Goal: Task Accomplishment & Management: Manage account settings

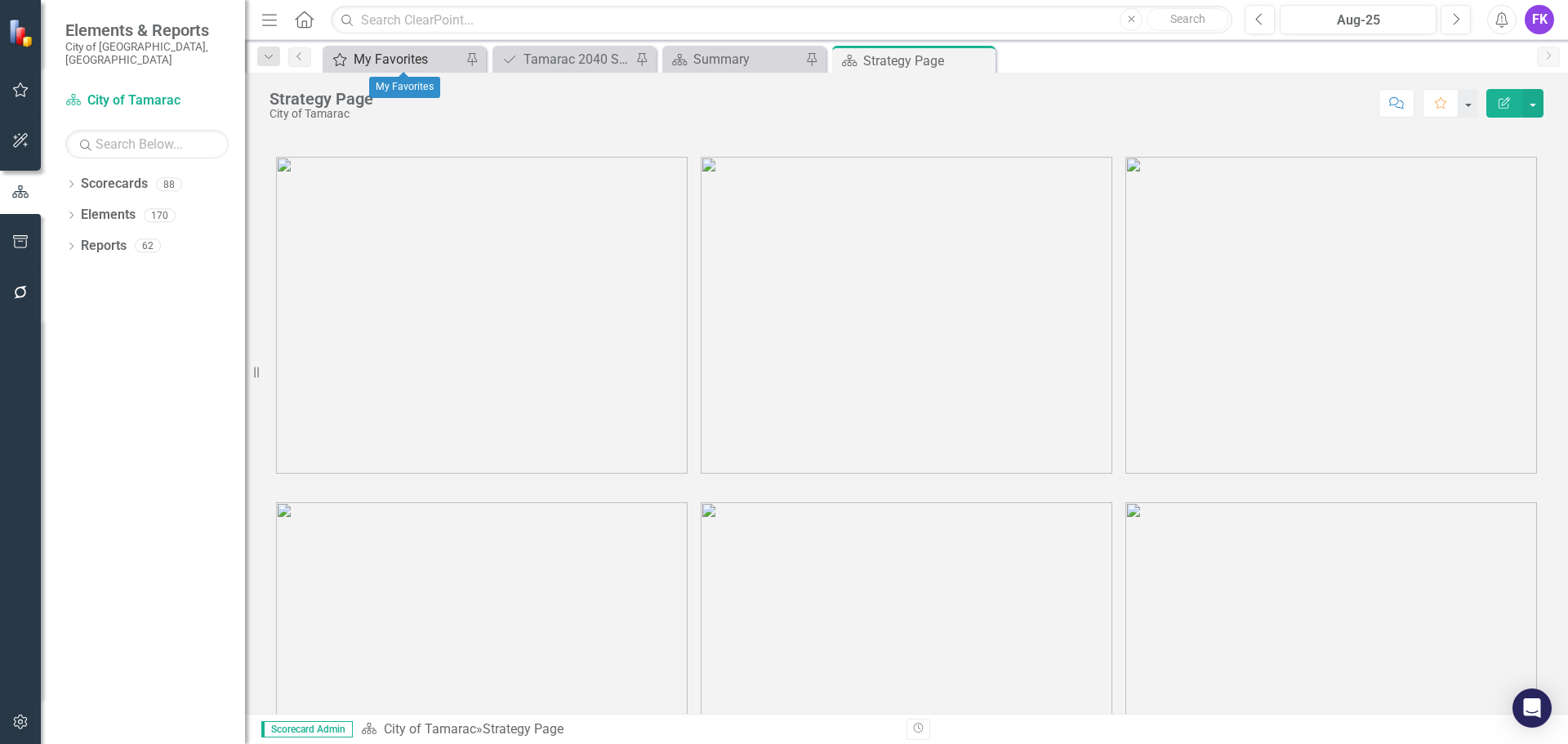
click at [430, 50] on div "My Favorites" at bounding box center [408, 59] width 107 height 20
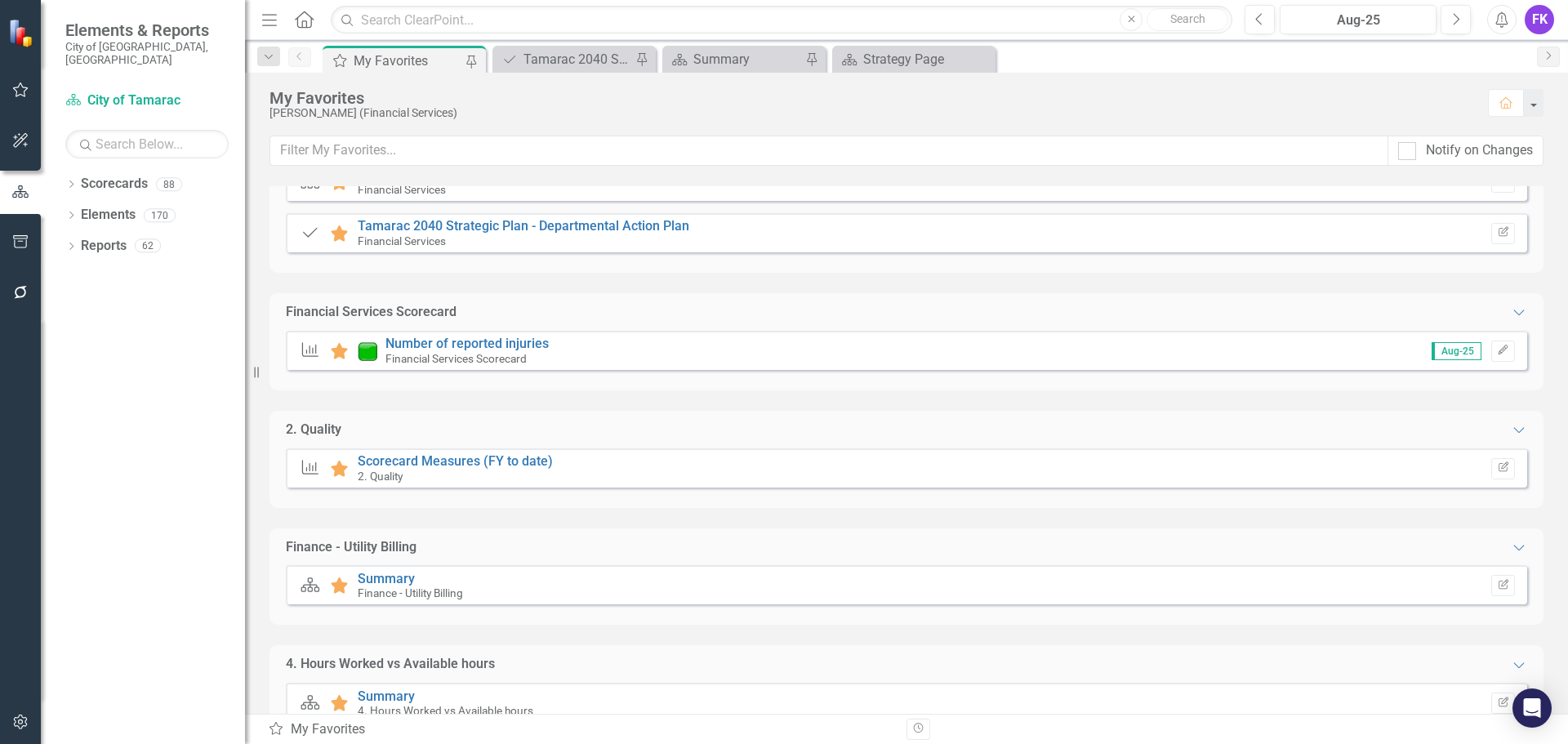
scroll to position [228, 0]
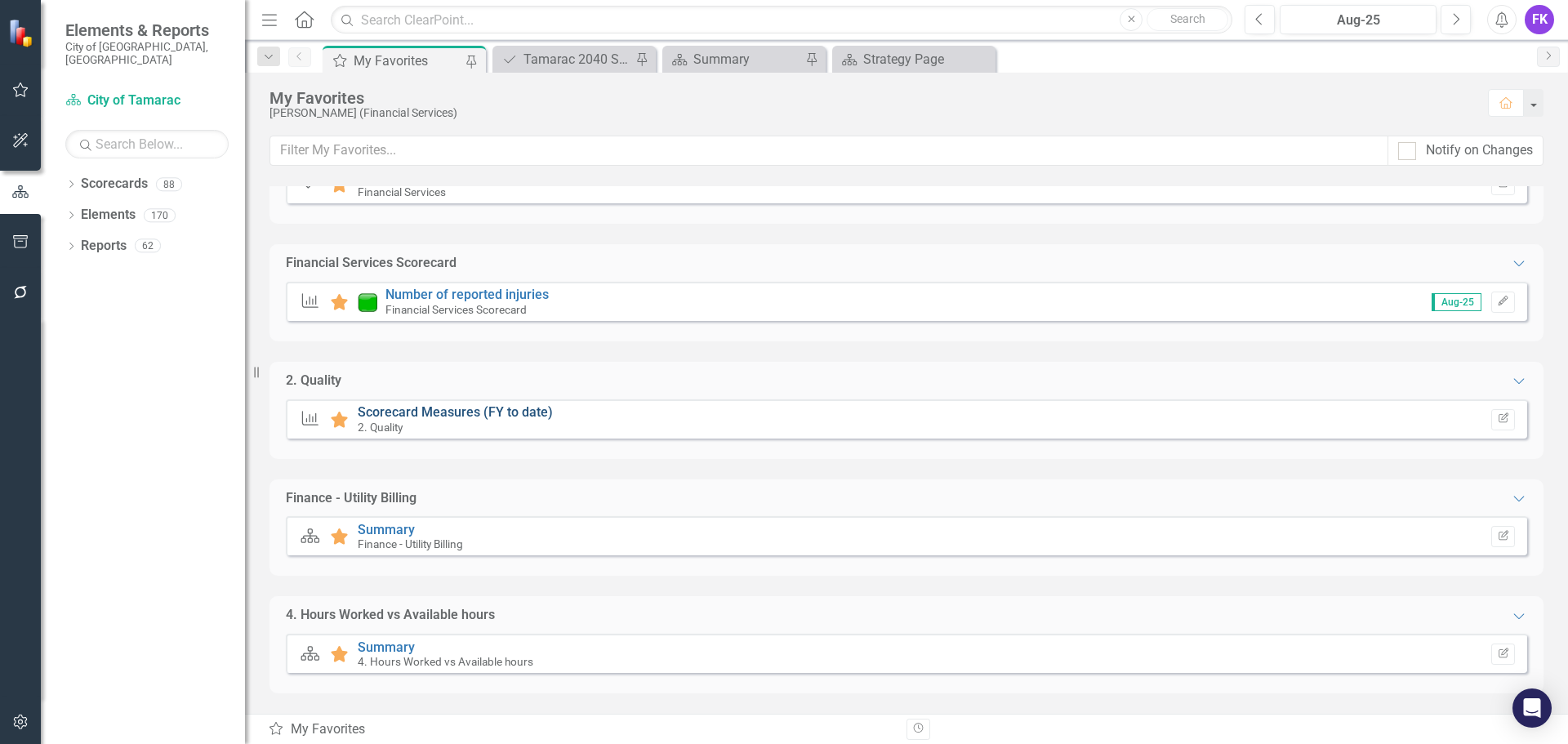
click at [403, 412] on link "Scorecard Measures (FY to date)" at bounding box center [455, 412] width 195 height 15
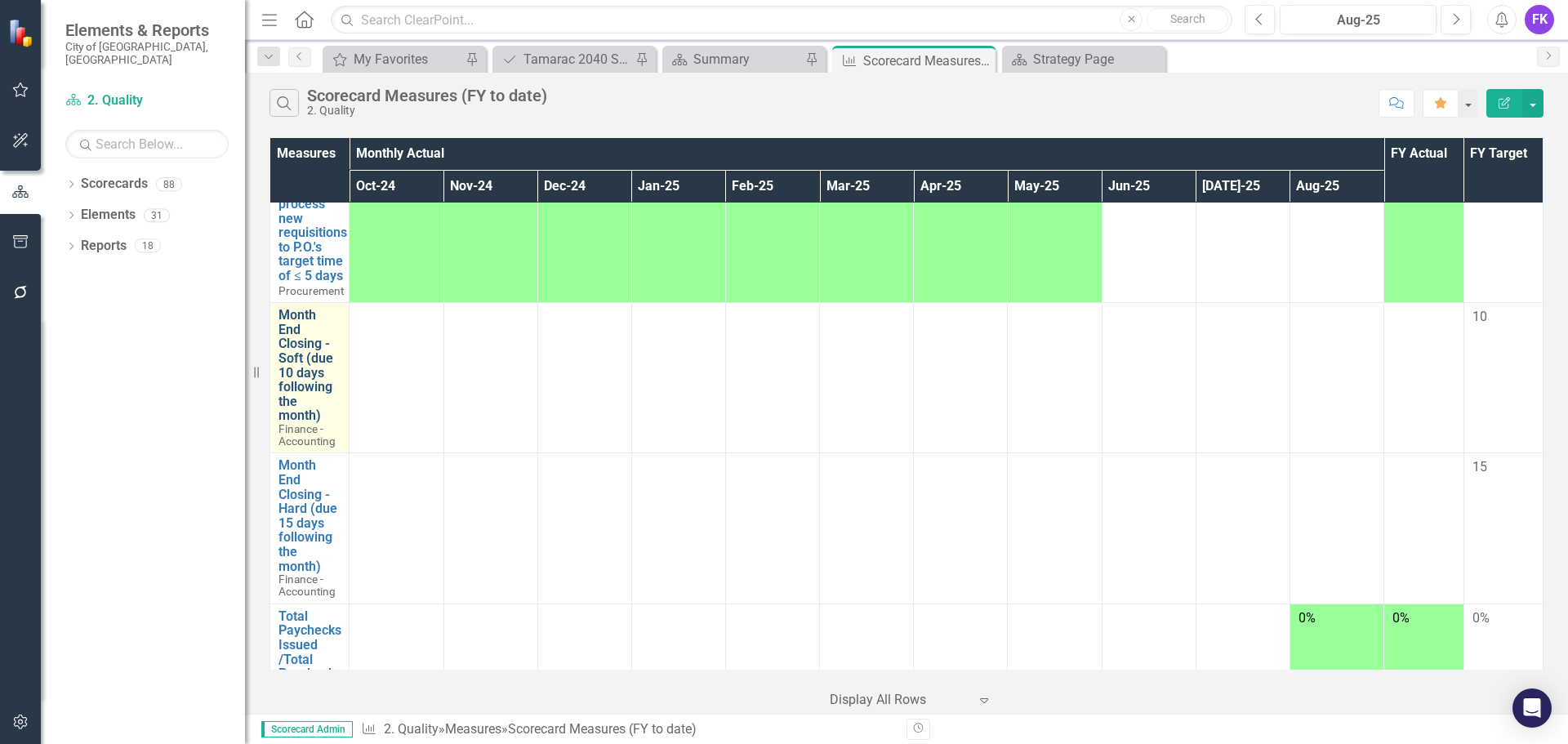
scroll to position [491, 0]
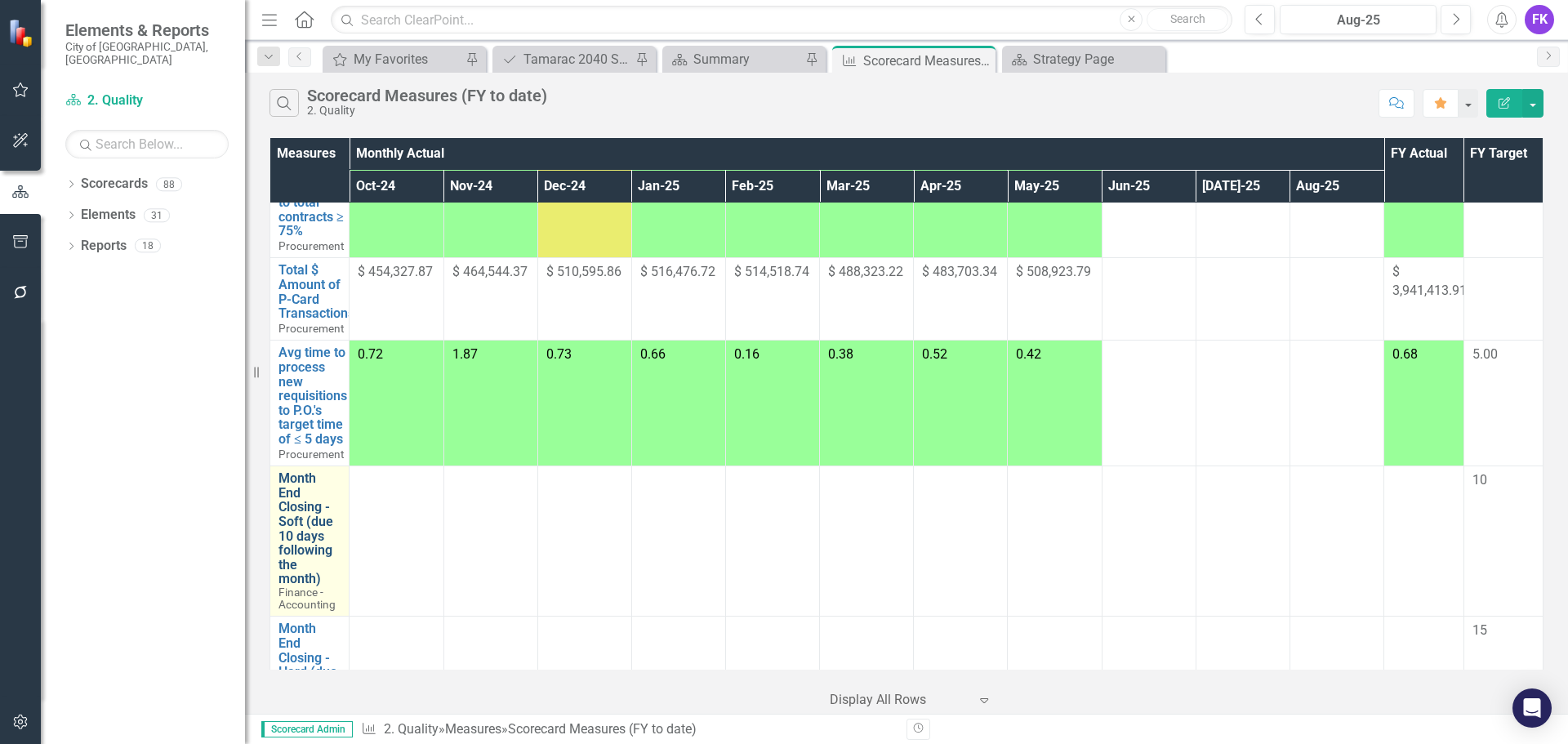
click at [307, 539] on link "Month End Closing - Soft (due 10 days following the month)" at bounding box center [309, 529] width 62 height 115
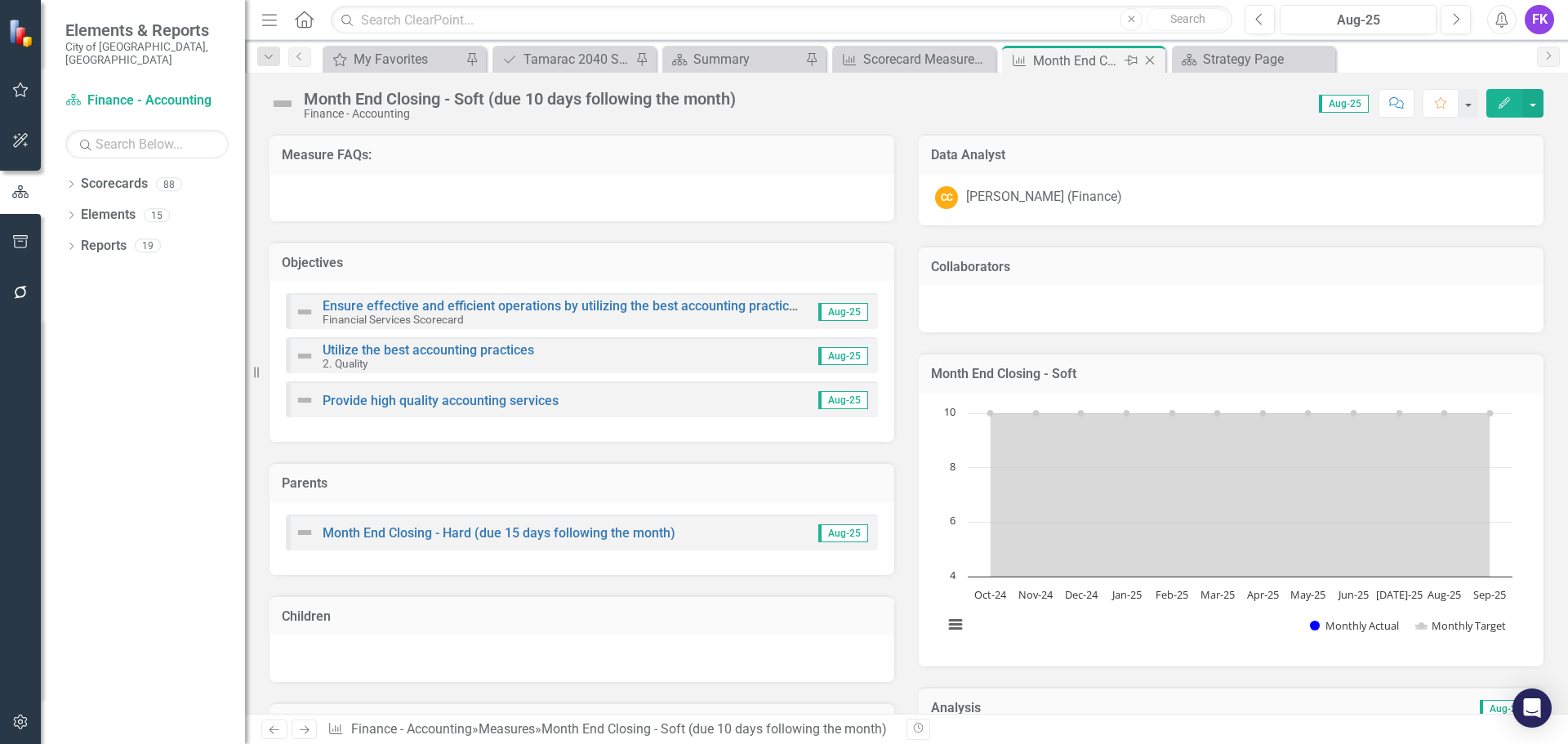
click at [1099, 65] on div "Month End Closing - Soft (due 10 days following the month)" at bounding box center [1077, 60] width 87 height 20
click at [1075, 56] on div "Month End Closing - Soft (due 10 days following the month)" at bounding box center [1077, 60] width 87 height 20
click at [1152, 60] on icon "Close" at bounding box center [1150, 60] width 16 height 13
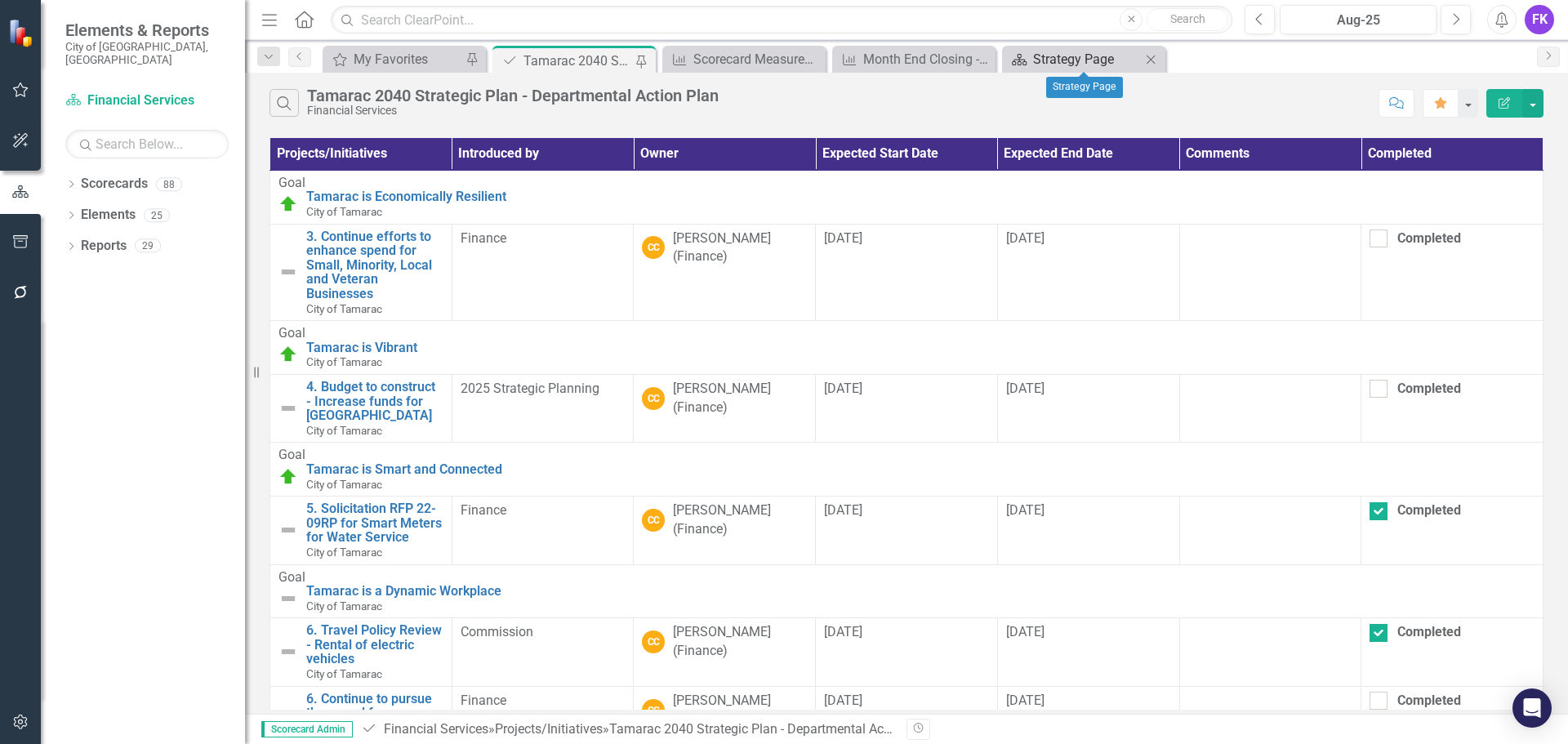
click at [1077, 58] on div "Strategy Page" at bounding box center [1087, 59] width 107 height 20
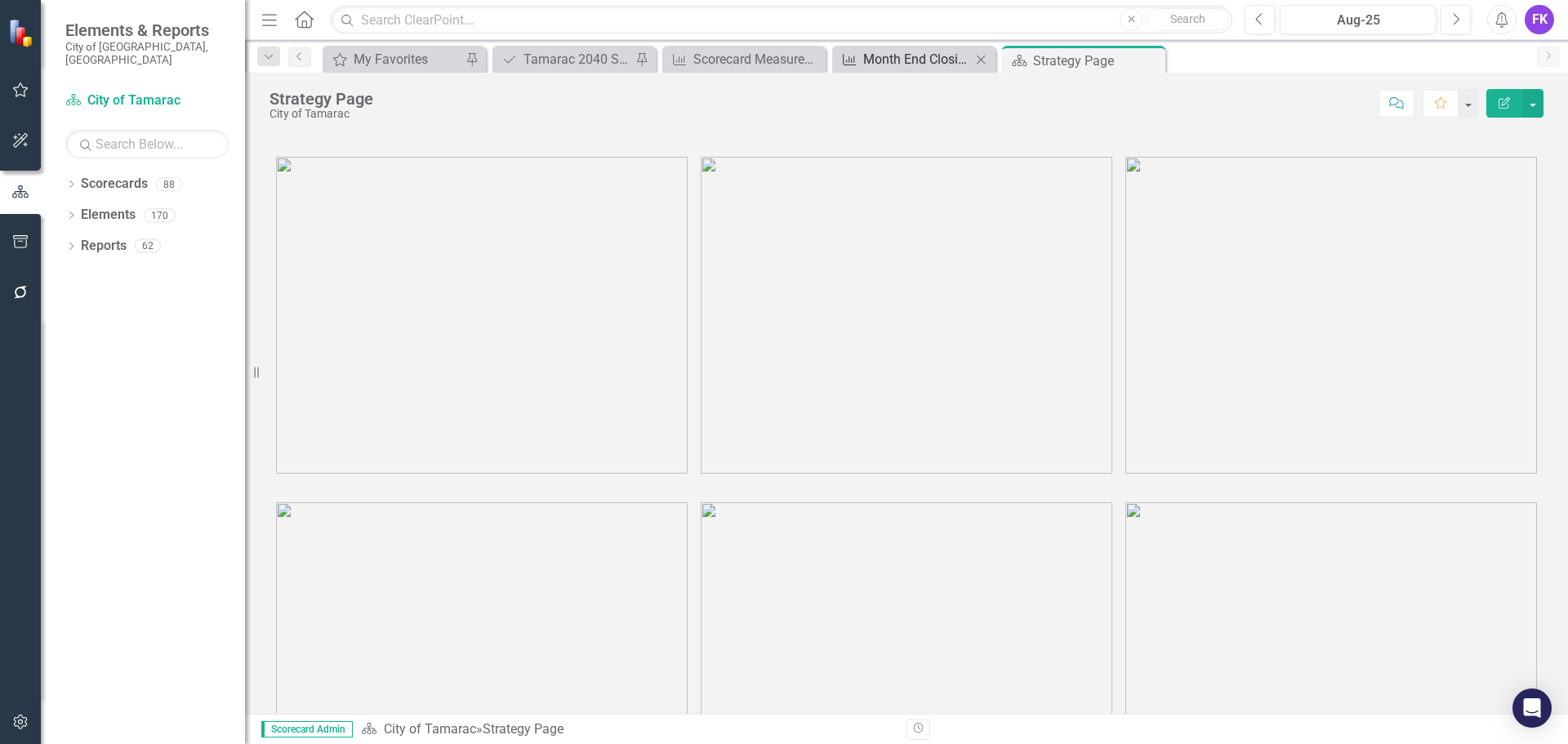
click at [891, 60] on div "Month End Closing - Soft (due 10 days following the month)" at bounding box center [917, 59] width 107 height 20
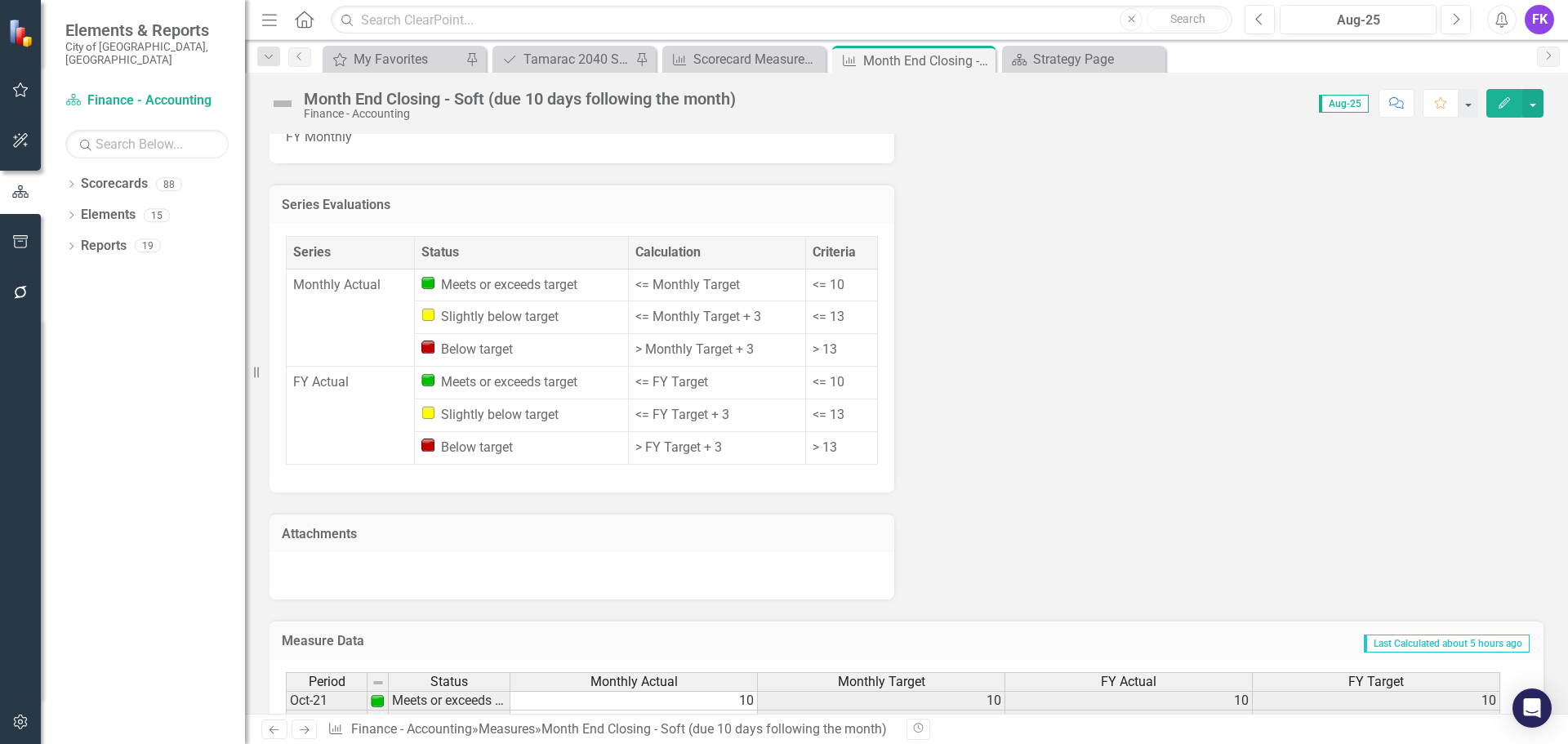
scroll to position [838, 0]
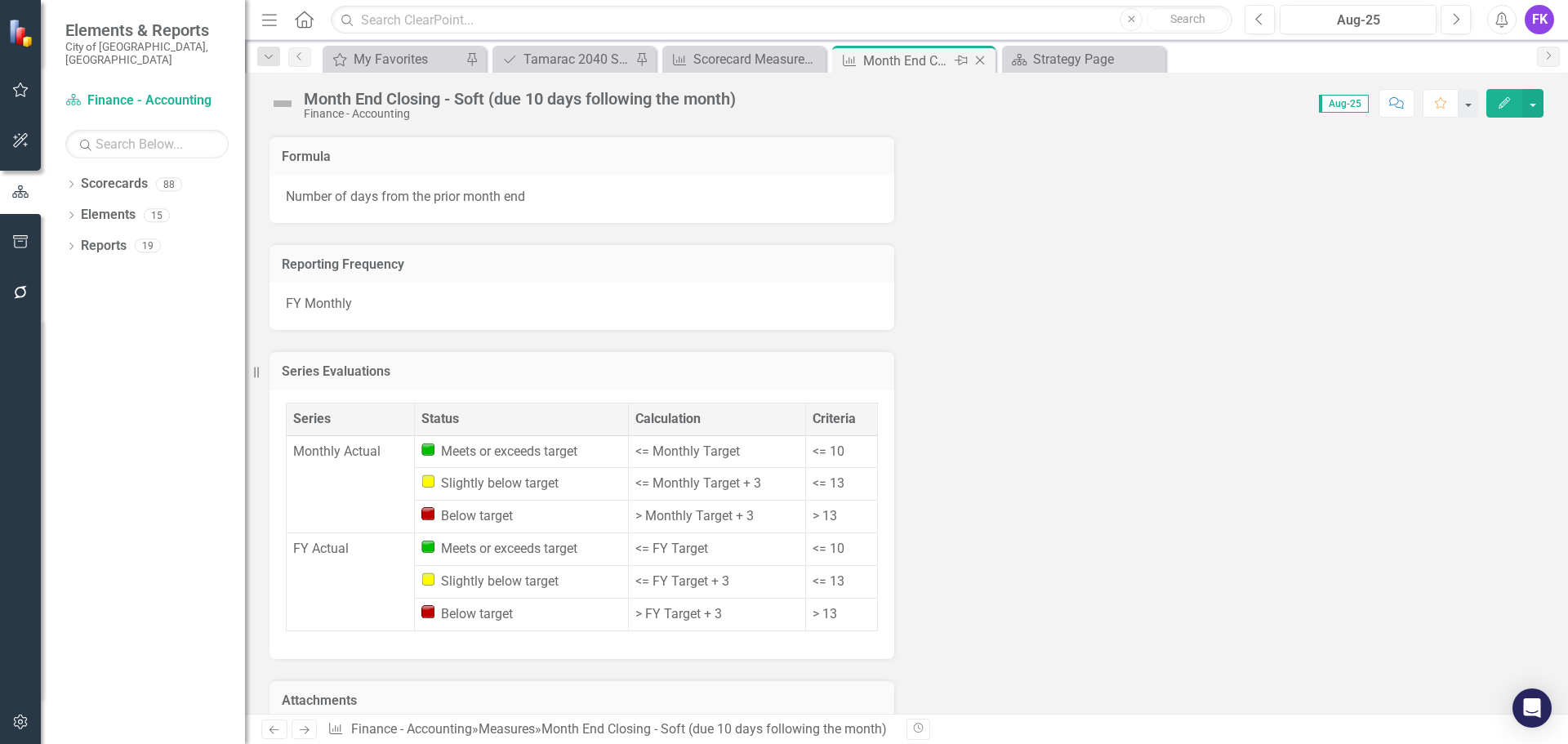
click at [984, 58] on icon "Close" at bounding box center [980, 60] width 16 height 13
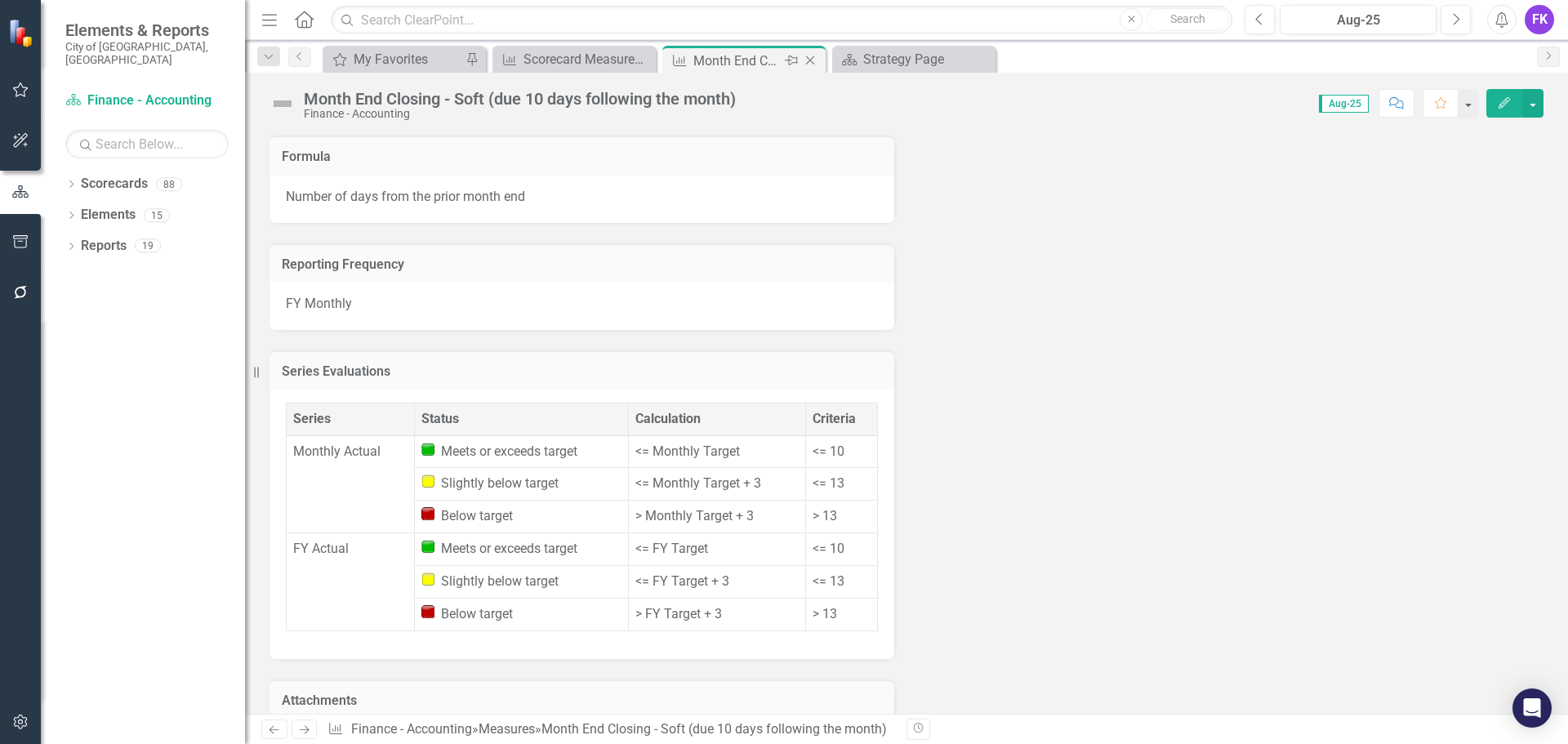
click at [761, 58] on div "Month End Closing - Soft (due 10 days following the month)" at bounding box center [737, 60] width 87 height 20
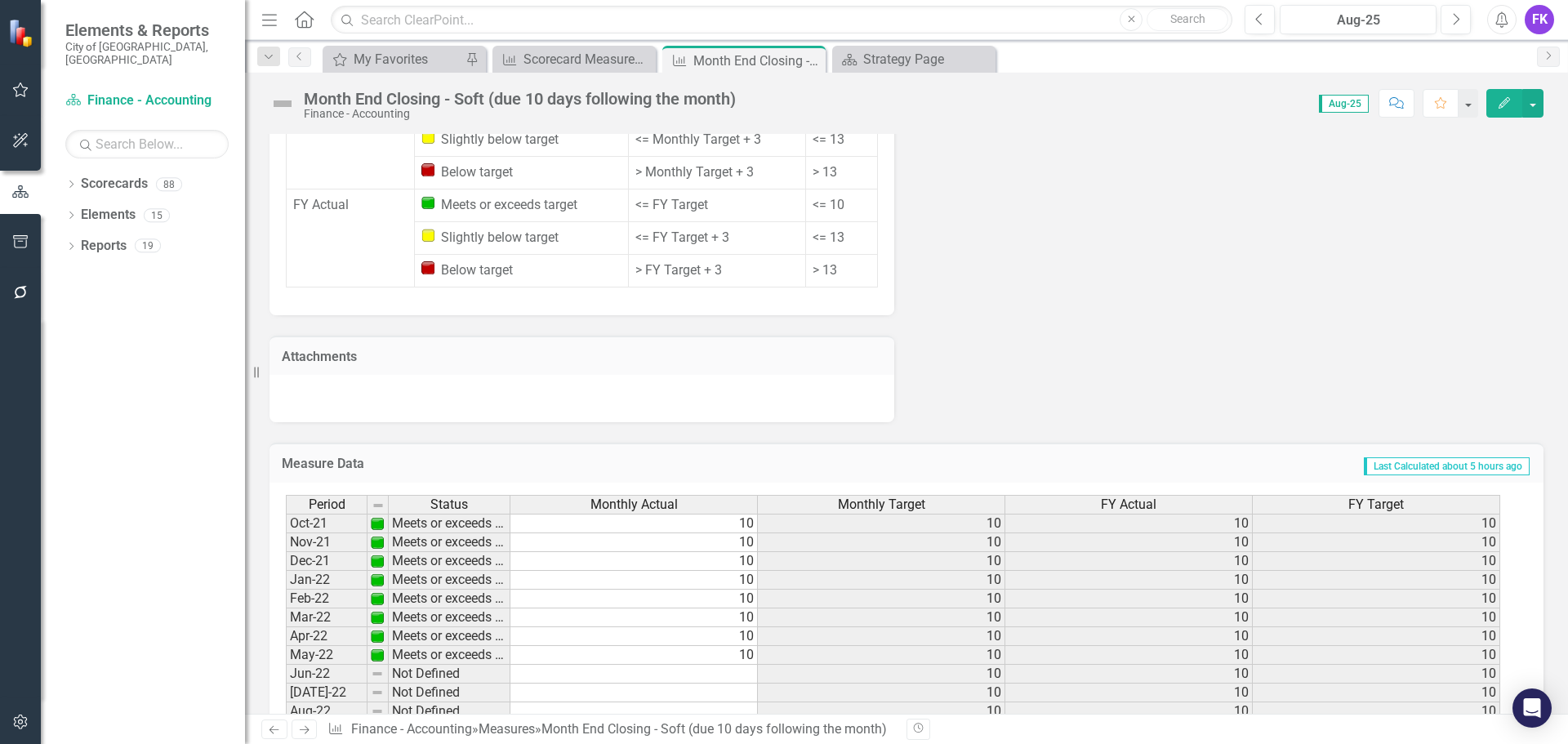
scroll to position [1165, 0]
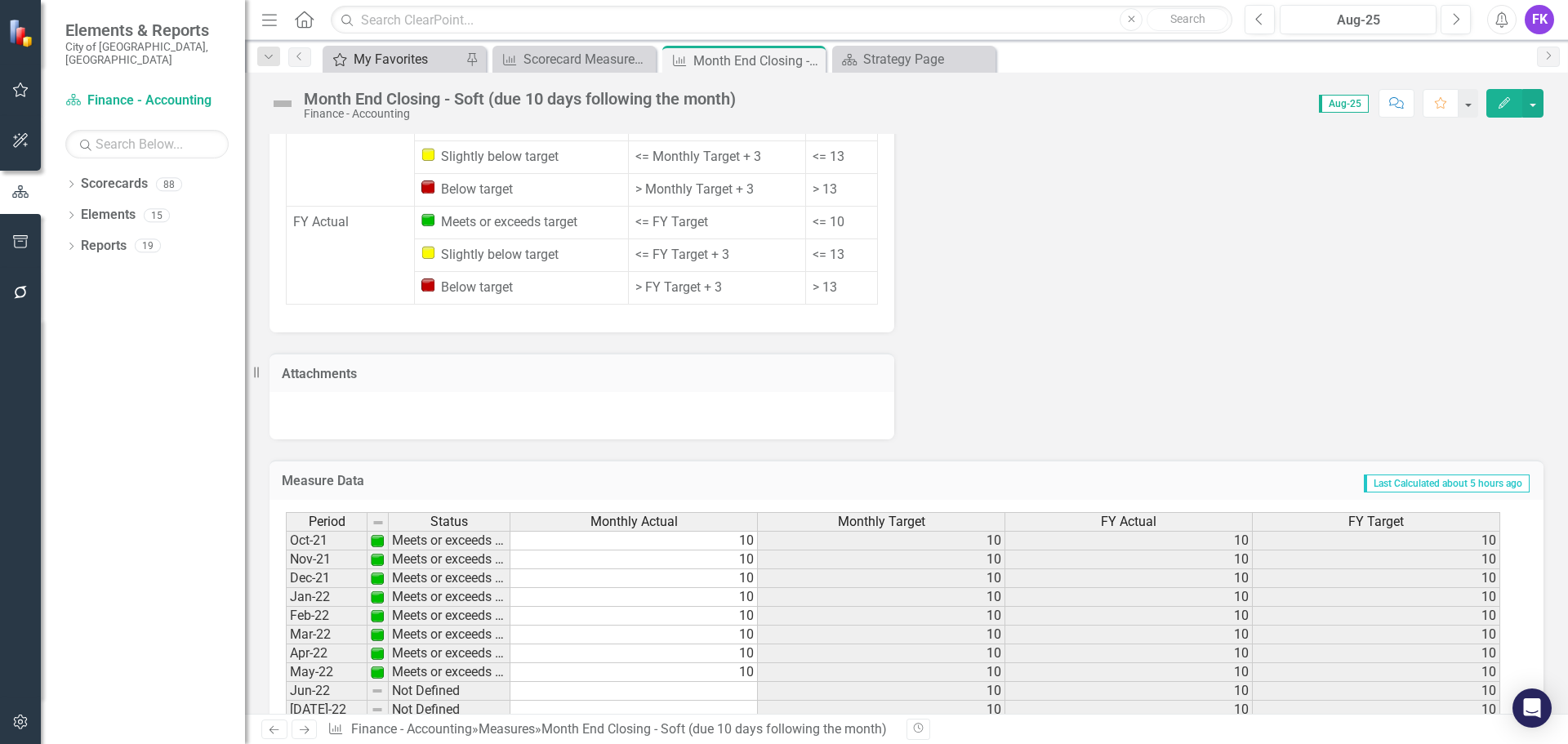
click at [381, 65] on div "My Favorites" at bounding box center [408, 59] width 107 height 20
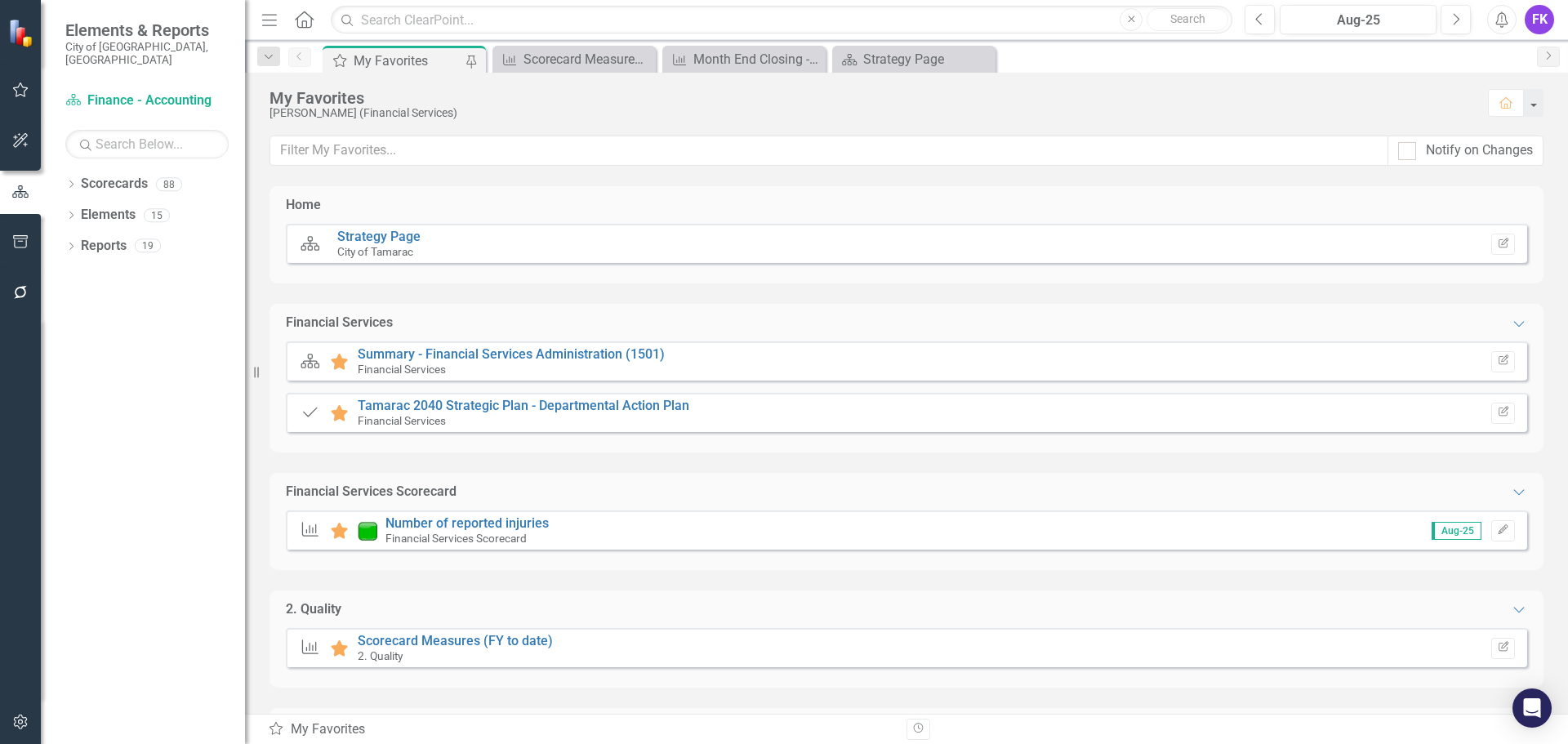
scroll to position [228, 0]
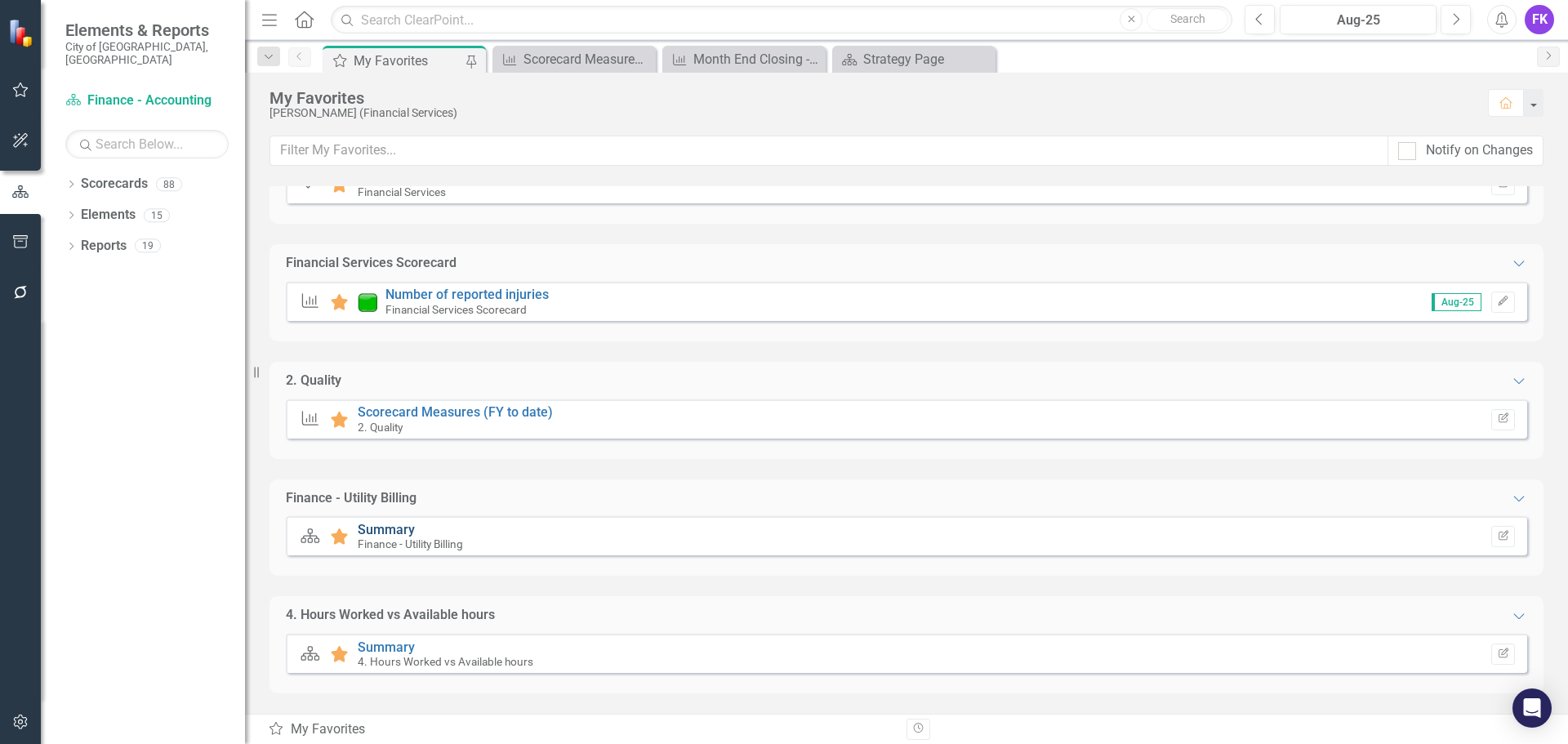
click at [370, 529] on link "Summary" at bounding box center [387, 530] width 58 height 15
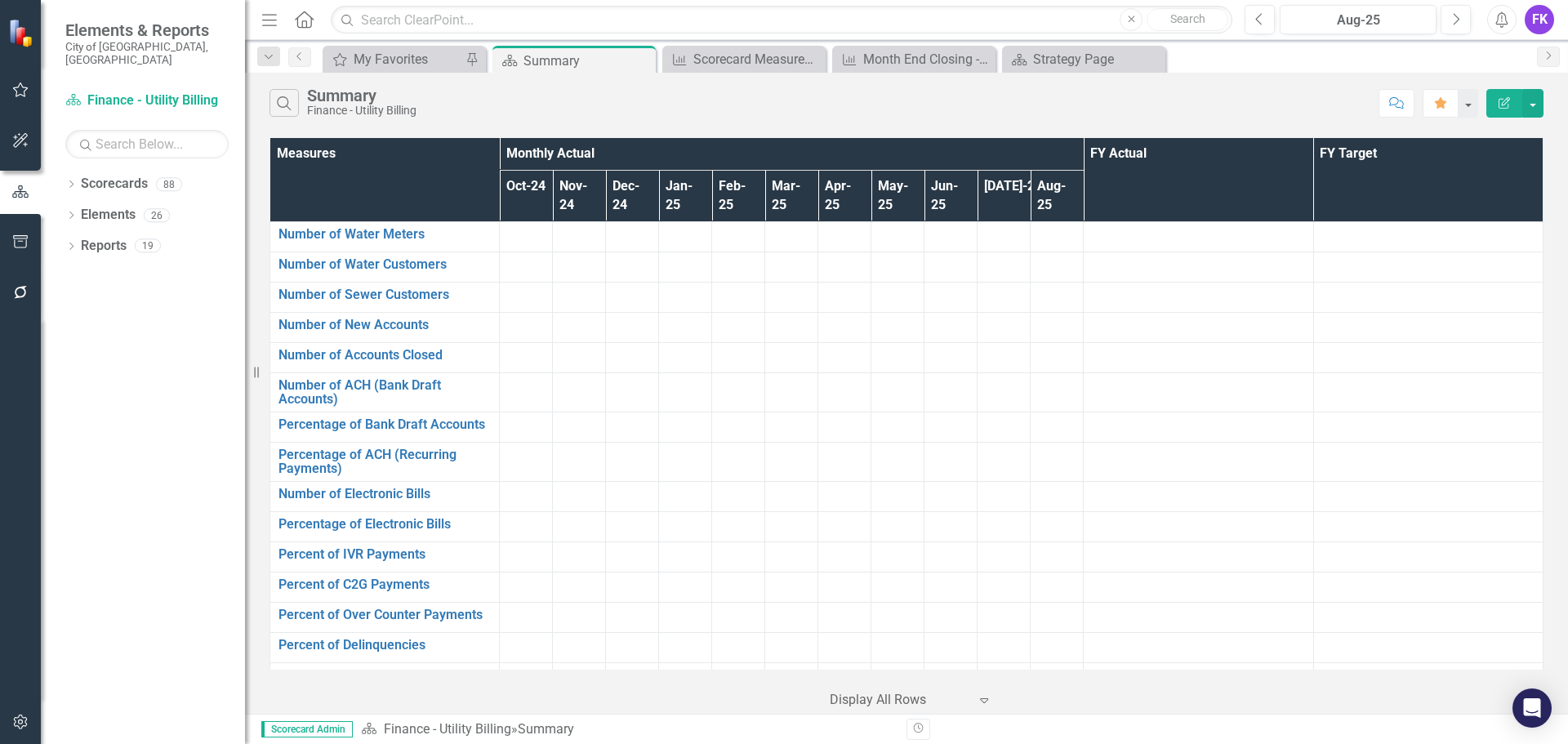
click at [383, 74] on div "Search Summary Finance - Utility Billing Comment Favorite Edit Report" at bounding box center [906, 99] width 1323 height 53
click at [385, 60] on div "My Favorites" at bounding box center [408, 59] width 107 height 20
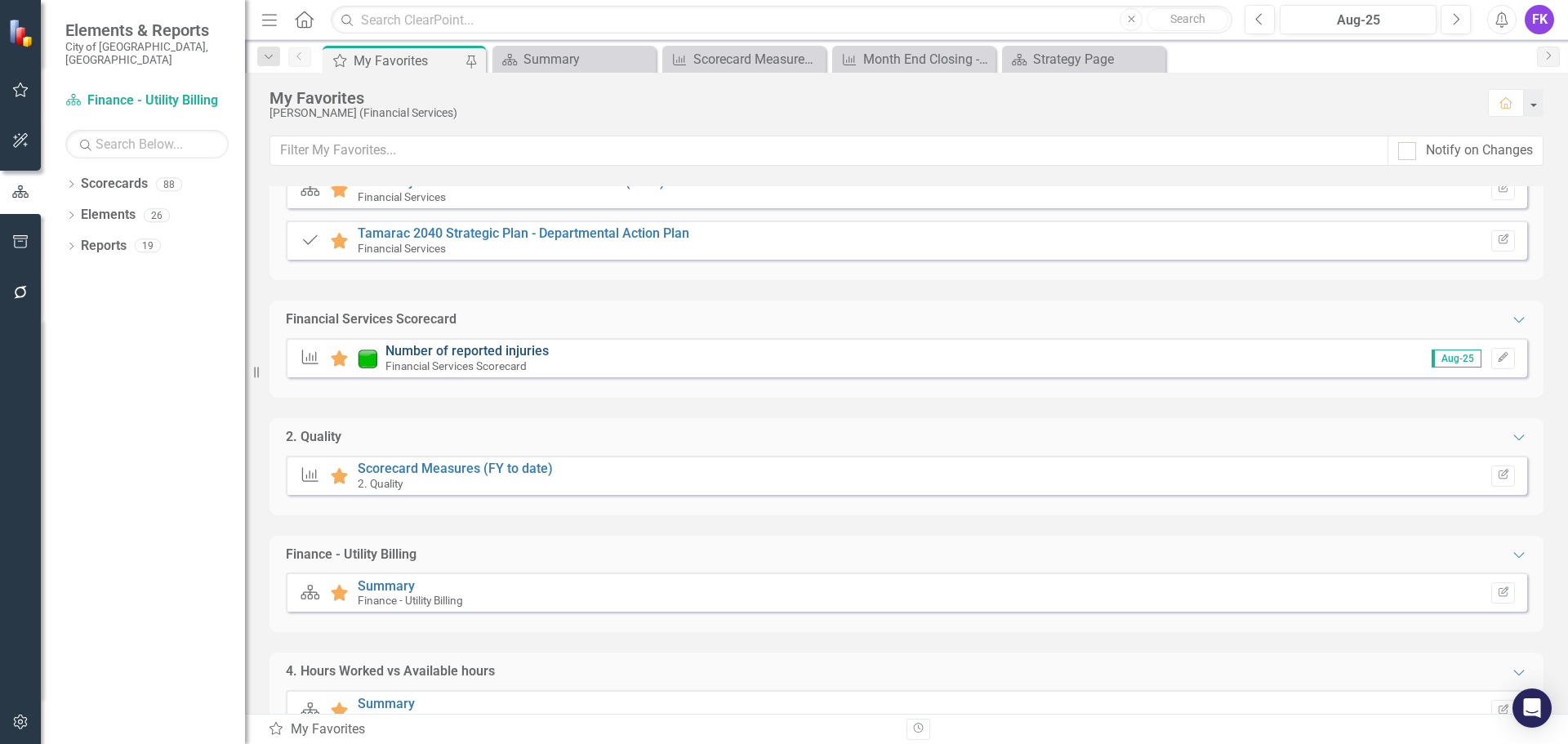
scroll to position [228, 0]
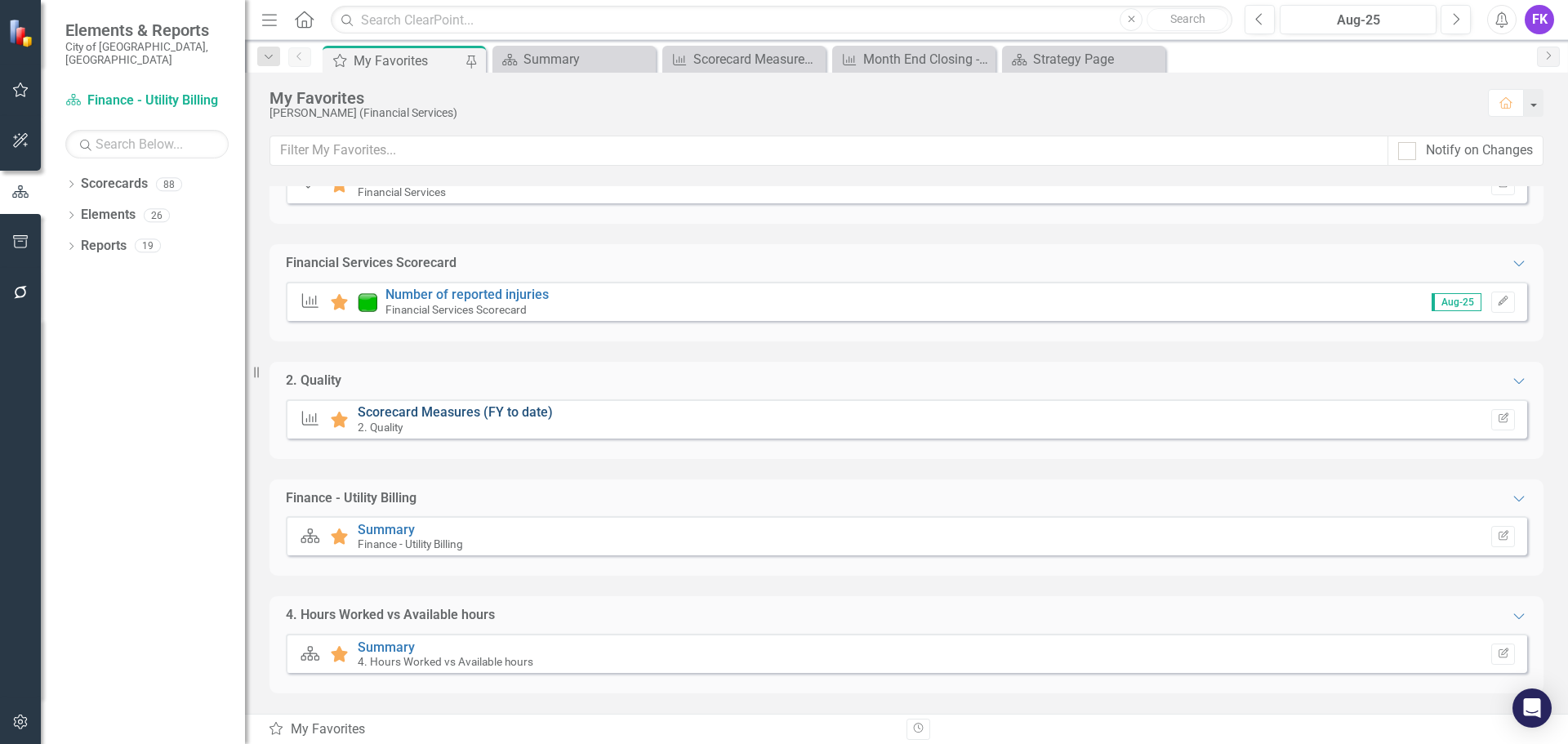
click at [440, 412] on link "Scorecard Measures (FY to date)" at bounding box center [455, 412] width 195 height 15
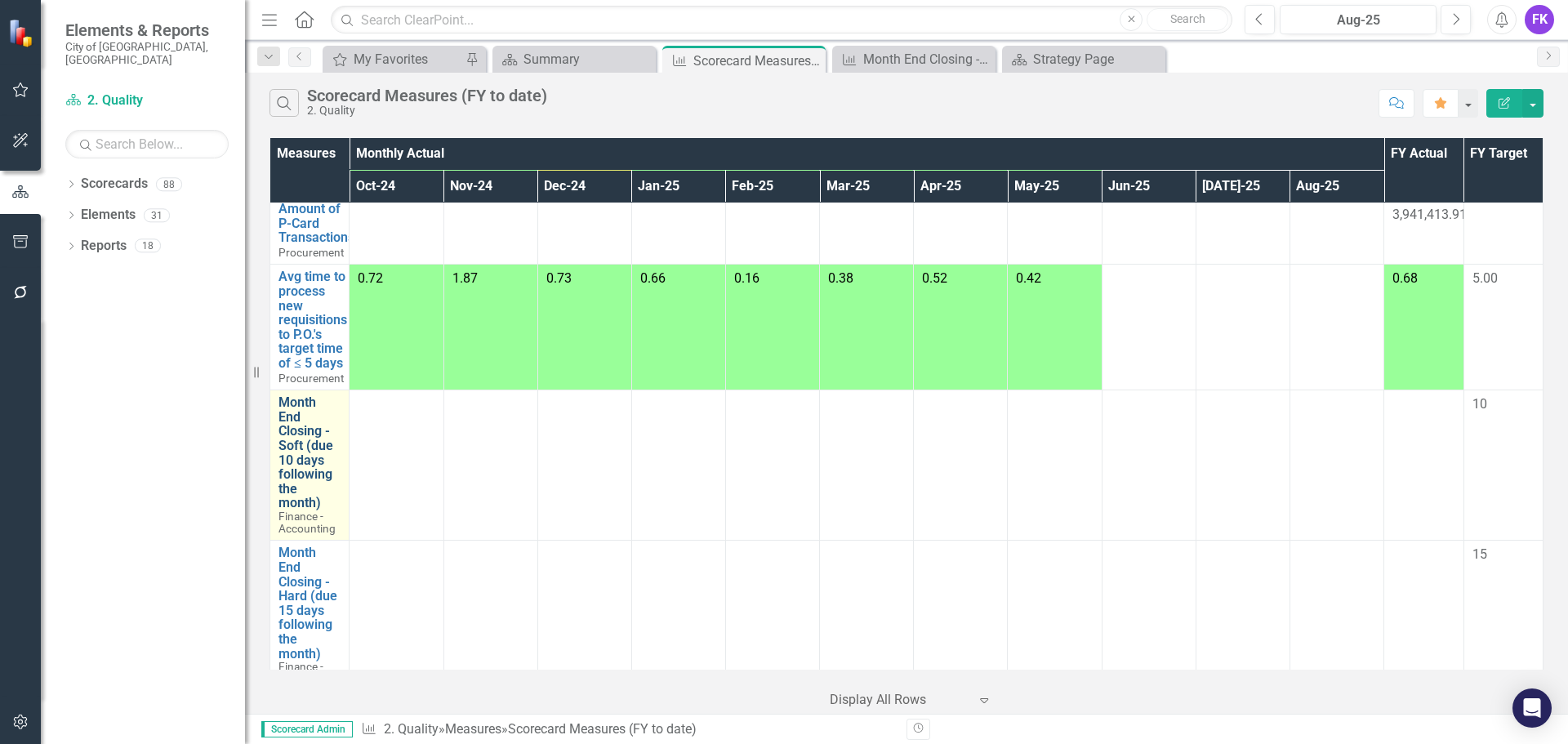
scroll to position [555, 0]
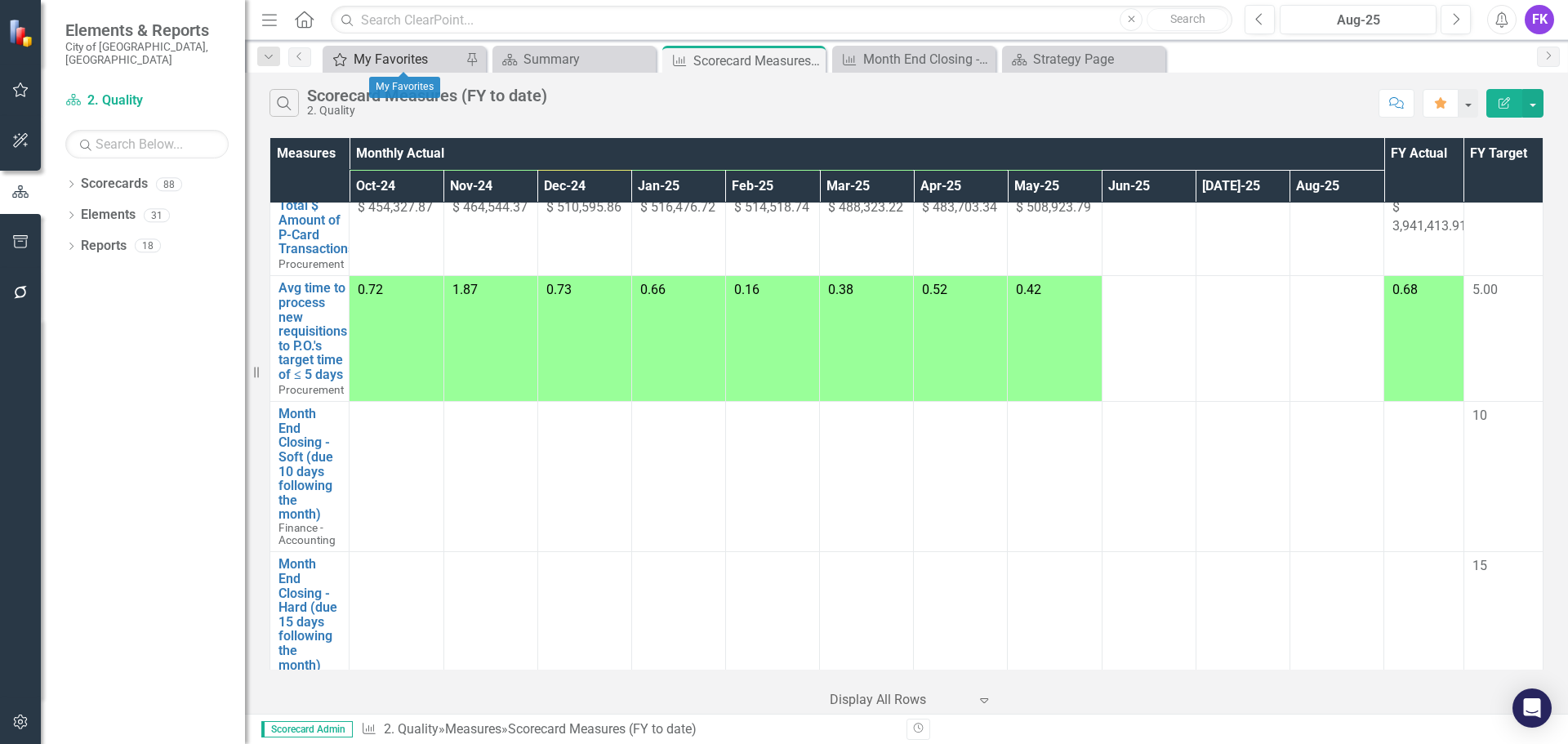
click at [409, 51] on div "My Favorites" at bounding box center [408, 59] width 107 height 20
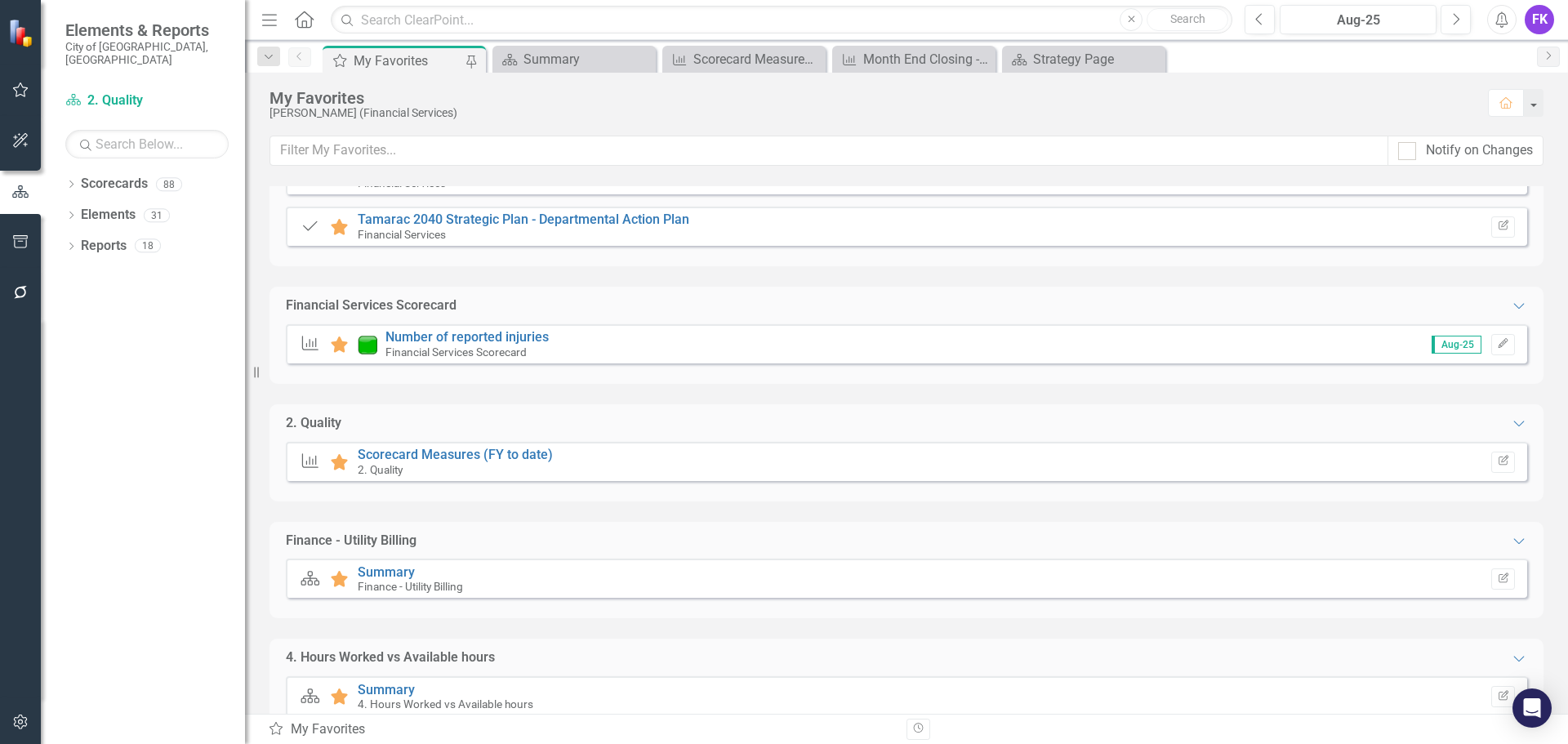
scroll to position [228, 0]
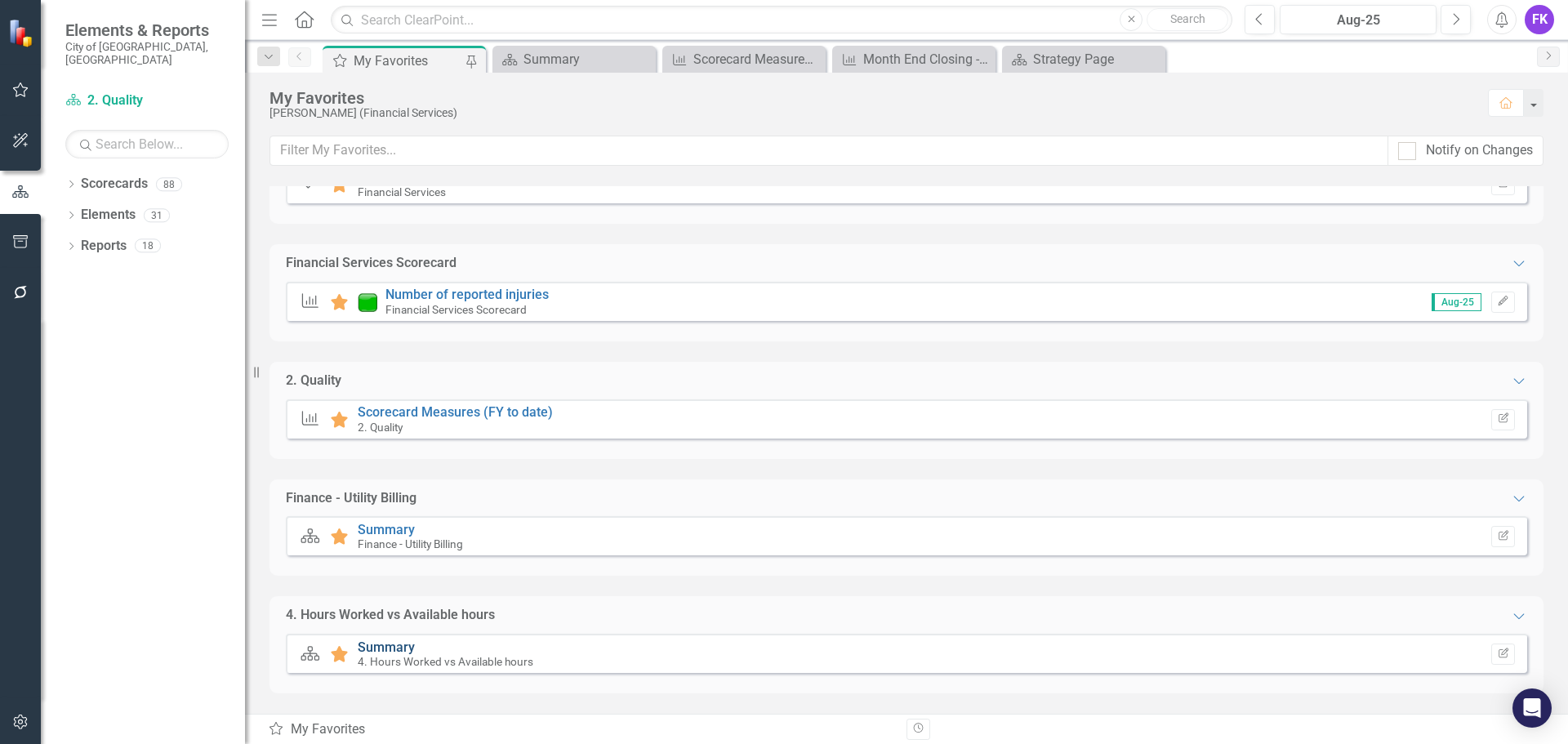
click at [386, 644] on link "Summary" at bounding box center [387, 647] width 58 height 15
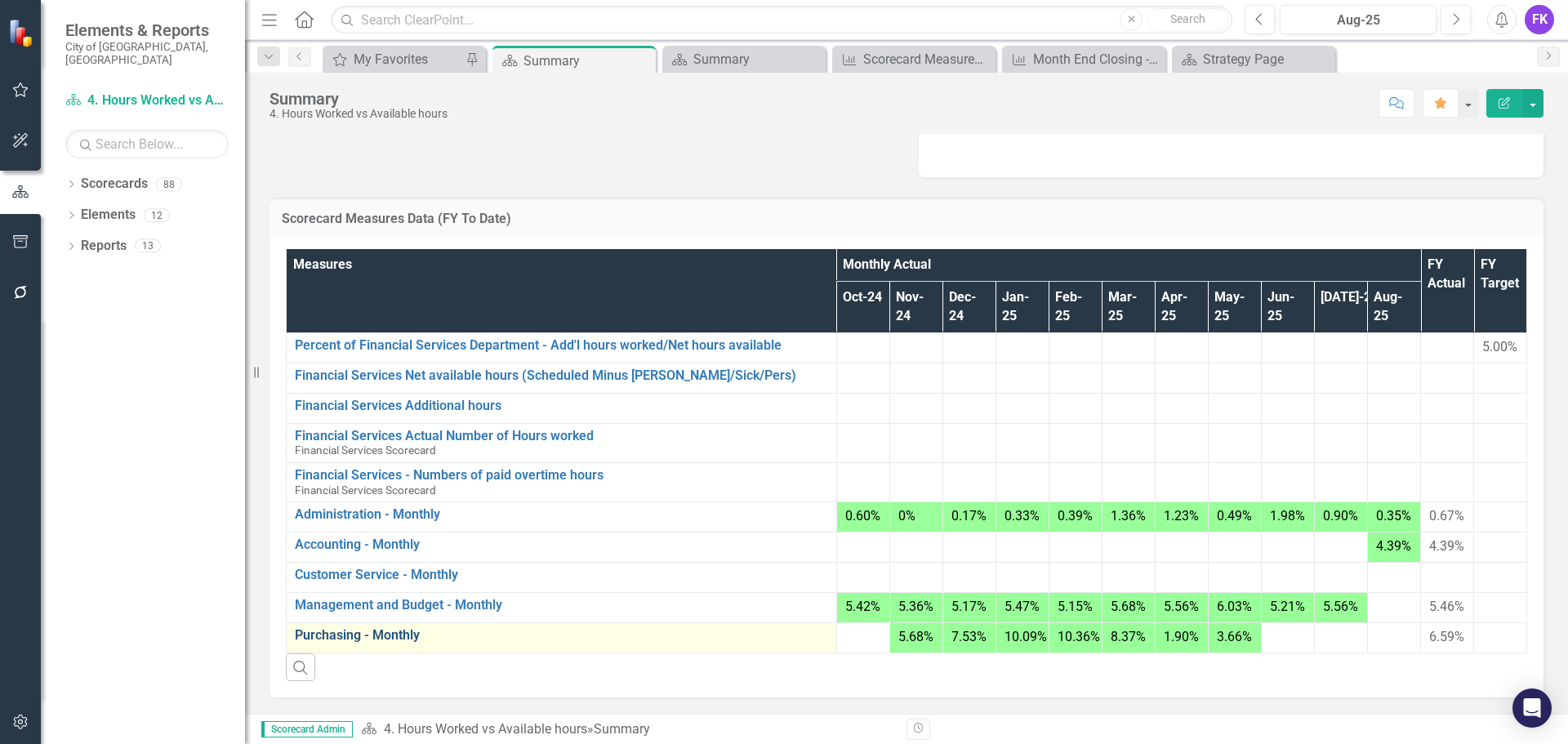
scroll to position [163, 0]
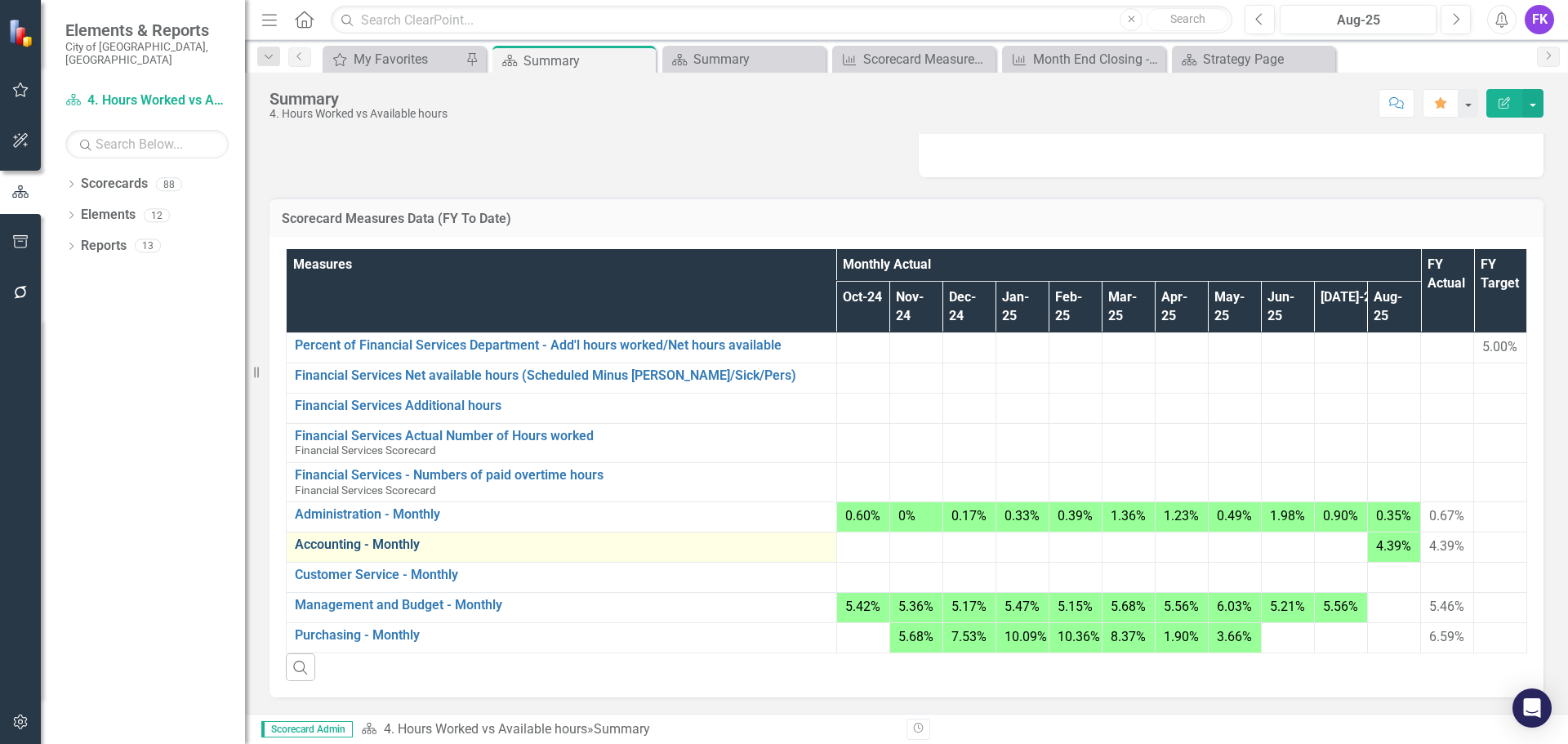
click at [332, 550] on link "Accounting - Monthly" at bounding box center [561, 544] width 534 height 14
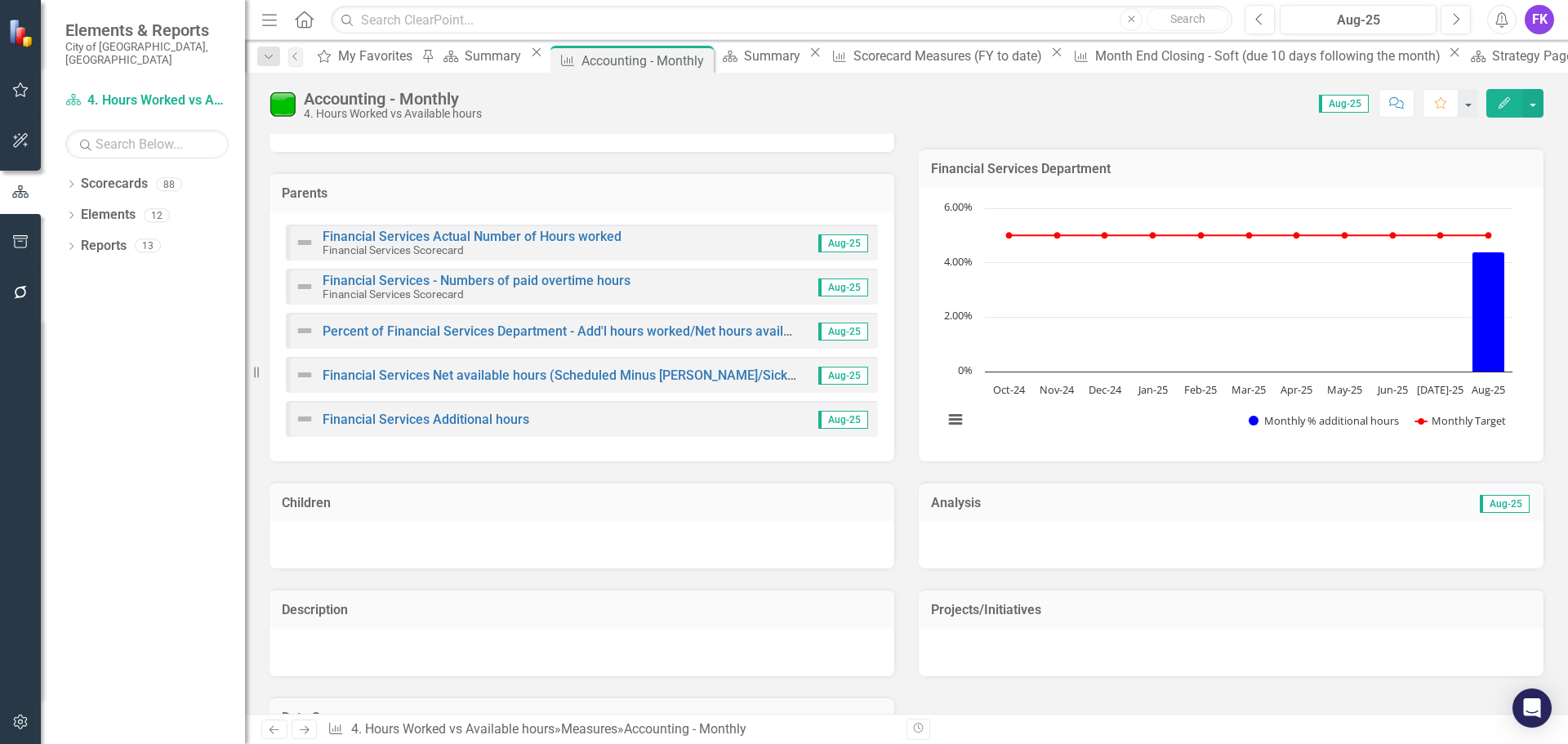
scroll to position [30, 0]
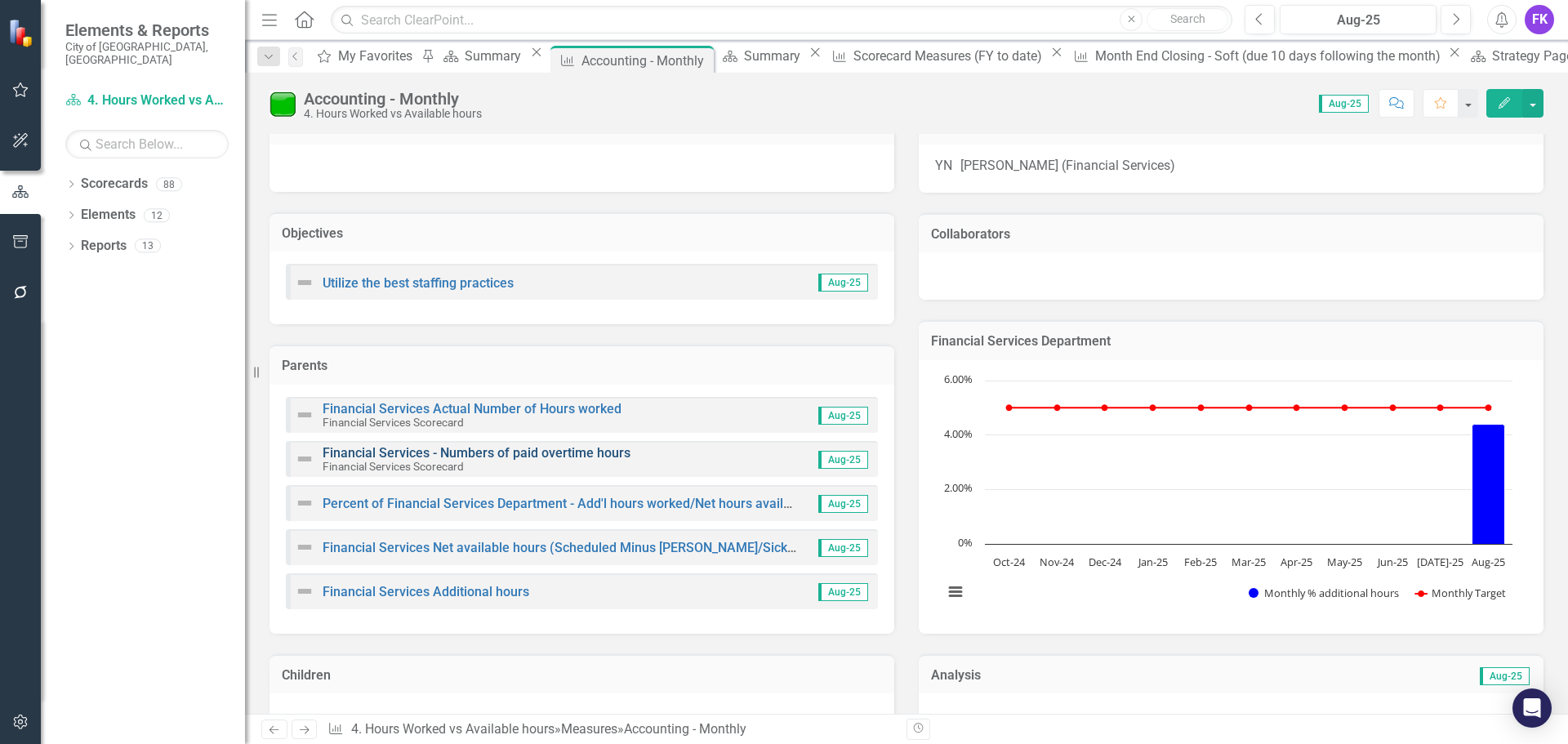
click at [501, 447] on link "Financial Services - Numbers of paid overtime hours" at bounding box center [476, 453] width 308 height 15
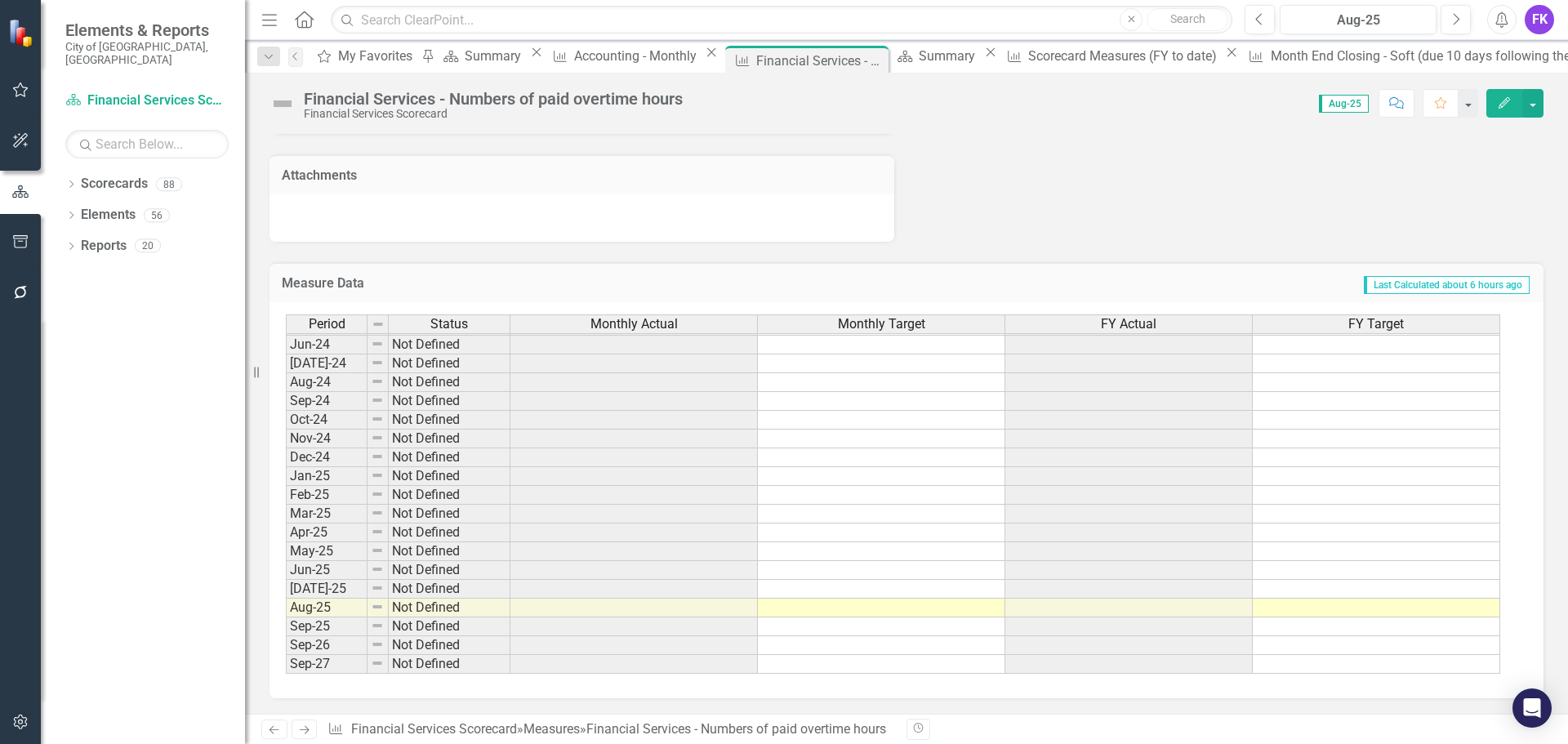
scroll to position [1219, 0]
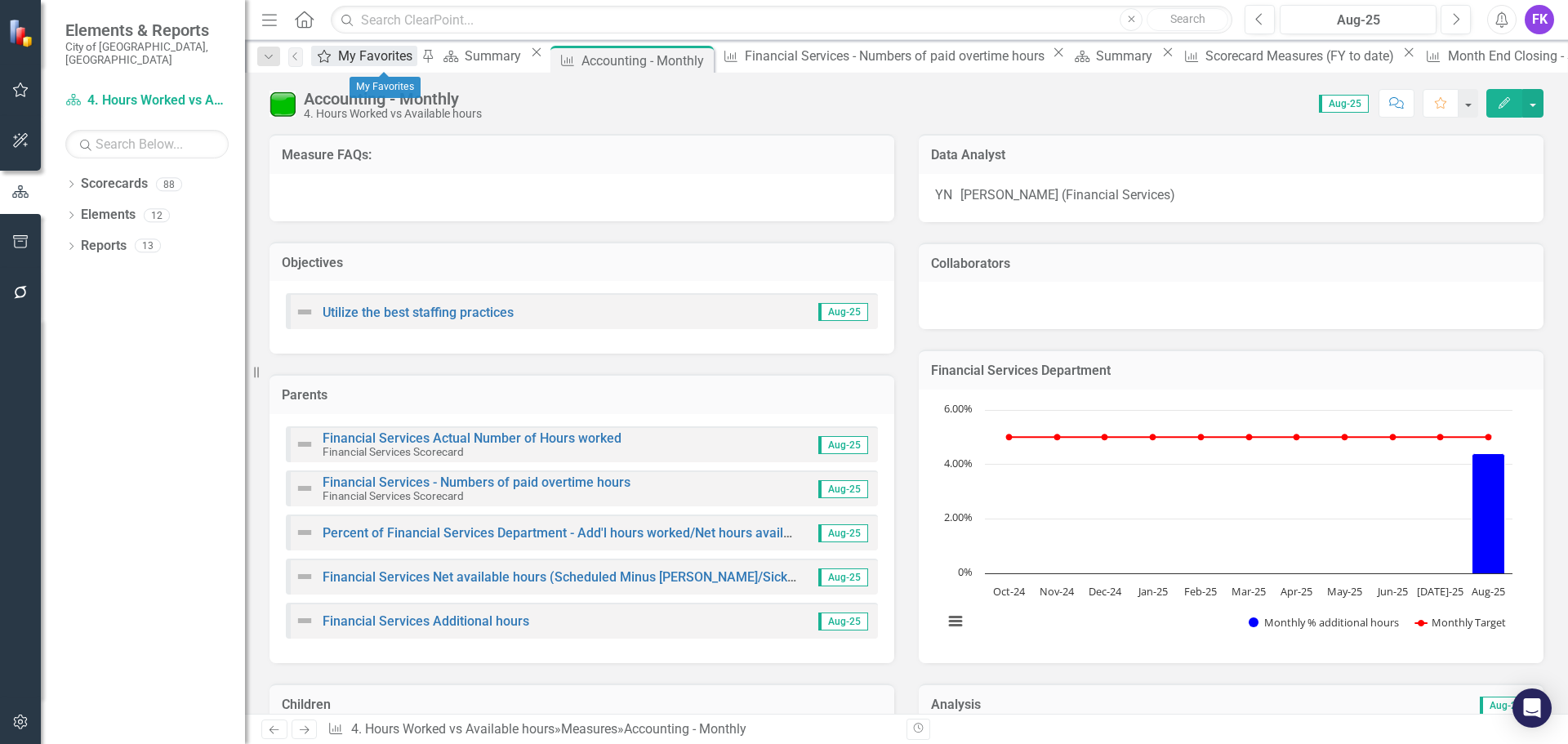
click at [368, 58] on div "My Favorites" at bounding box center [377, 56] width 80 height 20
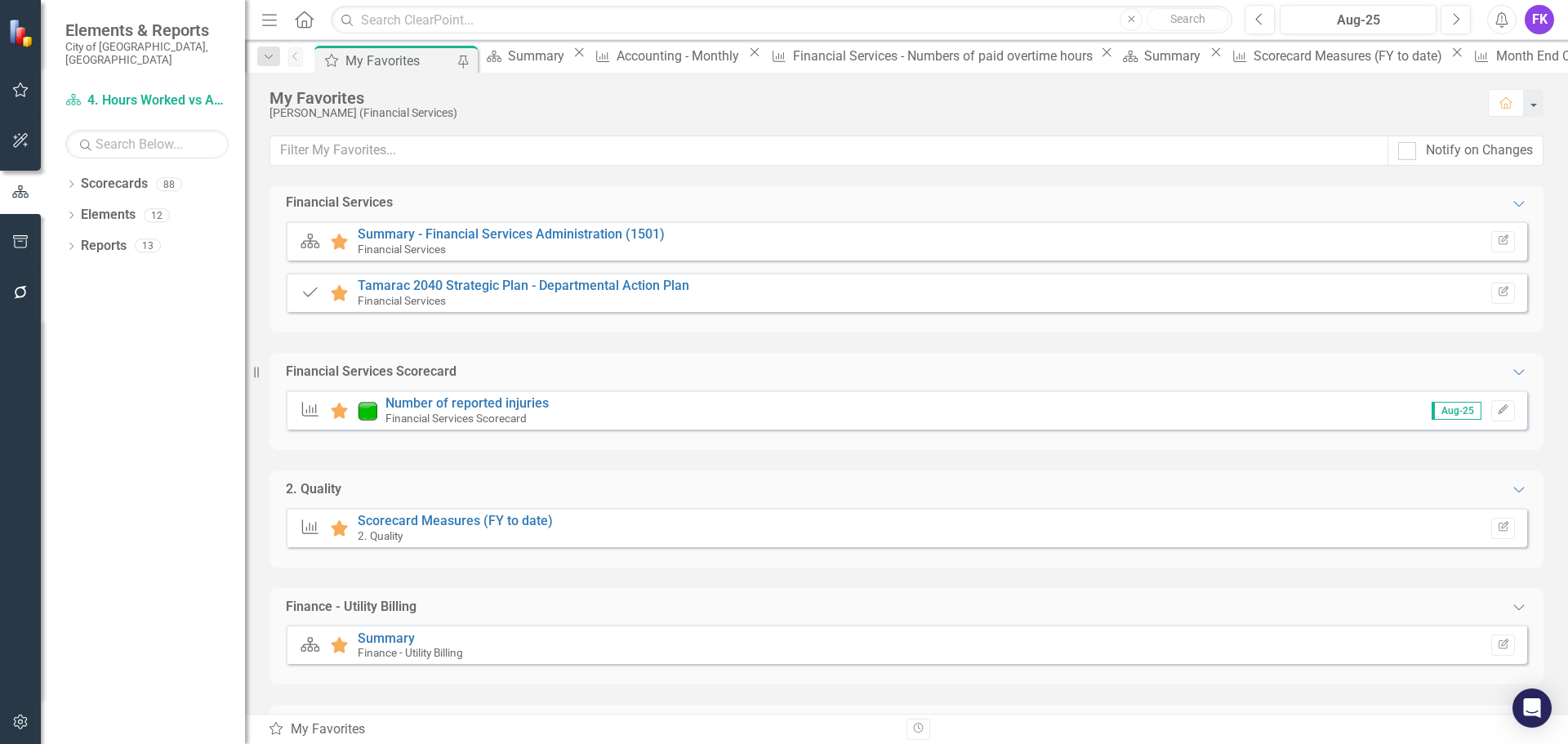
scroll to position [228, 0]
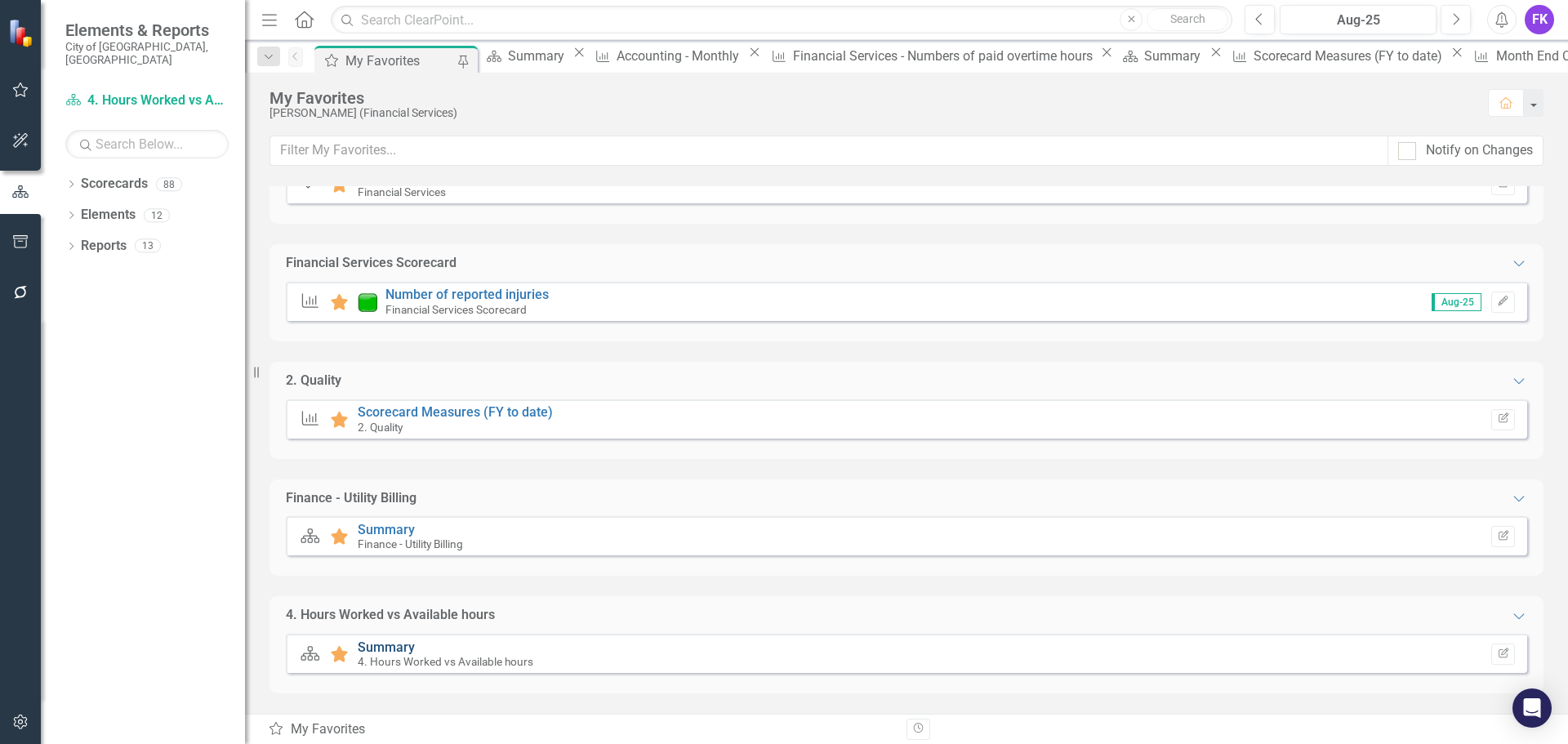
click at [380, 648] on link "Summary" at bounding box center [387, 647] width 58 height 15
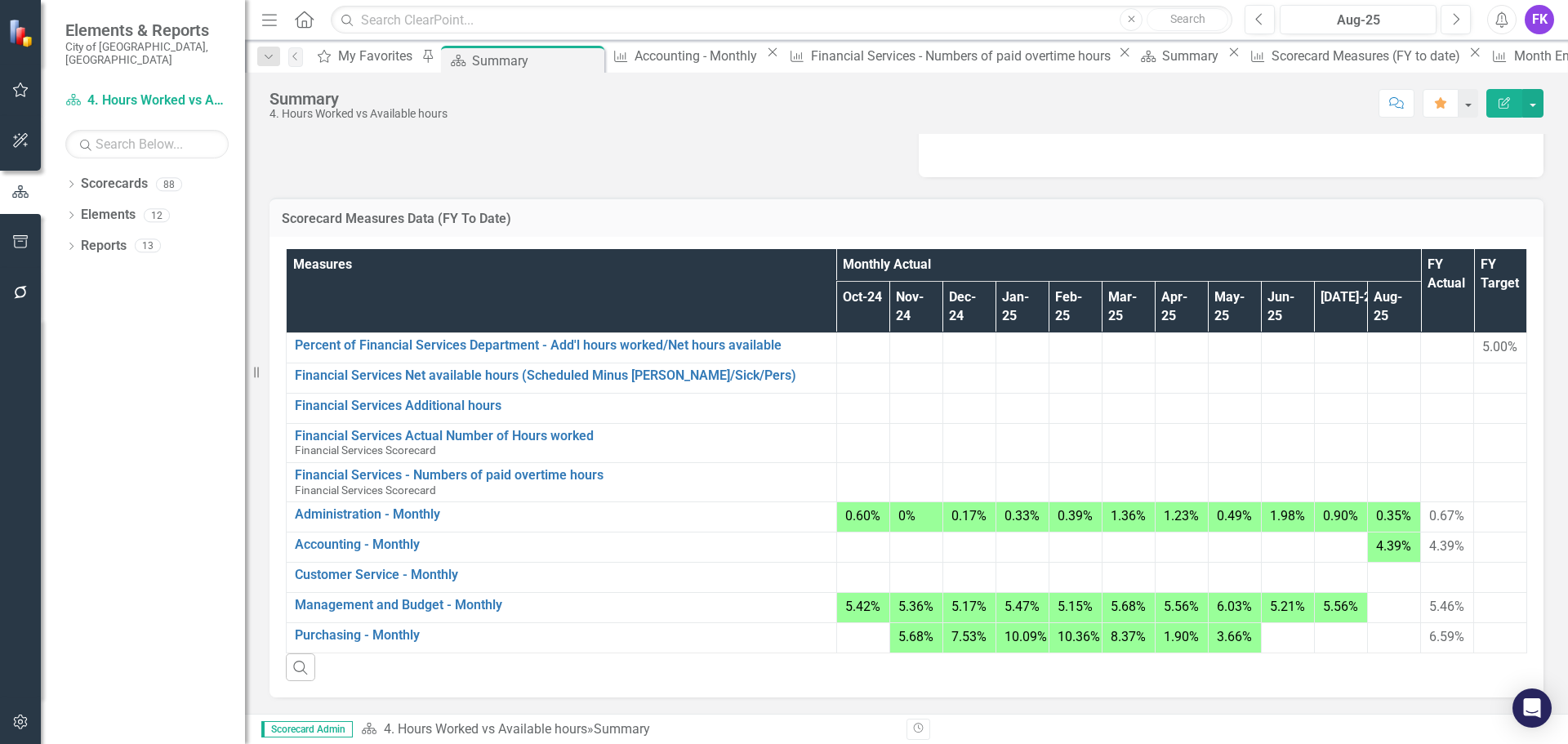
scroll to position [211, 0]
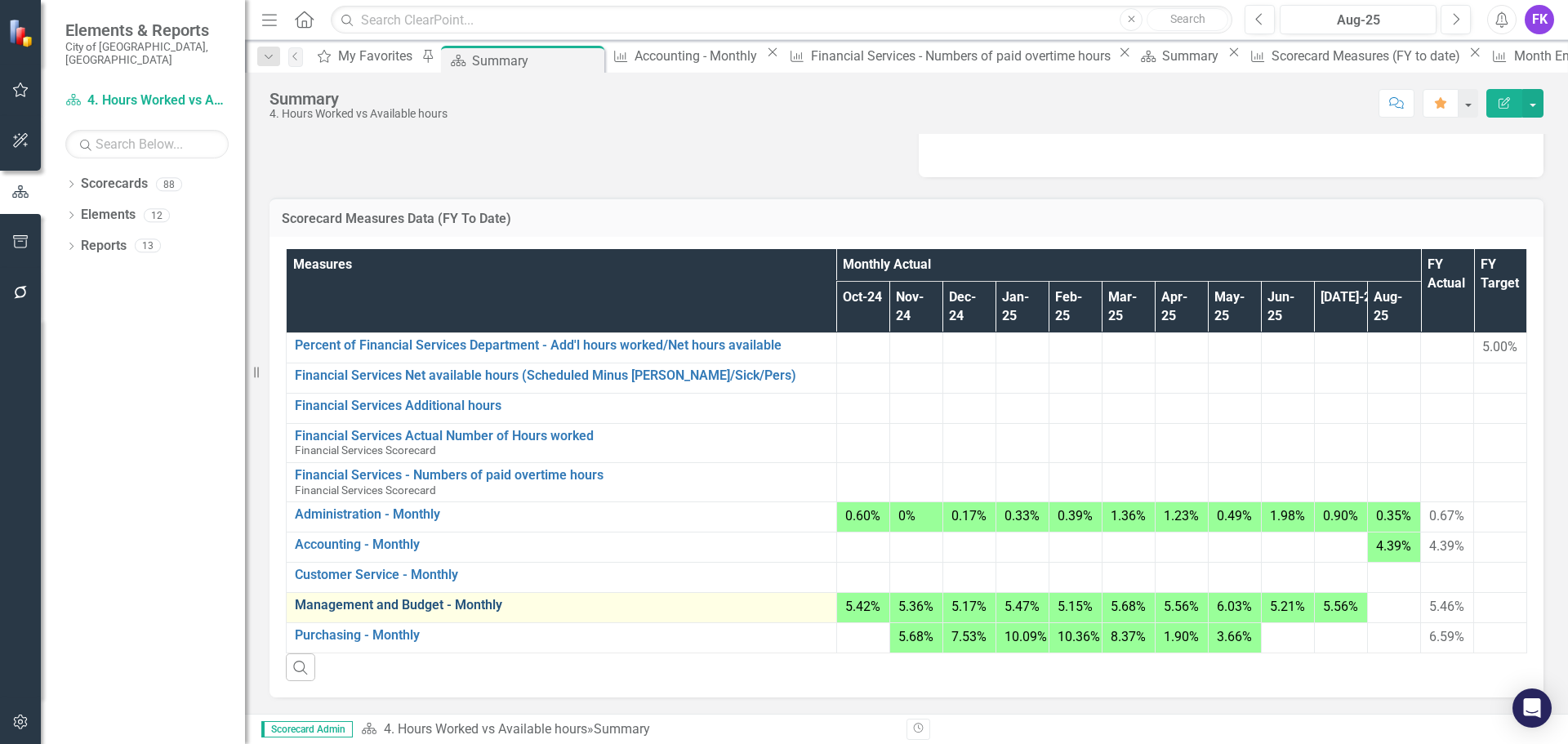
click at [326, 598] on link "Management and Budget - Monthly" at bounding box center [561, 605] width 534 height 14
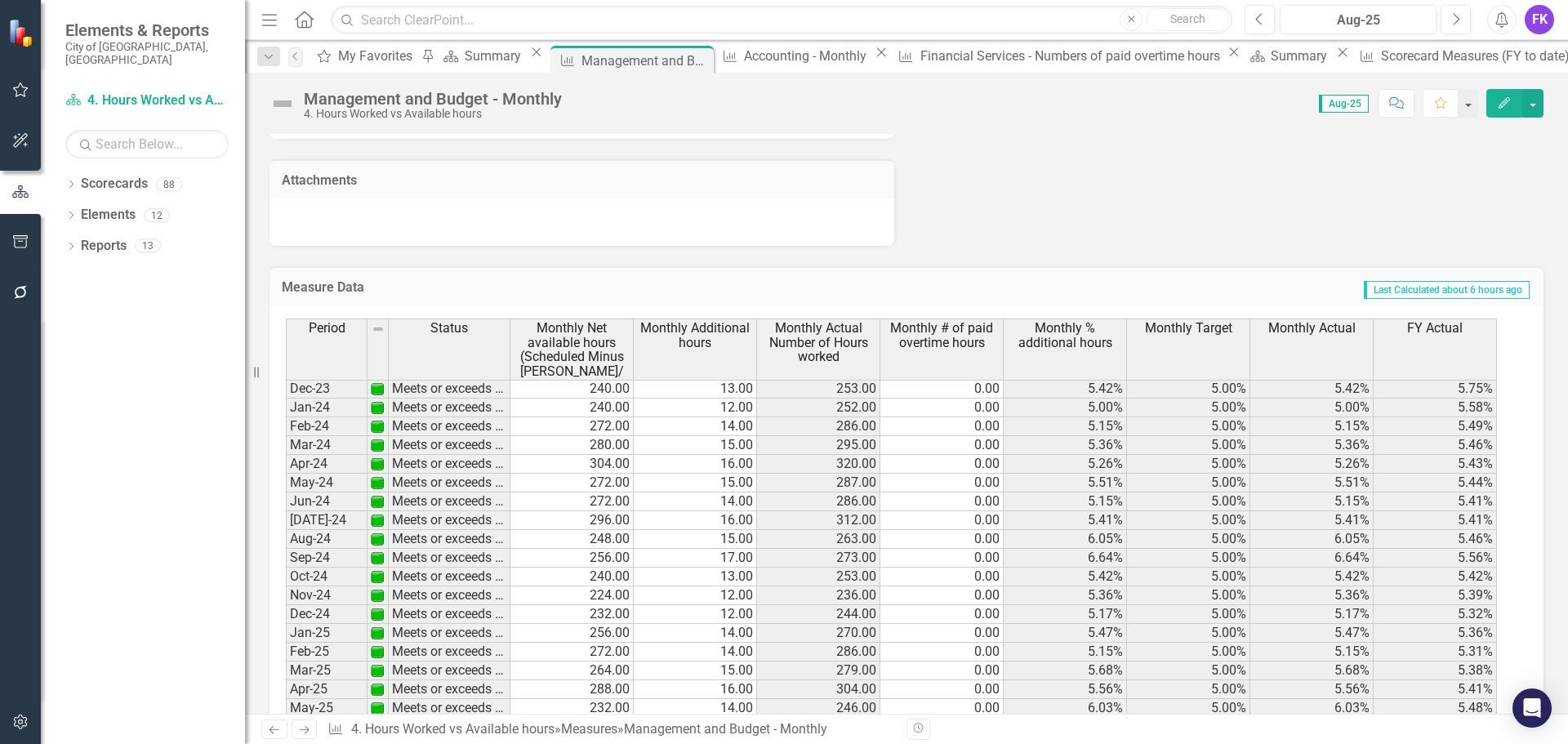
scroll to position [601, 0]
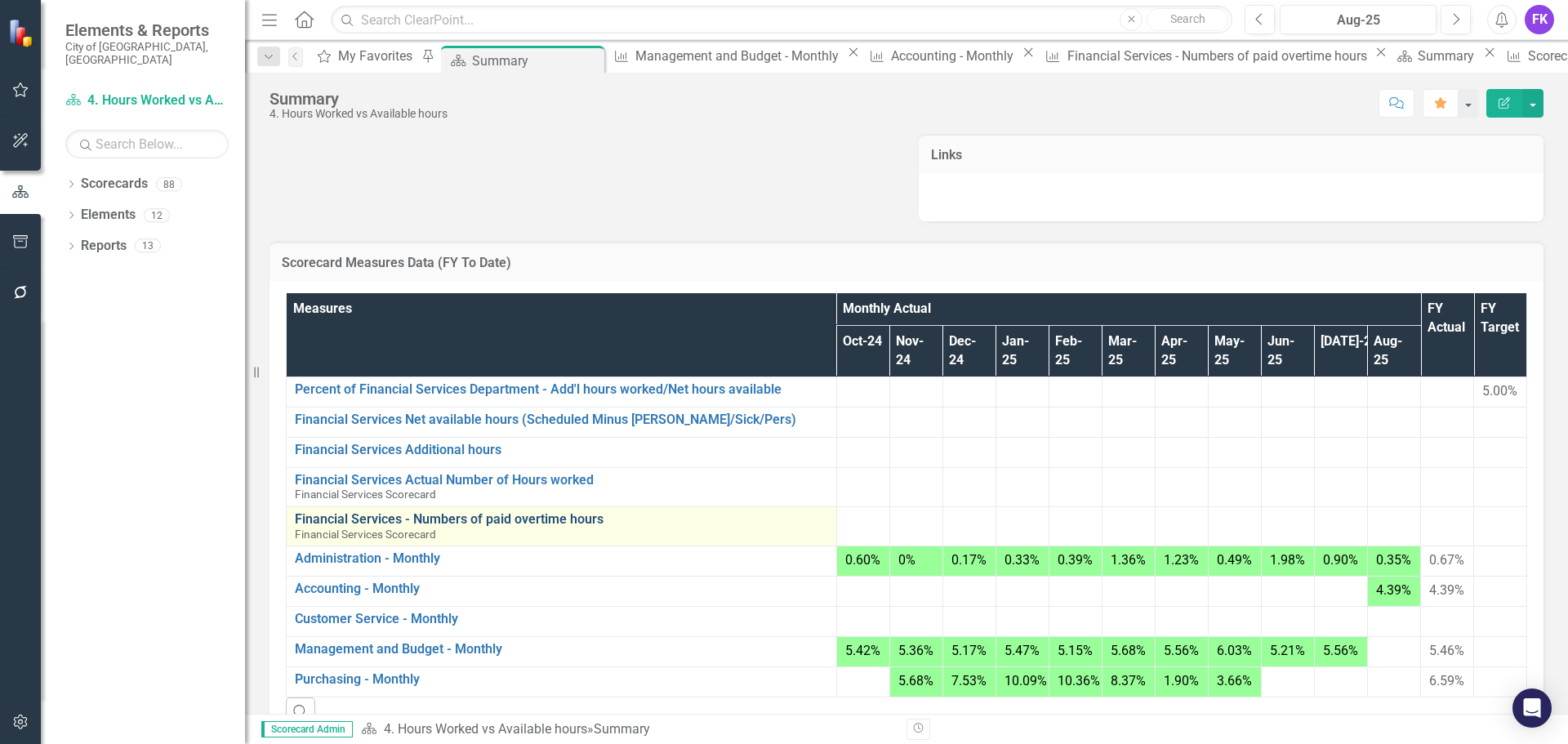
scroll to position [82, 0]
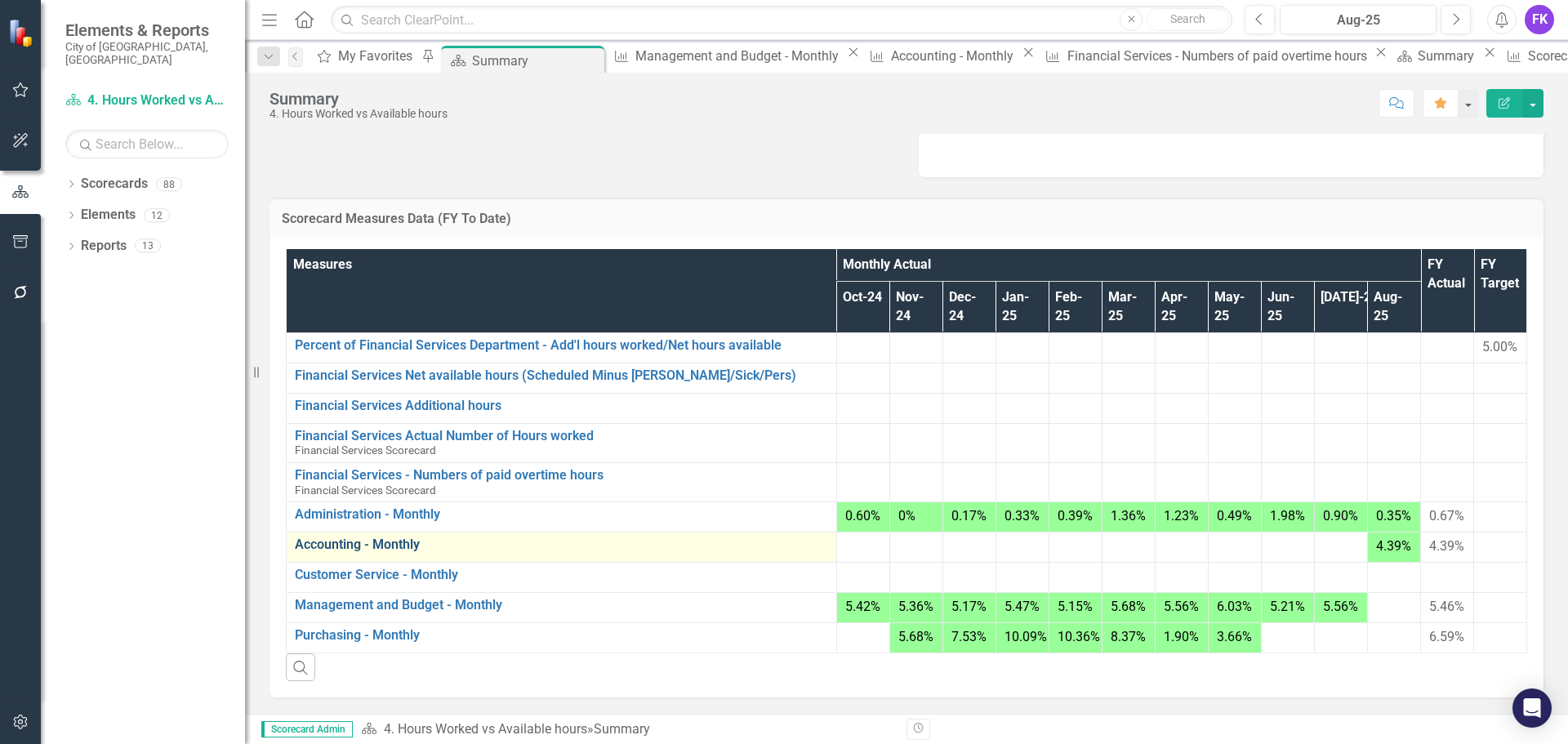
click at [320, 552] on link "Accounting - Monthly" at bounding box center [561, 544] width 534 height 14
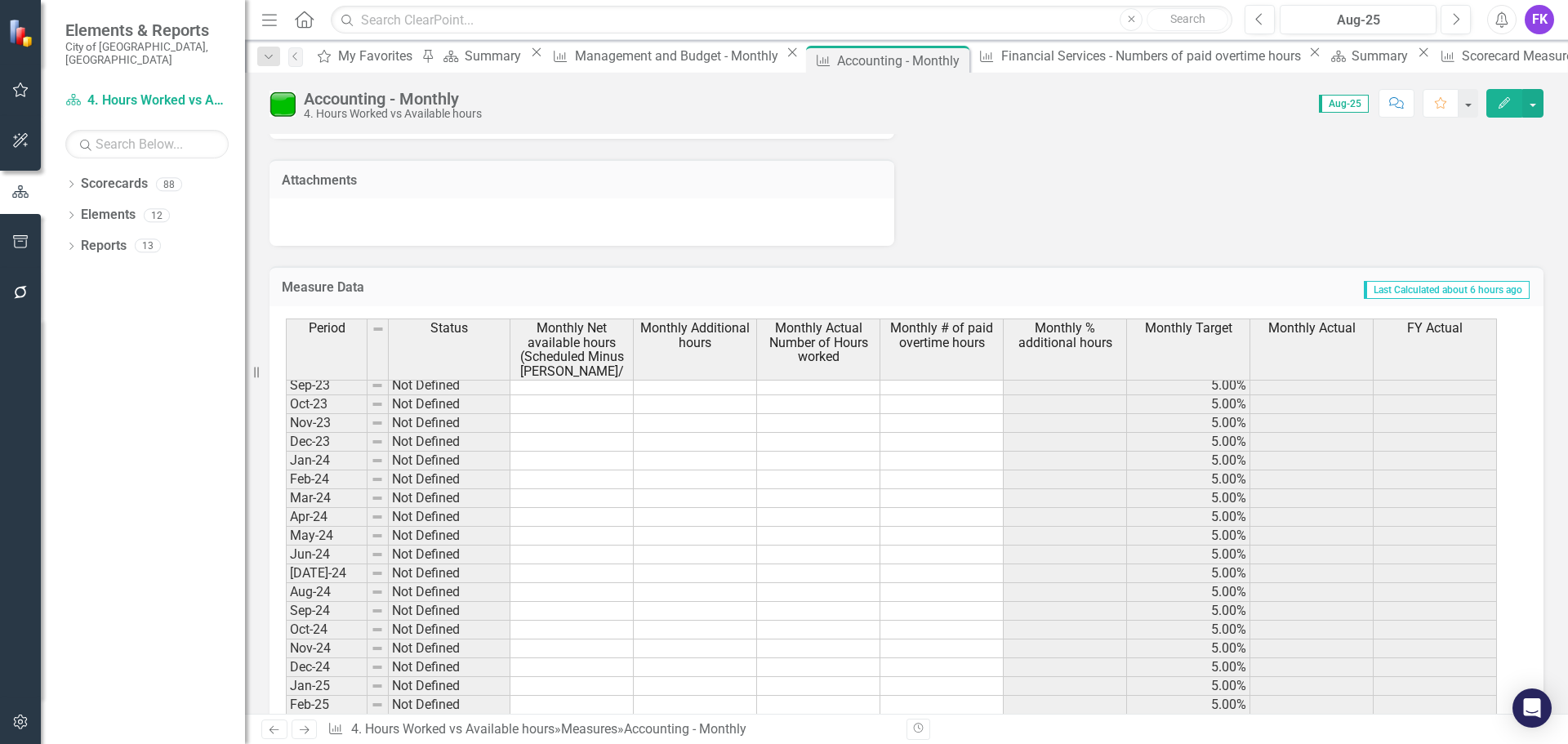
scroll to position [601, 0]
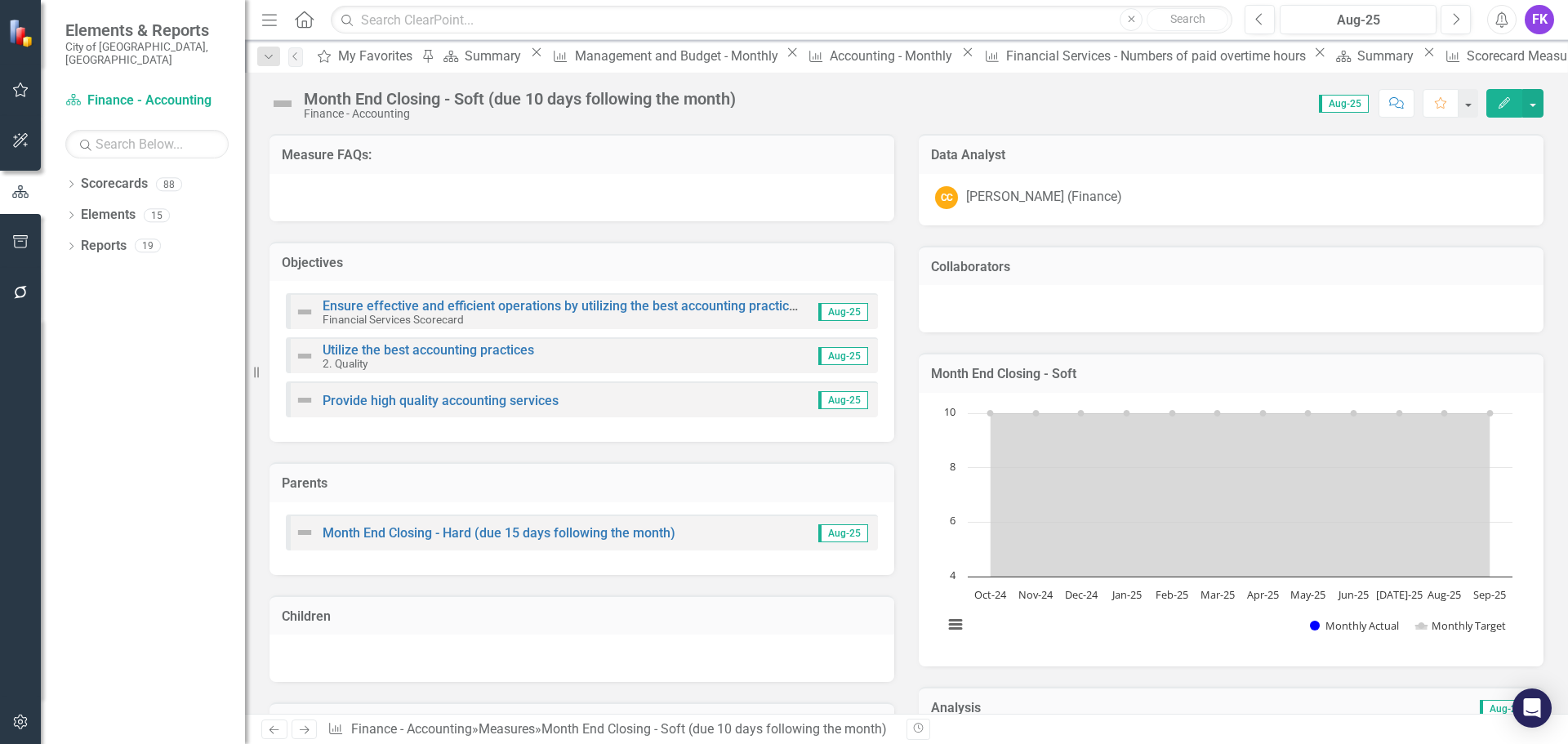
click at [0, 0] on icon "Close" at bounding box center [0, 0] width 0 height 0
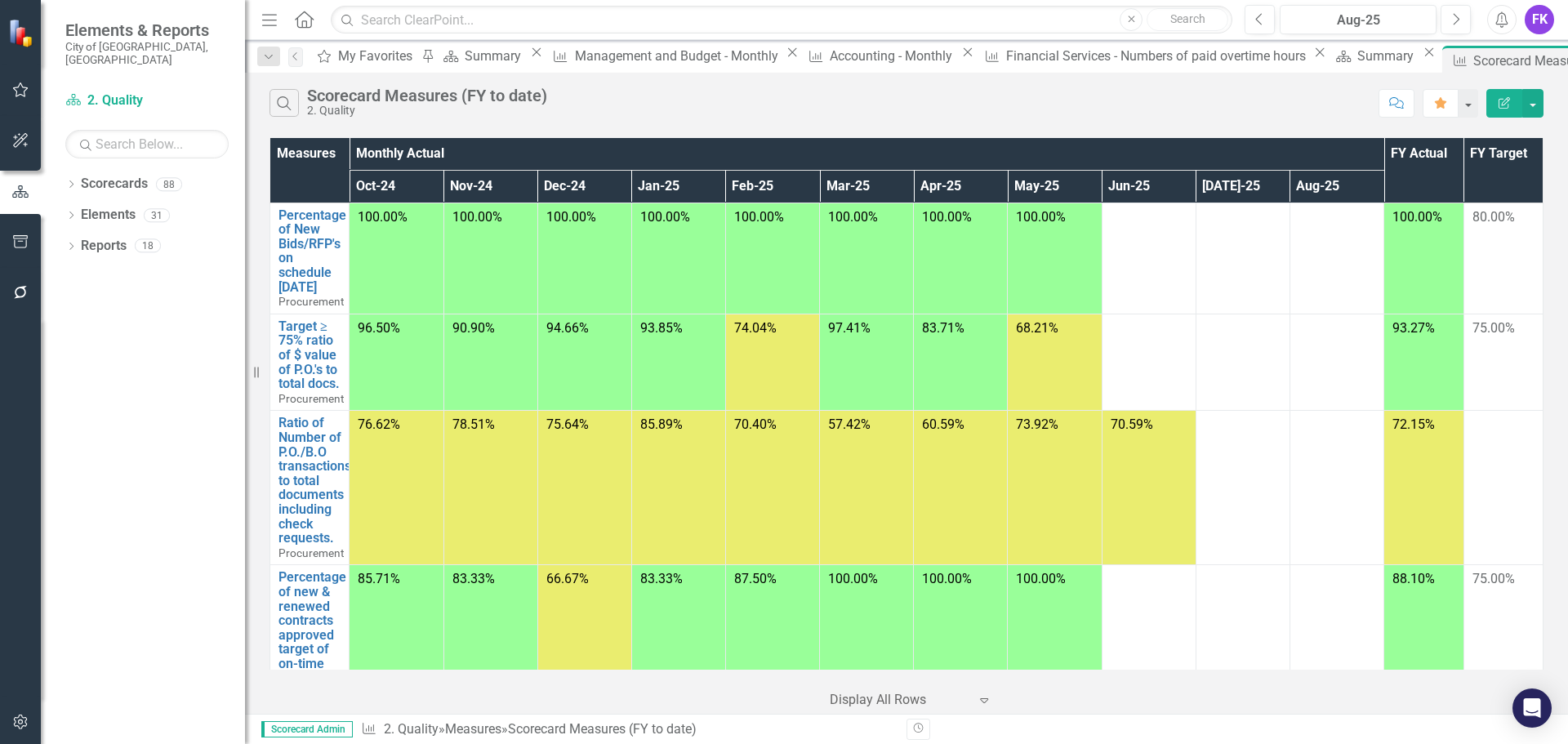
drag, startPoint x: 1368, startPoint y: 60, endPoint x: 1078, endPoint y: 46, distance: 290.3
click at [0, 0] on icon "Close" at bounding box center [0, 0] width 0 height 0
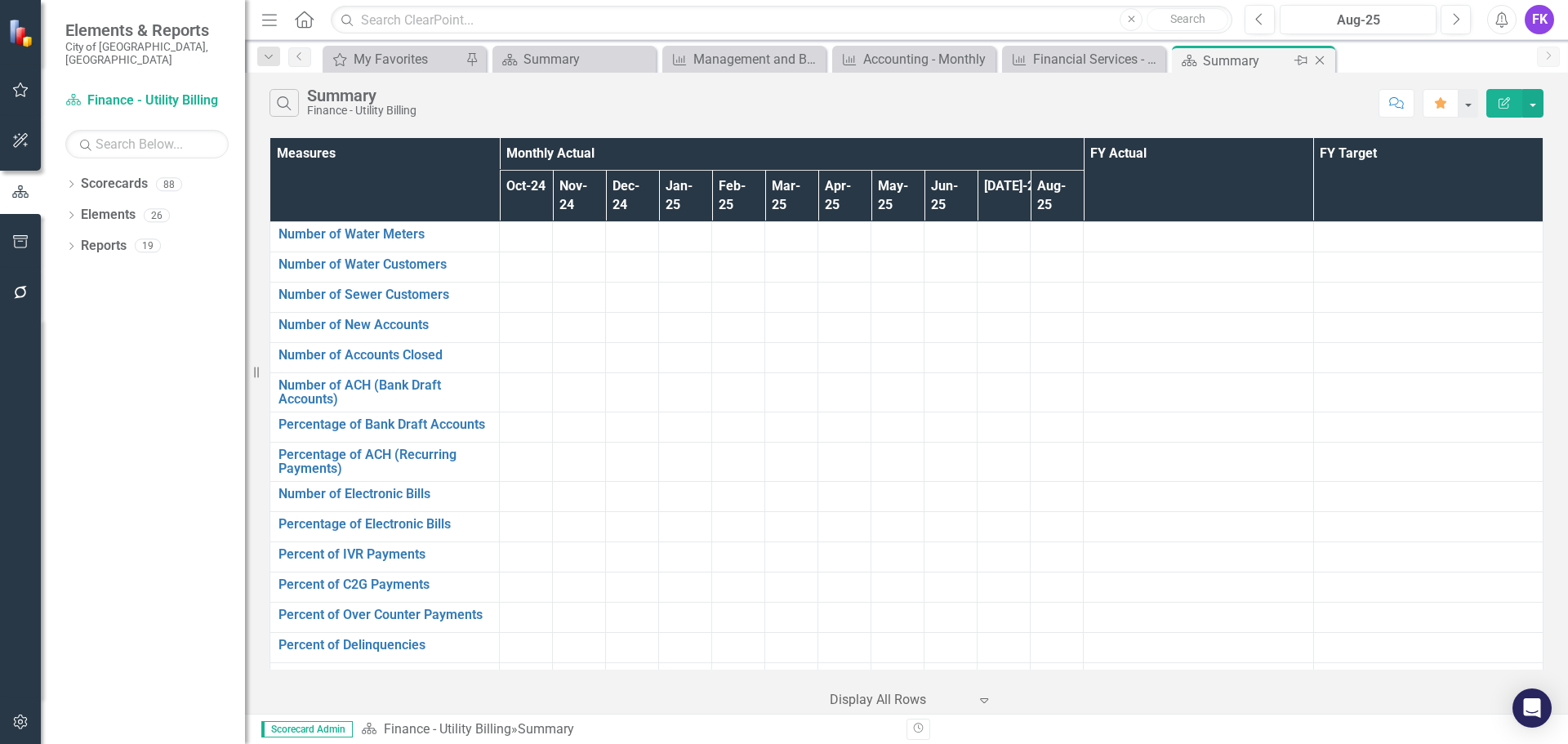
click at [1319, 61] on icon at bounding box center [1319, 60] width 9 height 9
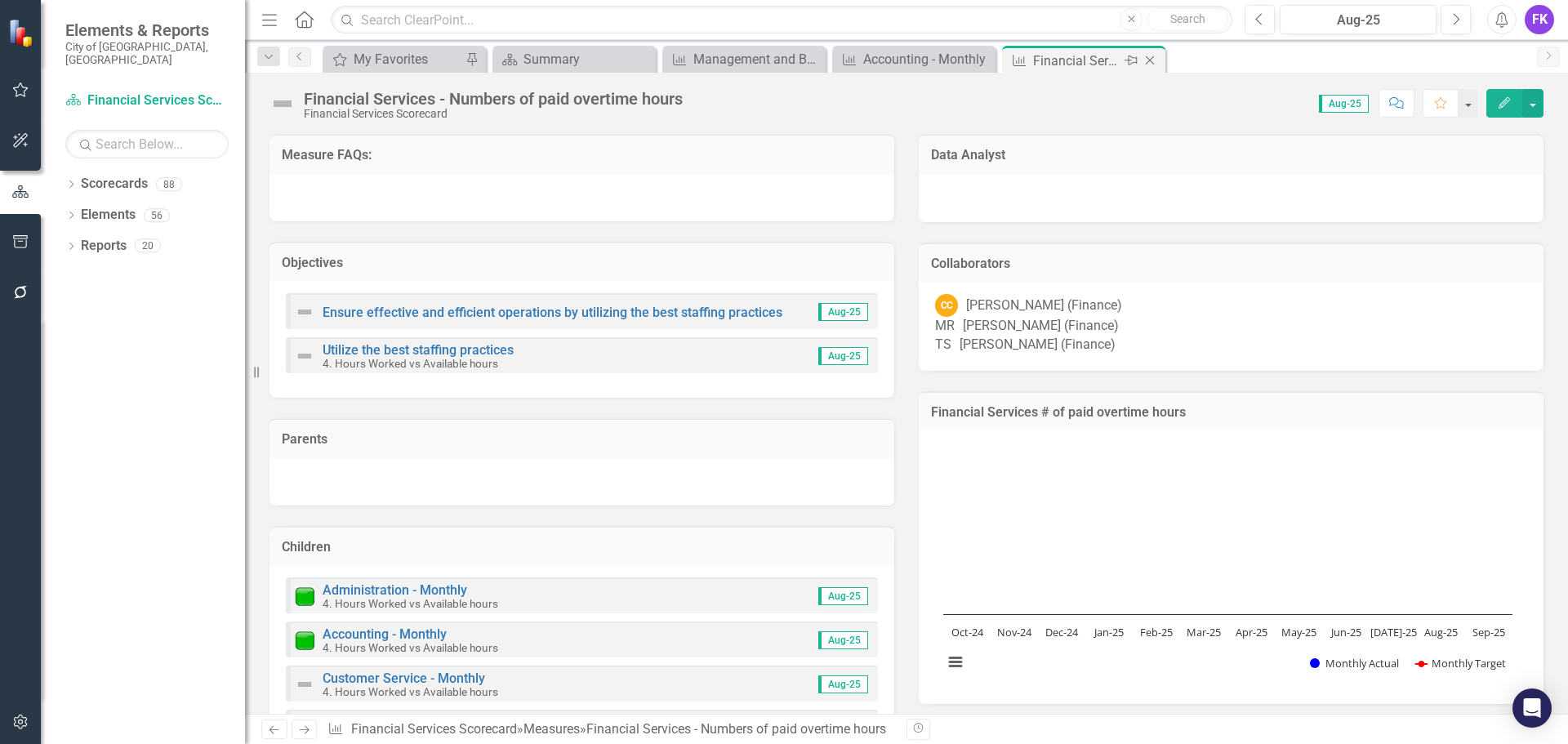
click at [1146, 60] on icon "Close" at bounding box center [1150, 60] width 16 height 13
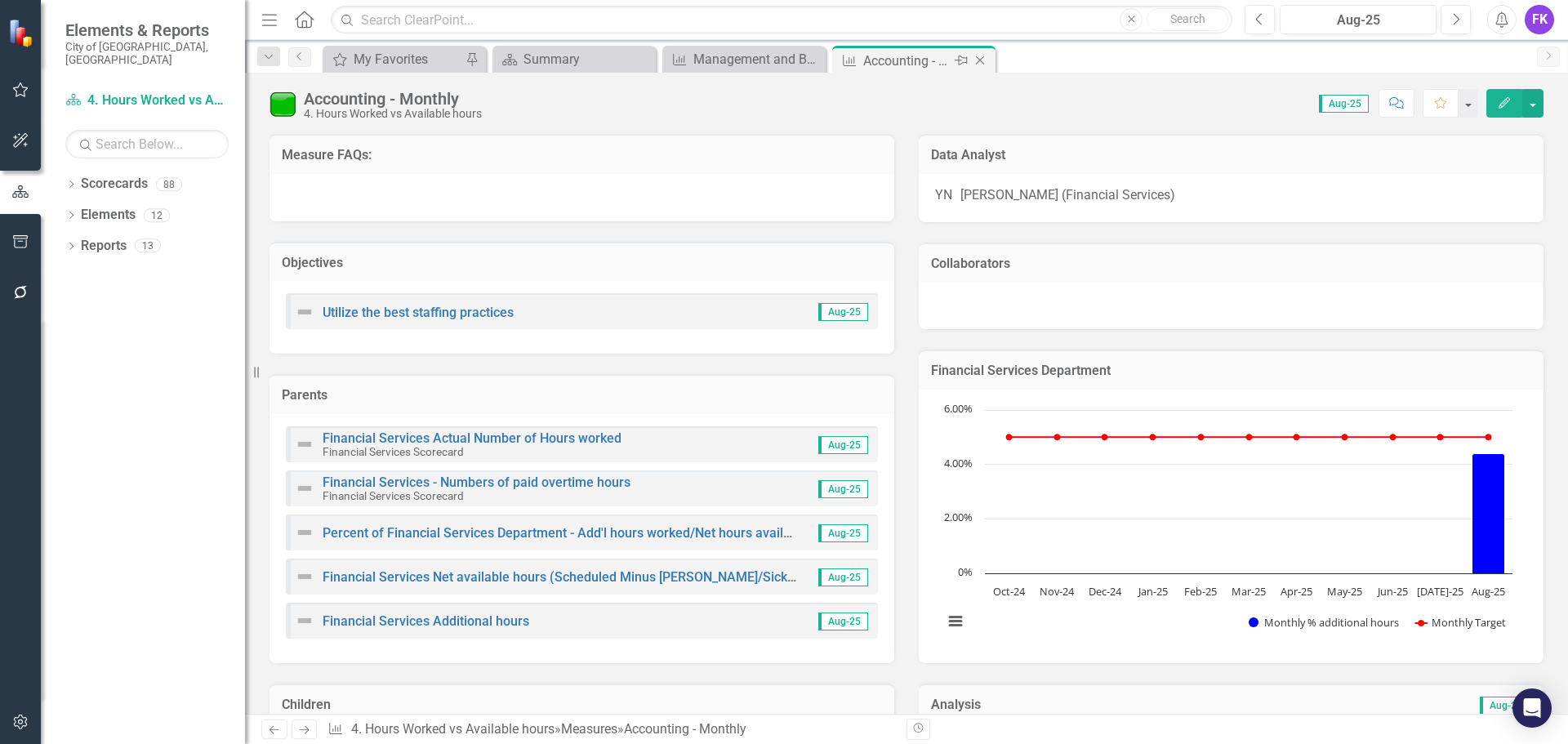
click at [978, 60] on icon "Close" at bounding box center [980, 60] width 16 height 13
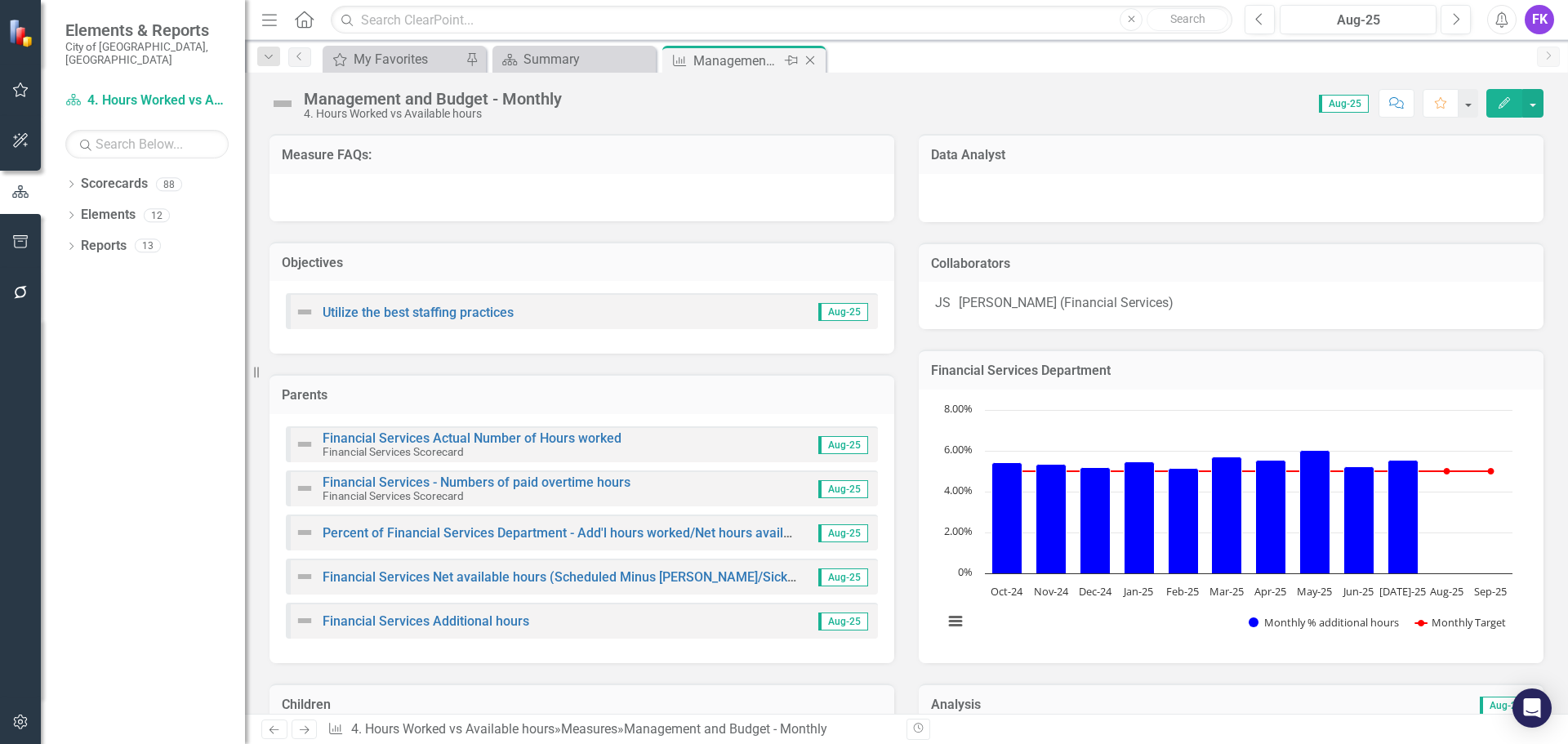
click at [809, 61] on icon at bounding box center [810, 60] width 9 height 9
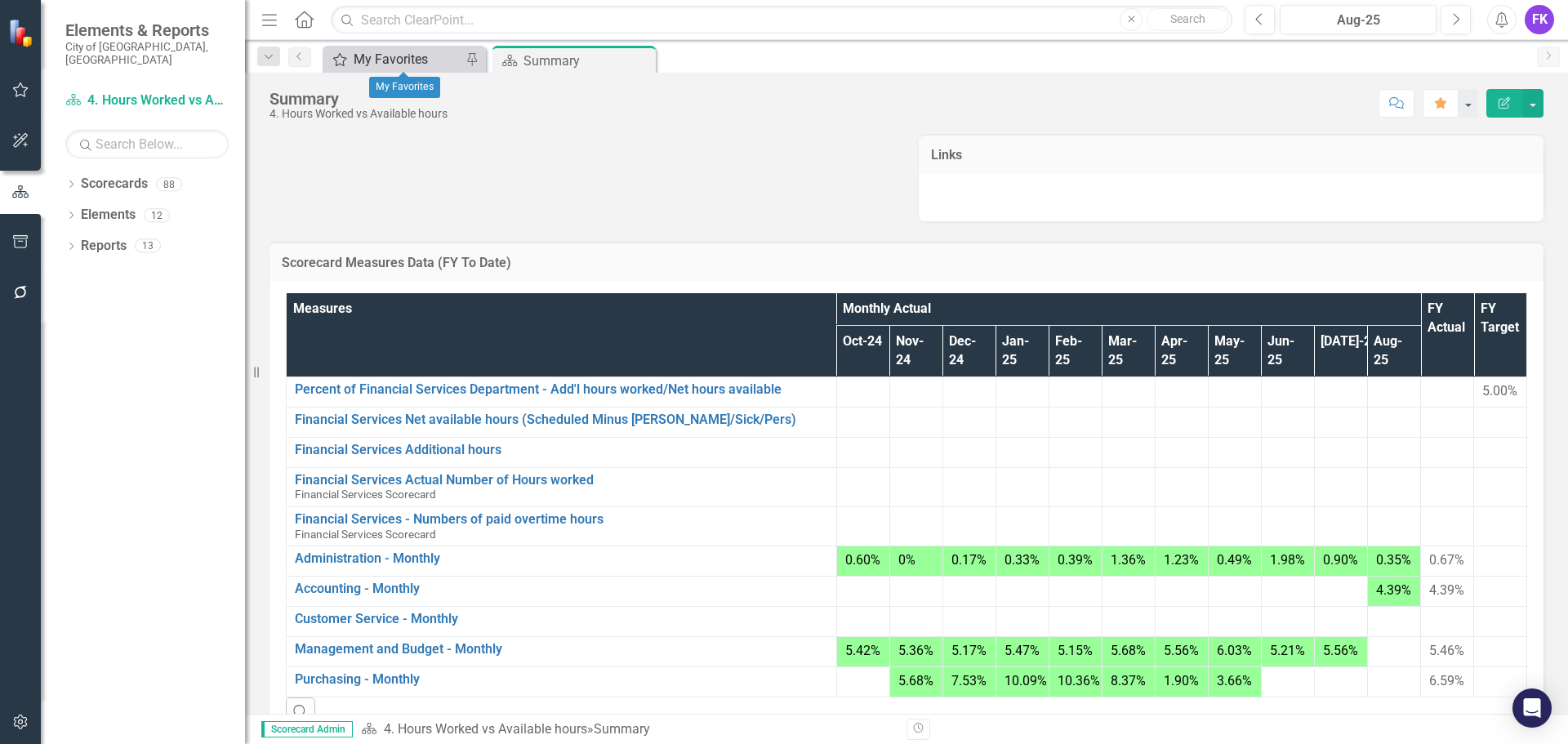
click at [379, 60] on div "My Favorites" at bounding box center [408, 59] width 107 height 20
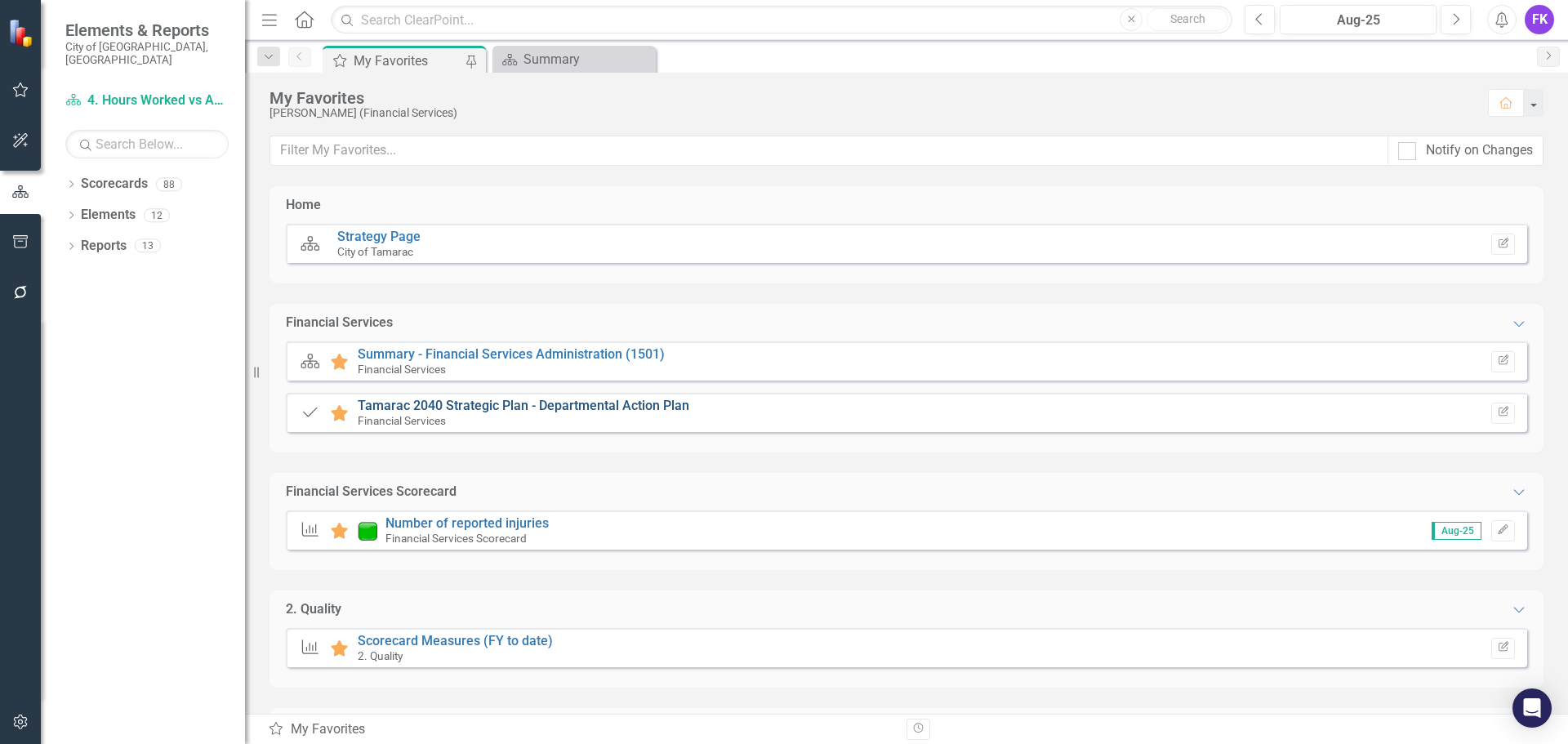
click at [422, 407] on link "Tamarac 2040 Strategic Plan - Departmental Action Plan" at bounding box center [524, 405] width 332 height 15
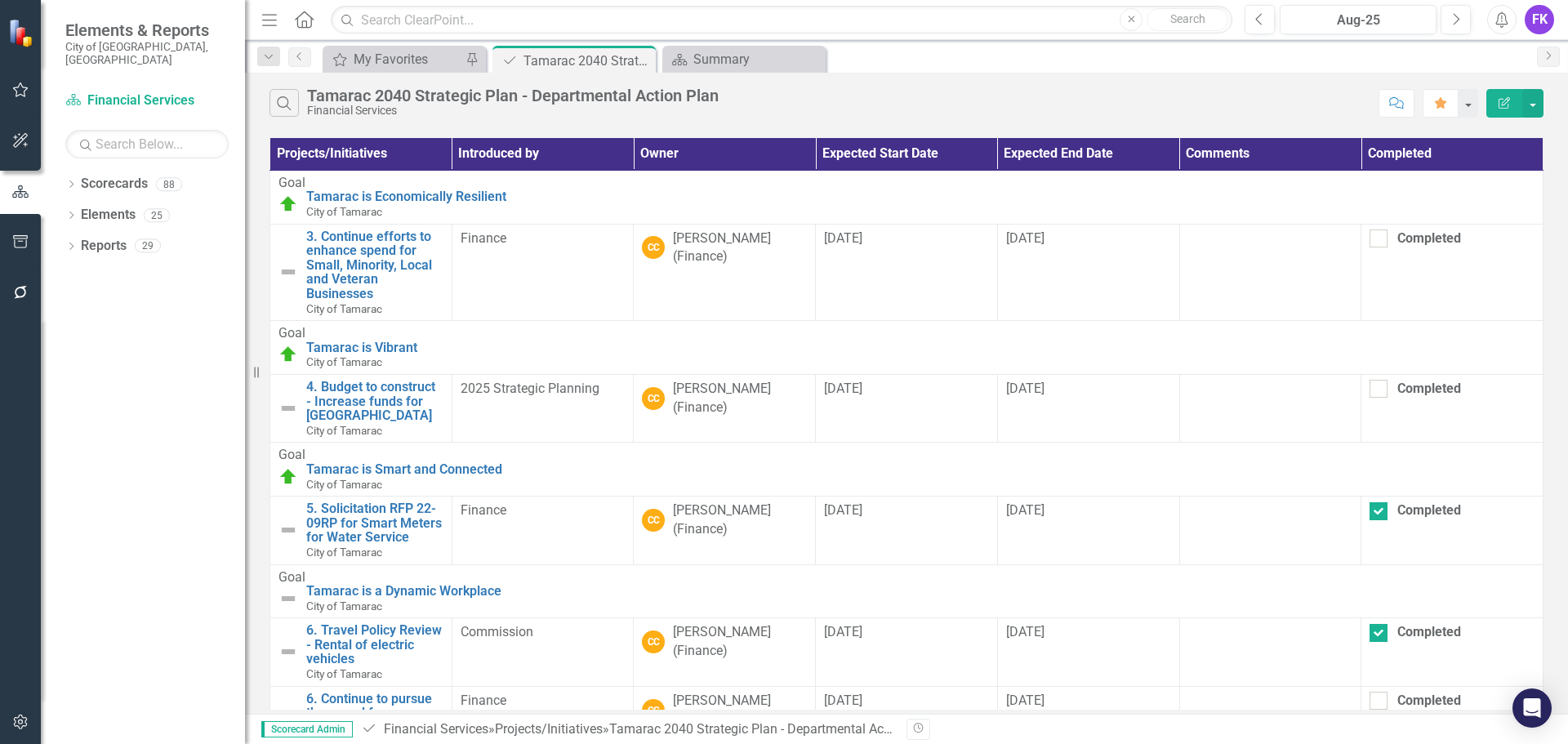
click at [1179, 393] on td at bounding box center [1271, 408] width 182 height 68
click at [1188, 390] on div at bounding box center [1271, 390] width 165 height 19
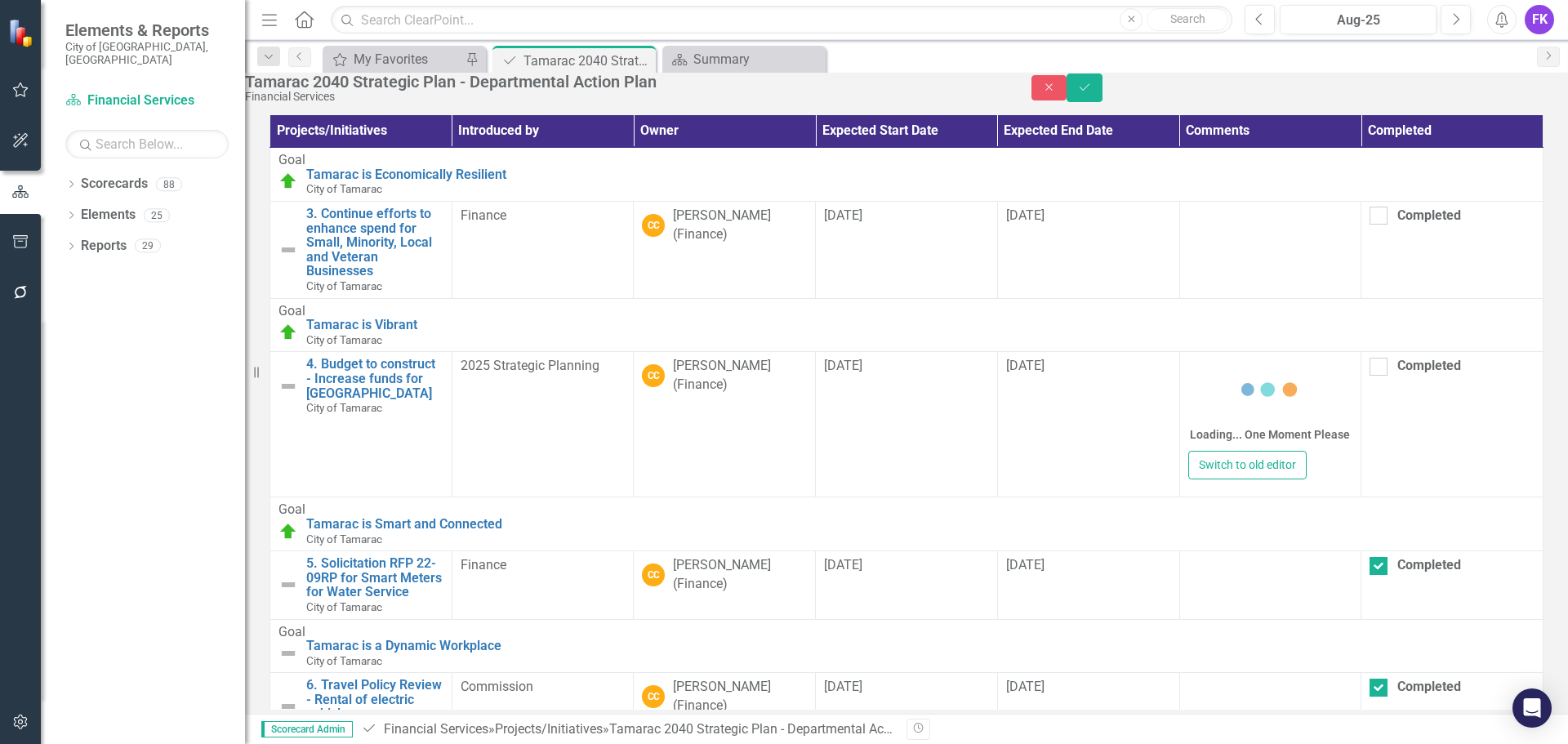
click at [1188, 390] on div "Loading... One Moment Please" at bounding box center [1271, 404] width 165 height 94
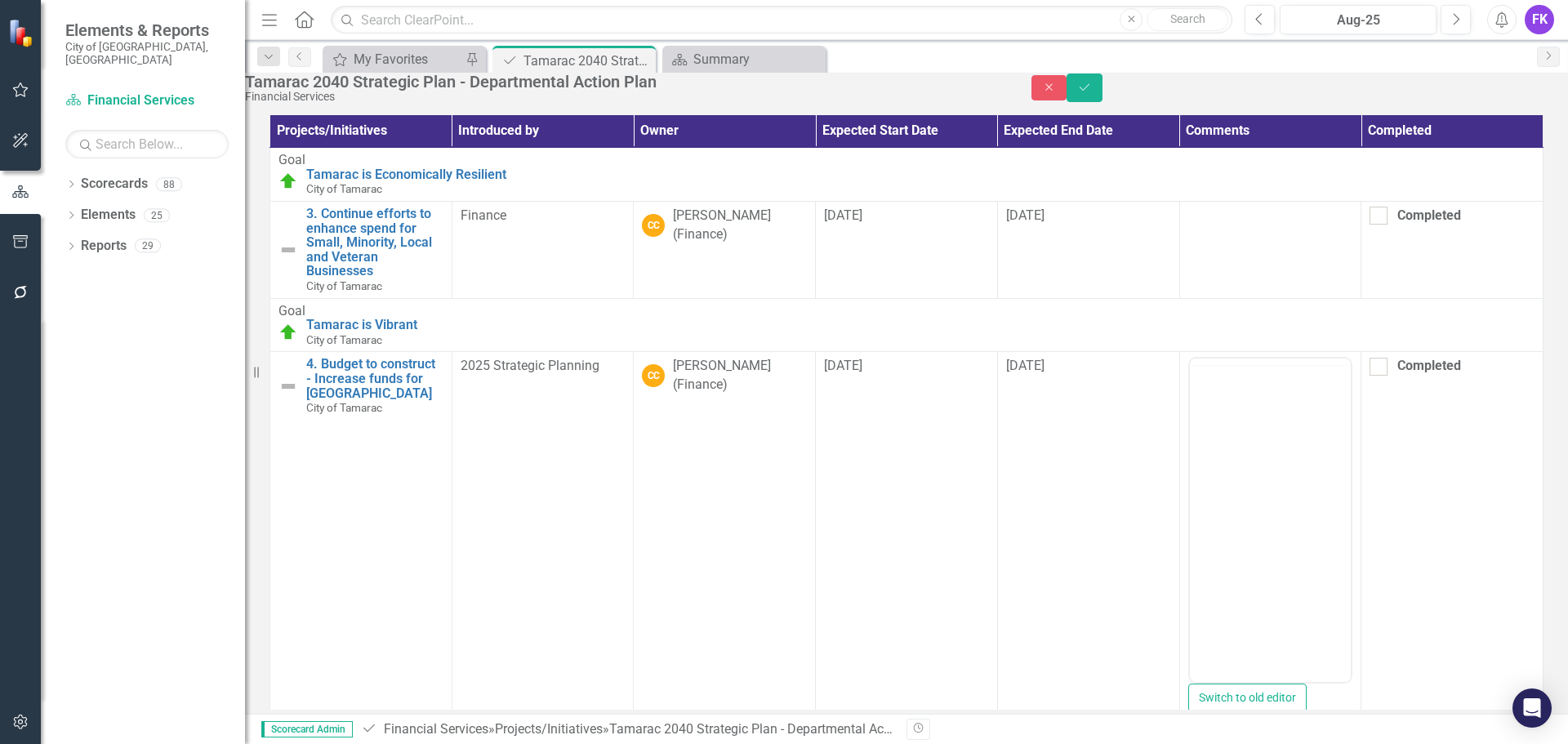
click at [1188, 373] on div at bounding box center [1271, 520] width 165 height 326
click at [1259, 432] on body "Rich Text Area. Press ALT-0 for help." at bounding box center [1270, 519] width 162 height 245
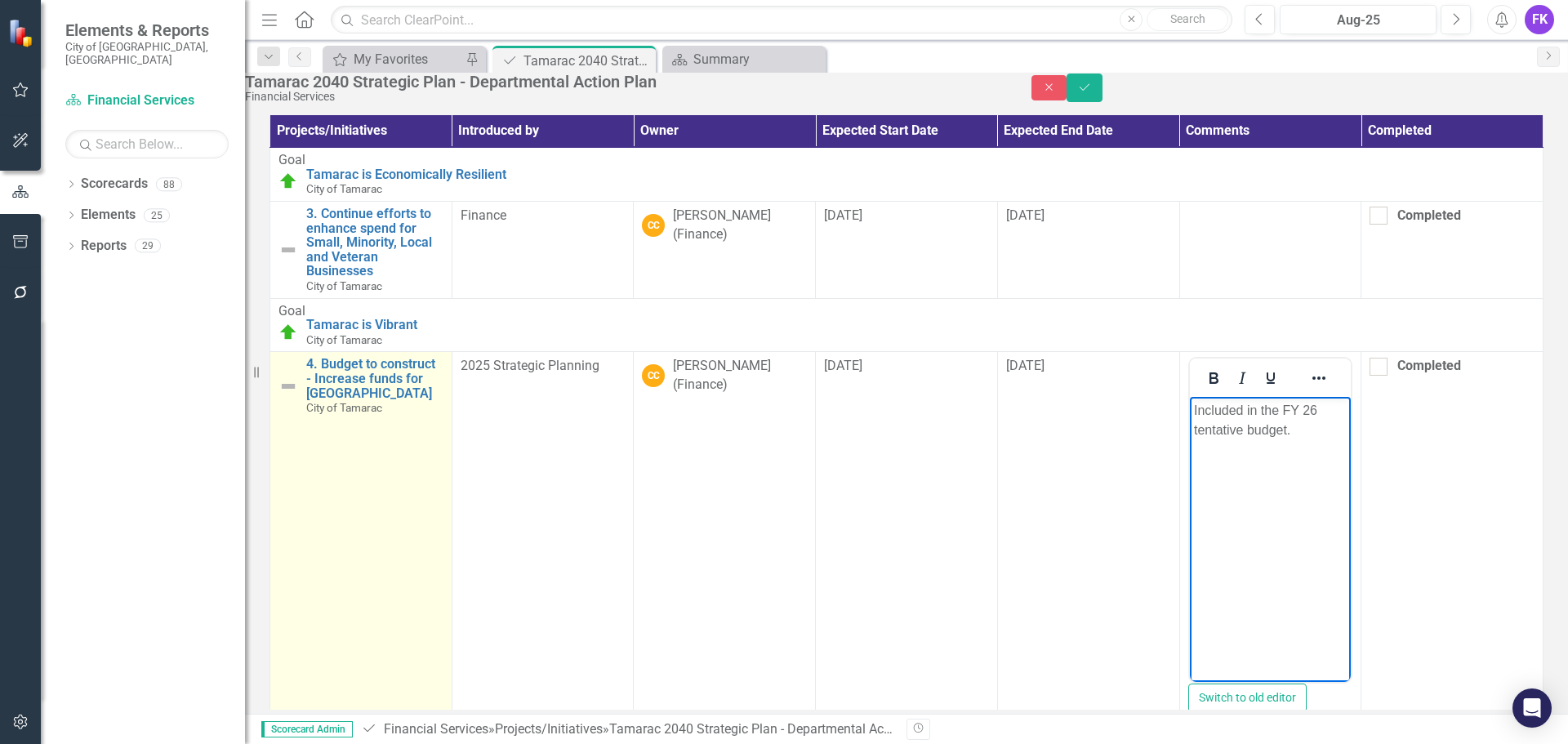
click at [288, 395] on img at bounding box center [288, 386] width 19 height 19
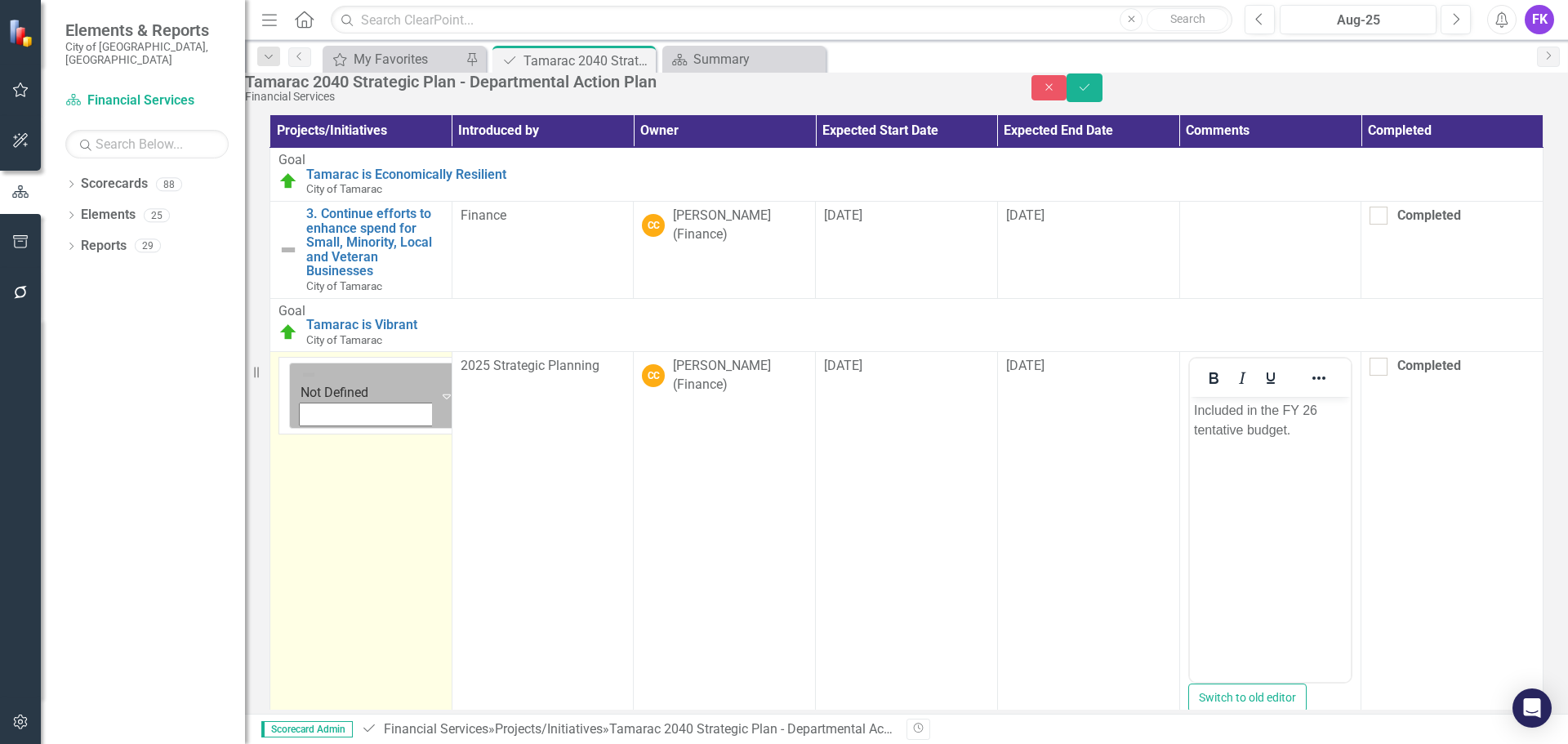
click at [300, 383] on img at bounding box center [308, 374] width 16 height 16
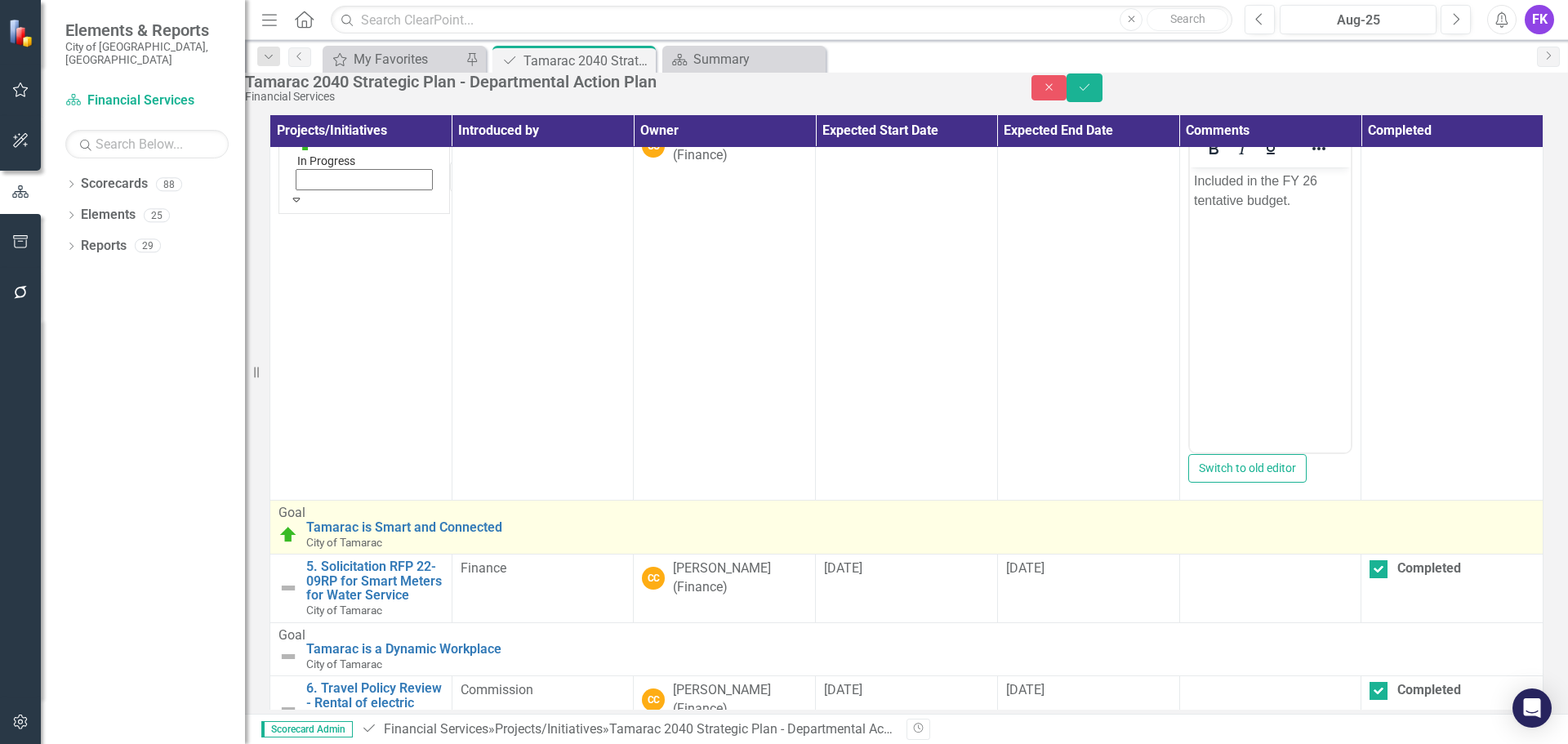
scroll to position [245, 0]
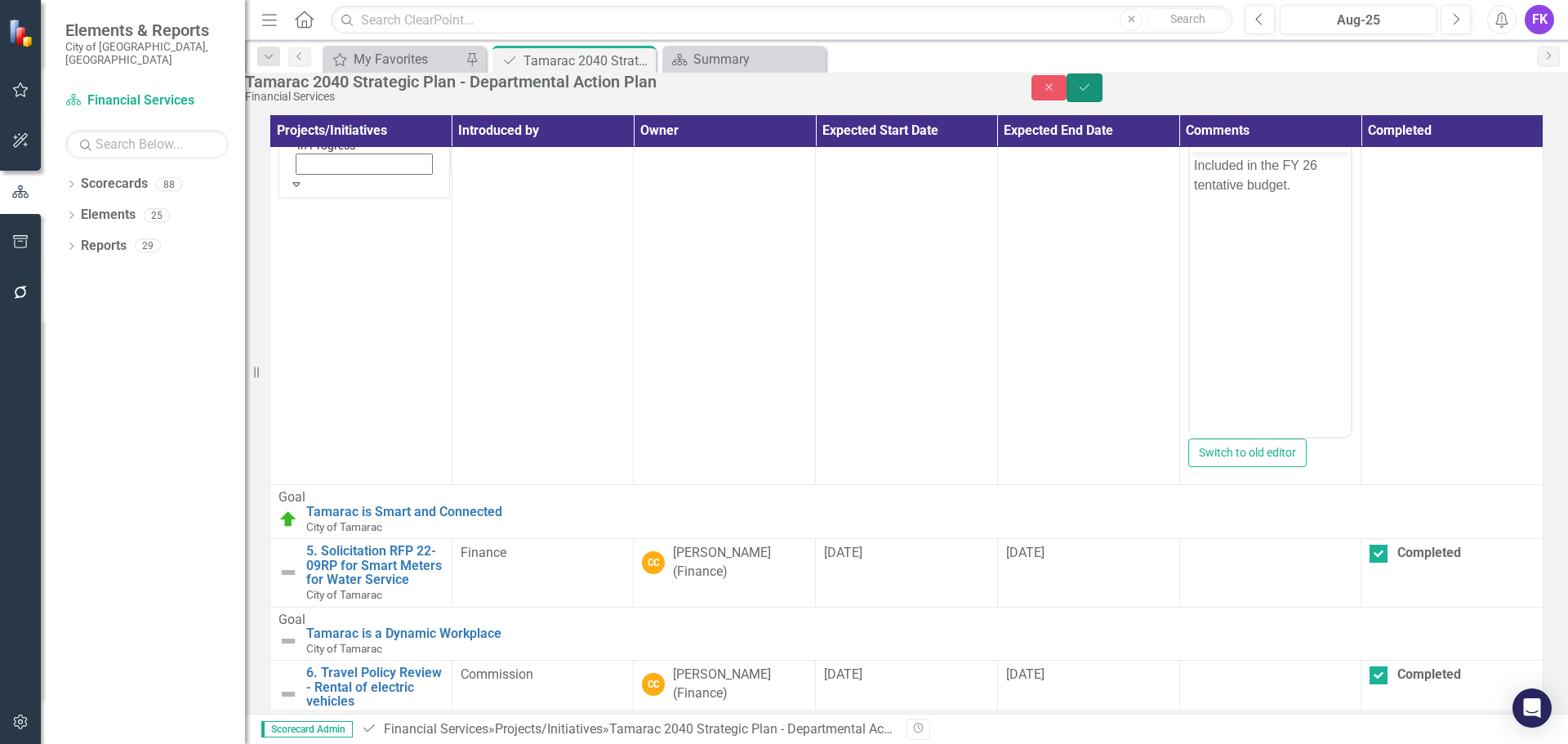
click at [1092, 93] on icon "Save" at bounding box center [1084, 87] width 14 height 12
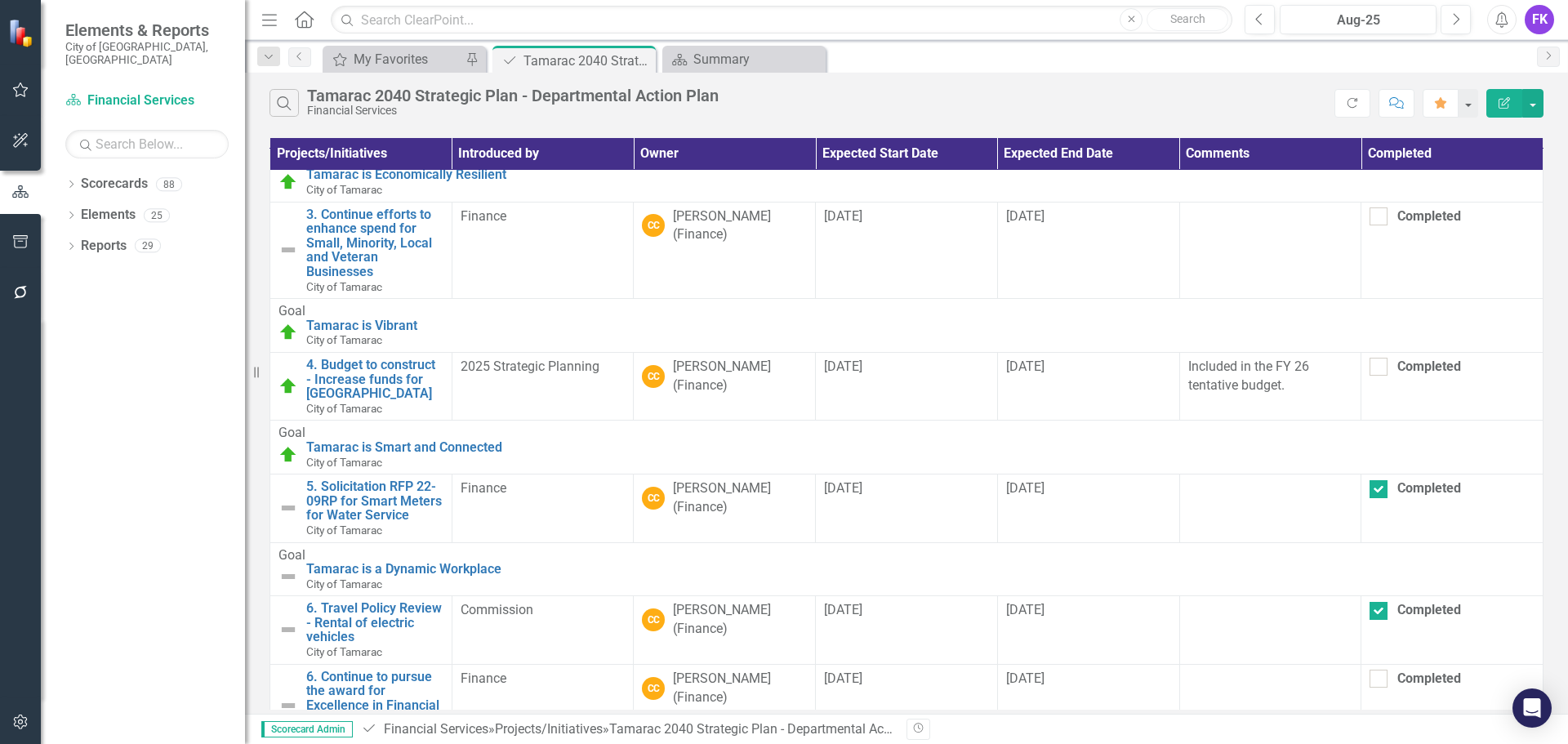
scroll to position [32, 0]
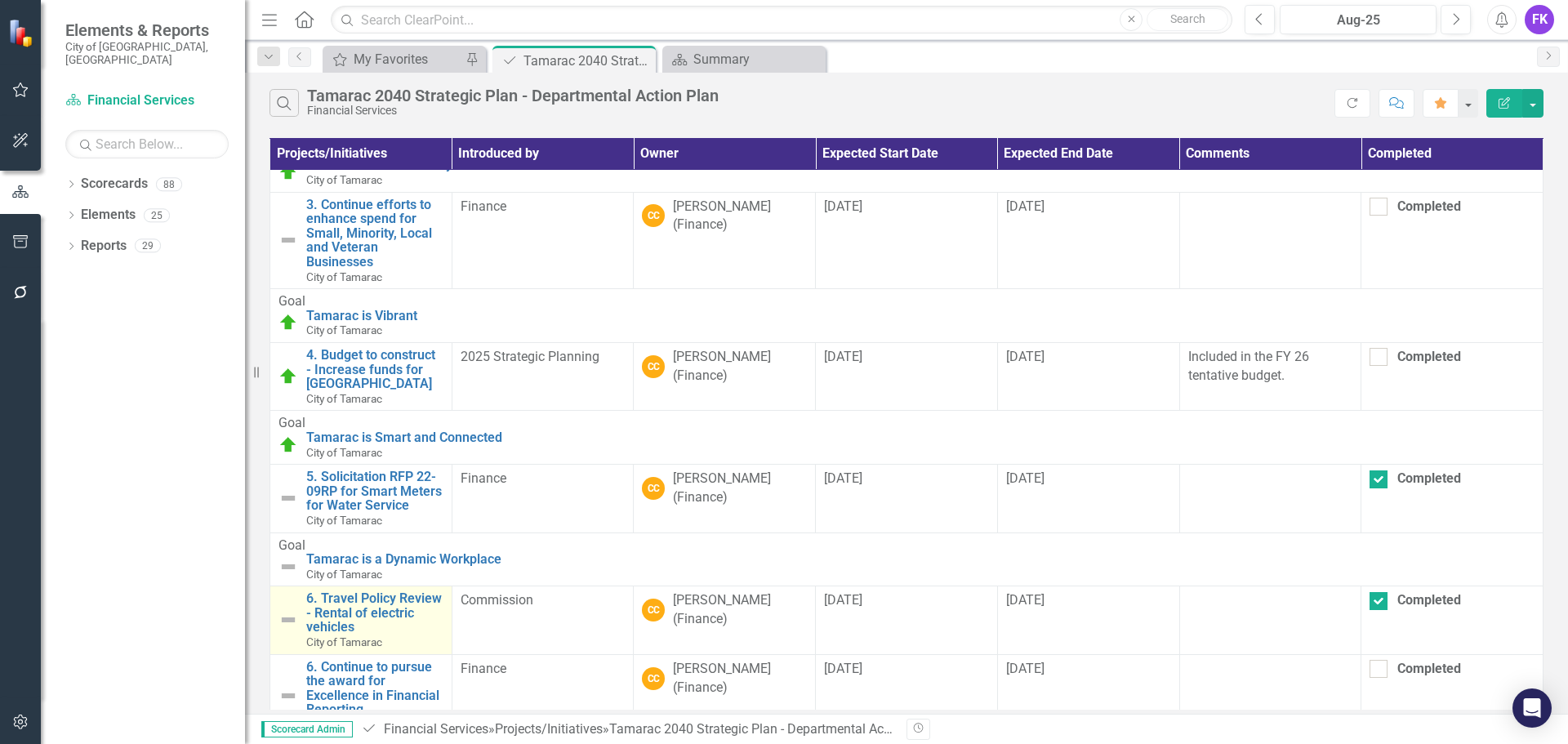
click at [288, 611] on img at bounding box center [288, 620] width 19 height 19
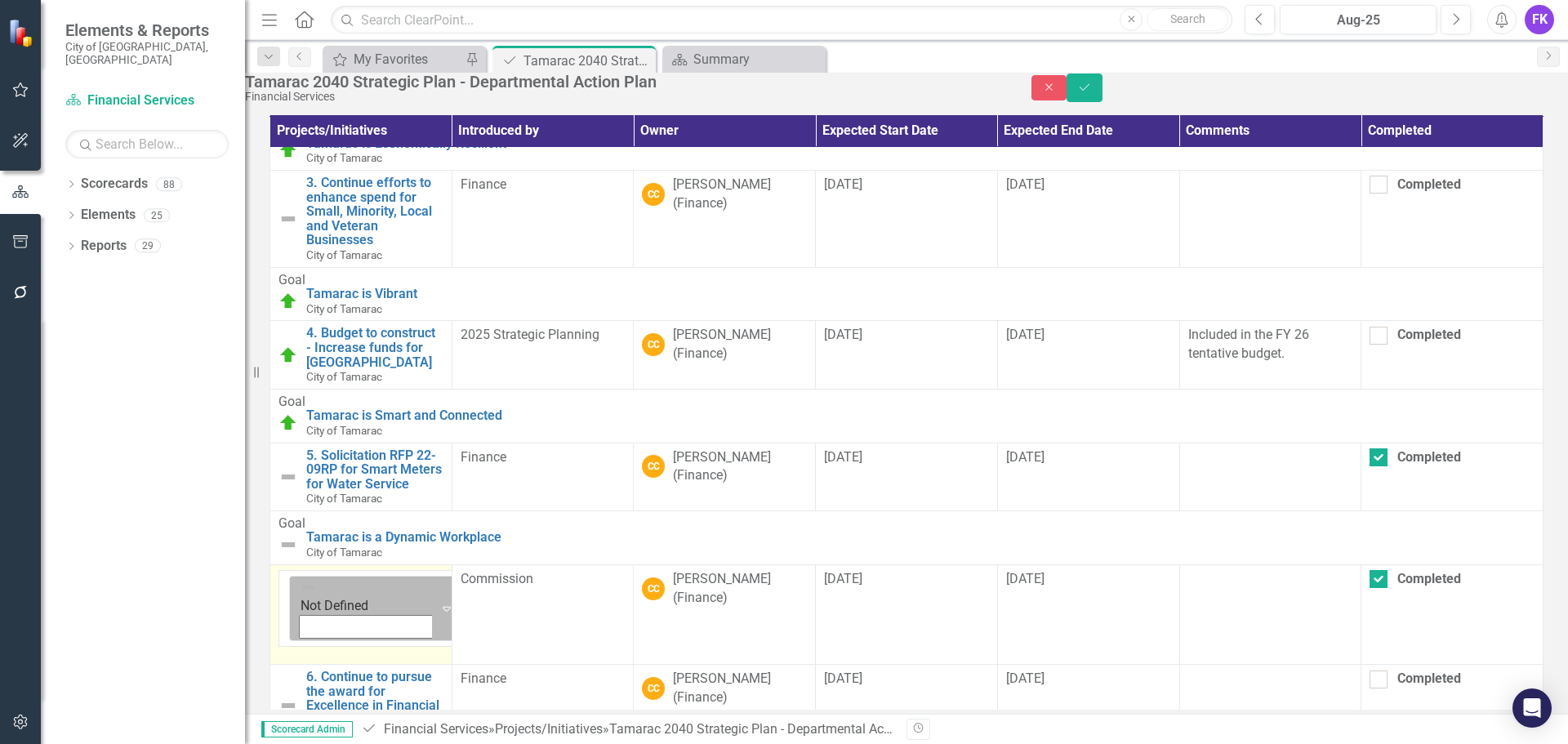
click at [300, 594] on img at bounding box center [308, 587] width 16 height 16
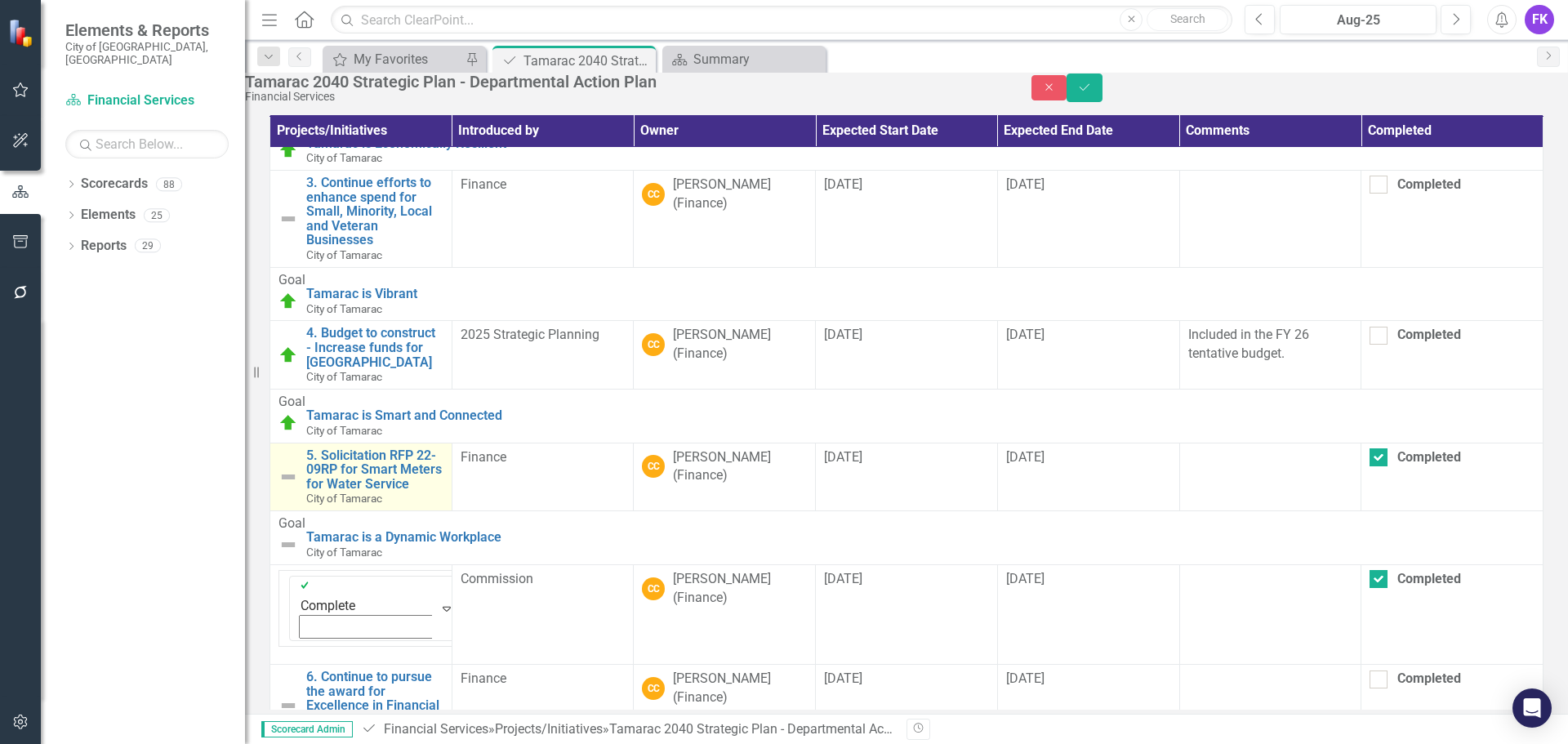
click at [291, 476] on img at bounding box center [288, 477] width 19 height 19
click at [290, 476] on img at bounding box center [288, 477] width 19 height 19
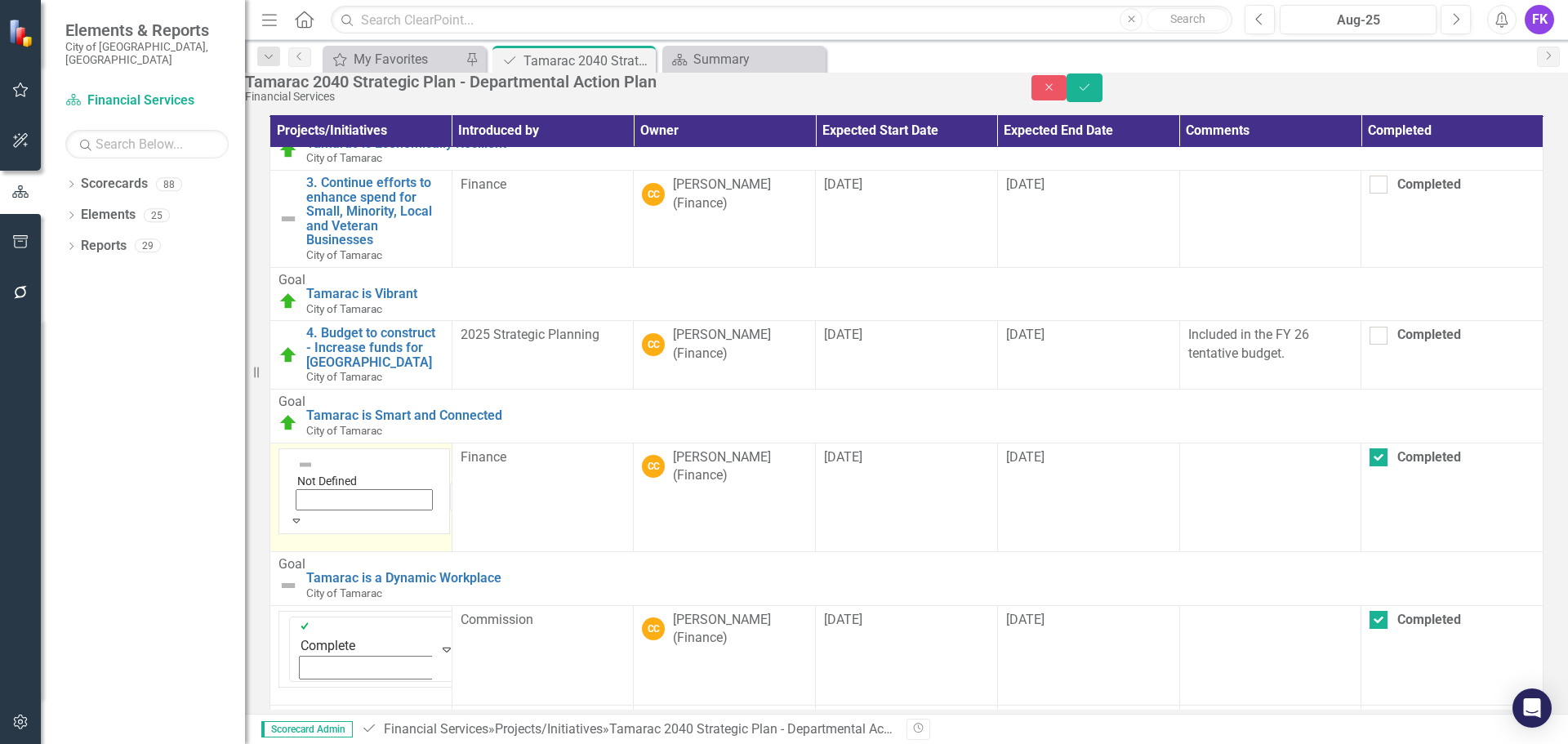
click at [297, 473] on img at bounding box center [305, 465] width 16 height 16
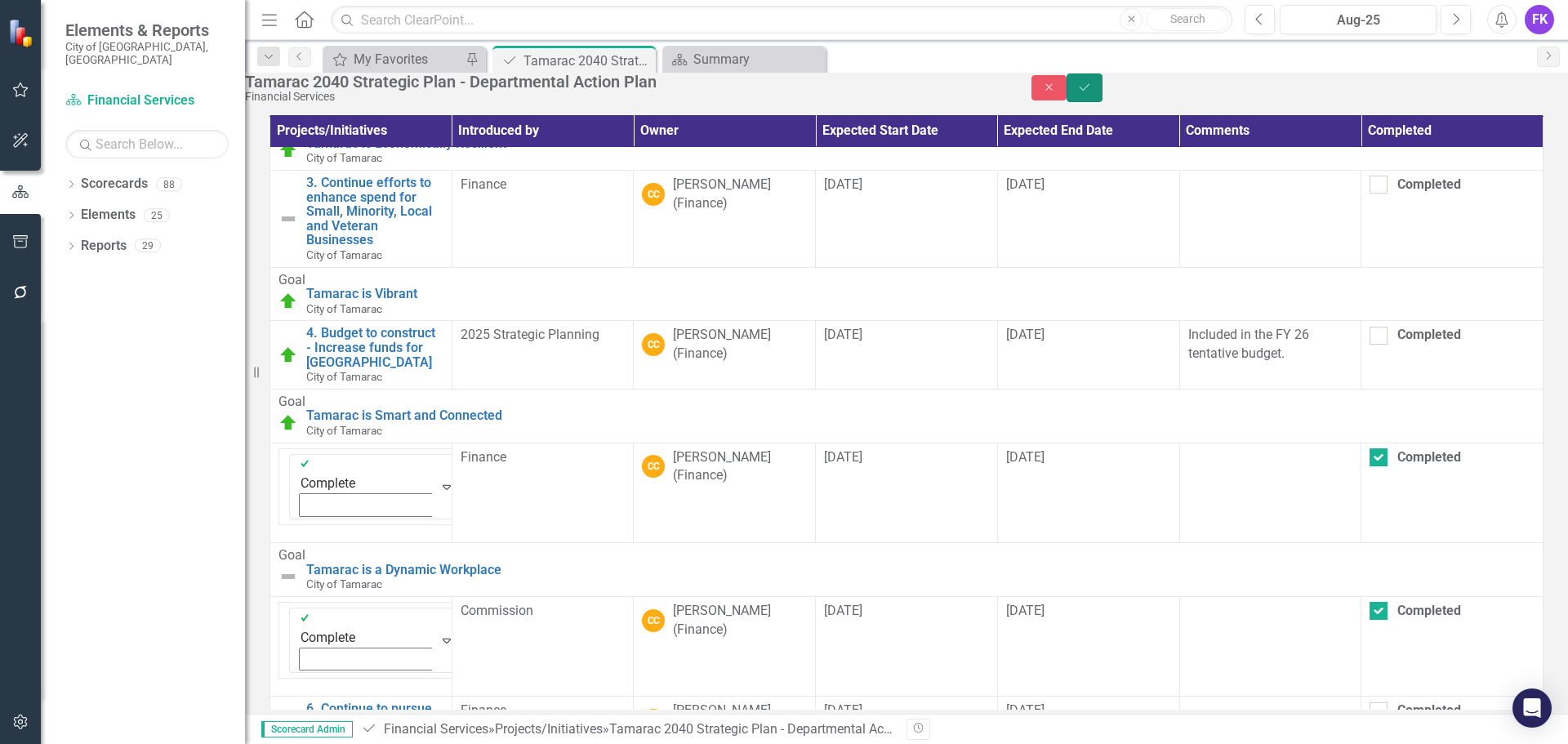
click at [1092, 93] on icon "Save" at bounding box center [1084, 87] width 14 height 12
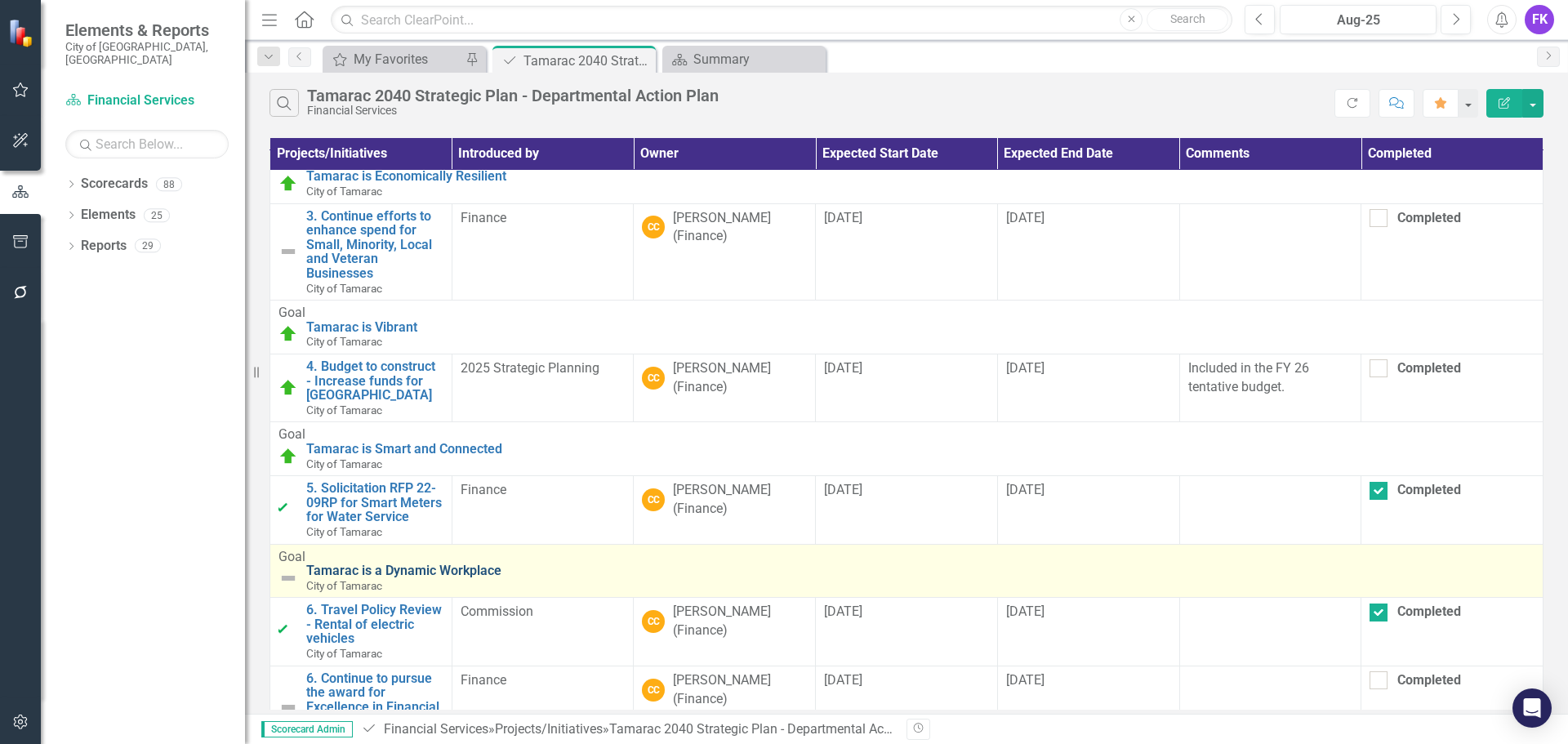
scroll to position [32, 0]
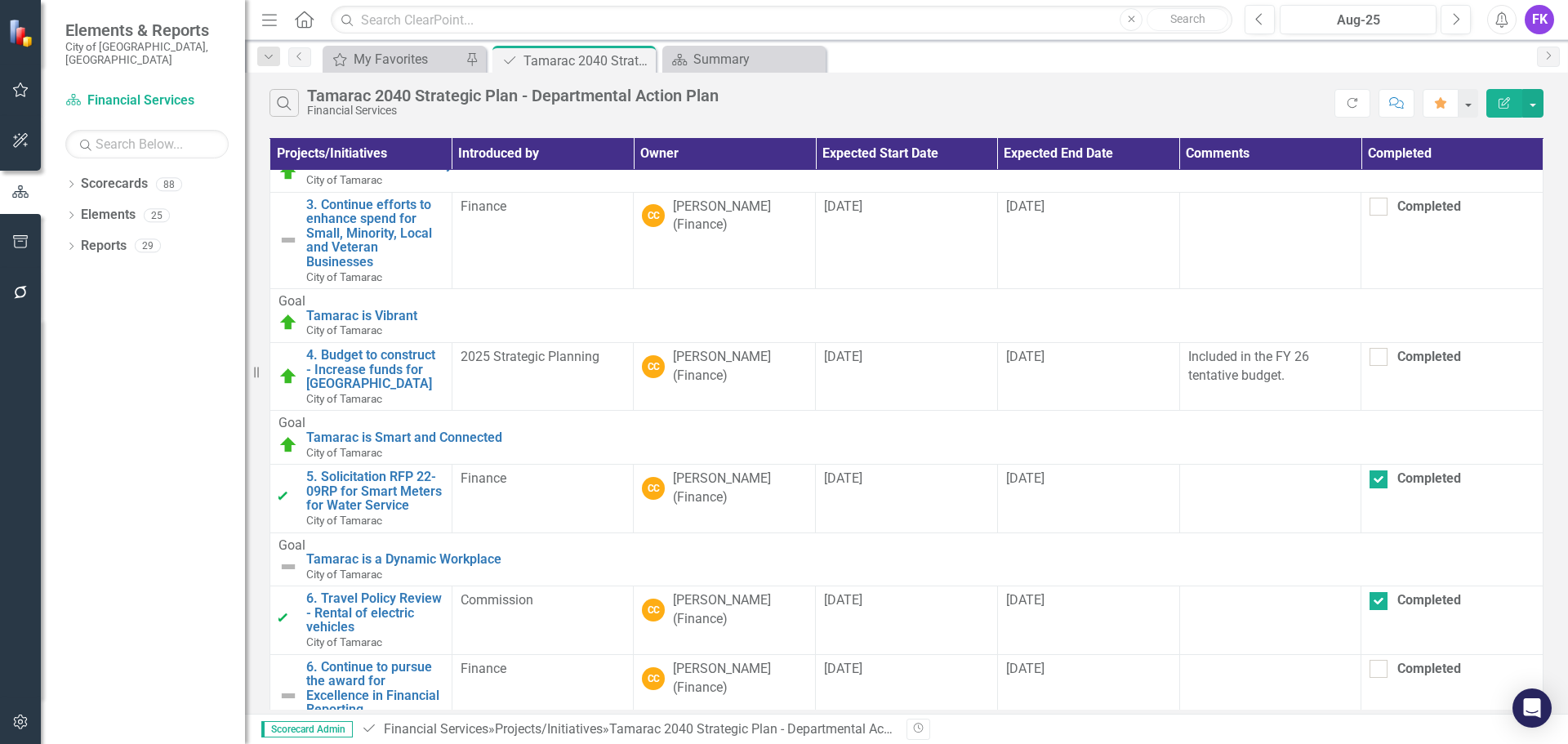
click at [1188, 666] on div at bounding box center [1271, 670] width 165 height 19
click at [1188, 667] on div at bounding box center [1271, 670] width 165 height 19
click at [1188, 660] on div at bounding box center [1271, 670] width 165 height 19
click at [1179, 672] on td at bounding box center [1271, 696] width 182 height 83
click at [1179, 691] on td at bounding box center [1271, 696] width 182 height 83
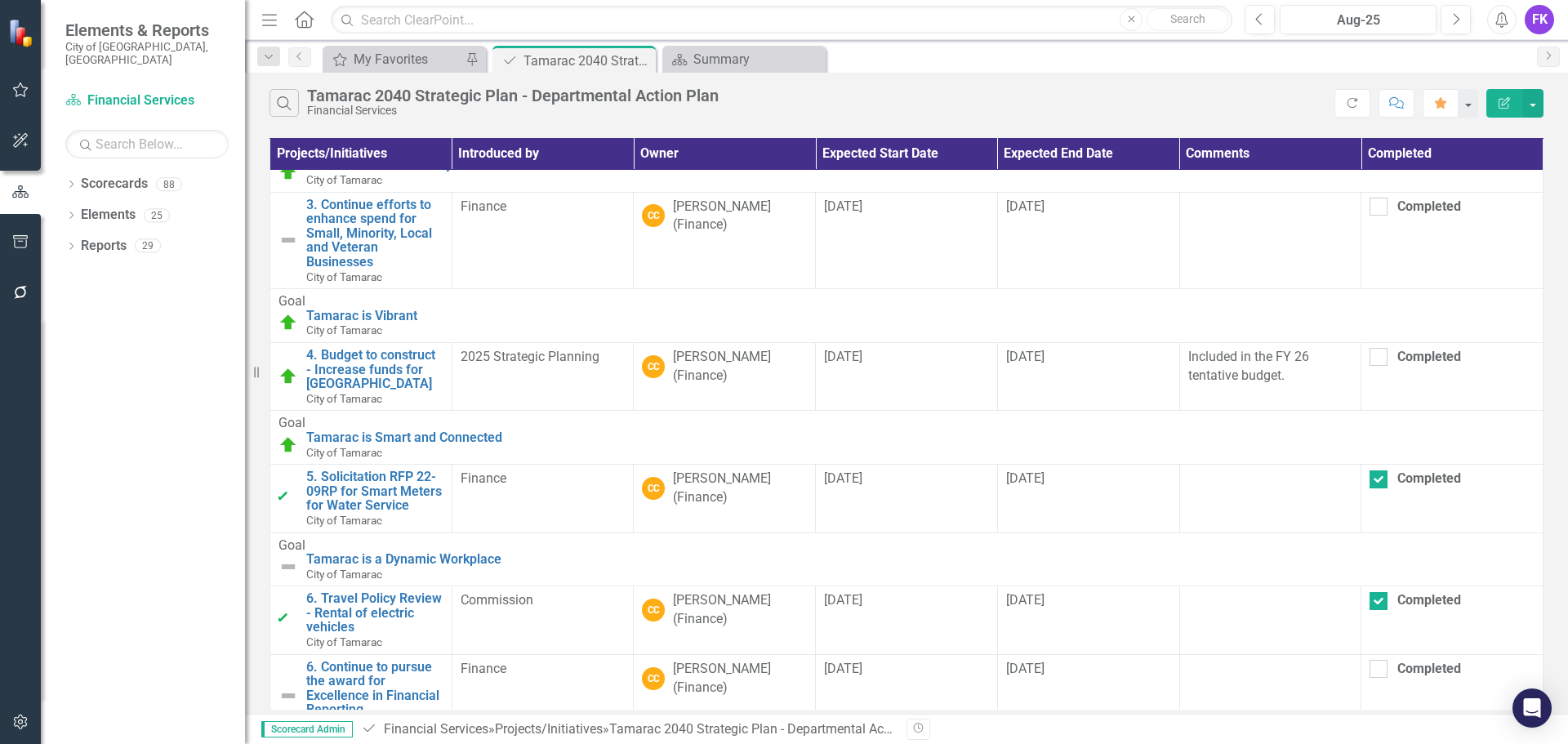
click at [1179, 691] on td at bounding box center [1271, 696] width 182 height 83
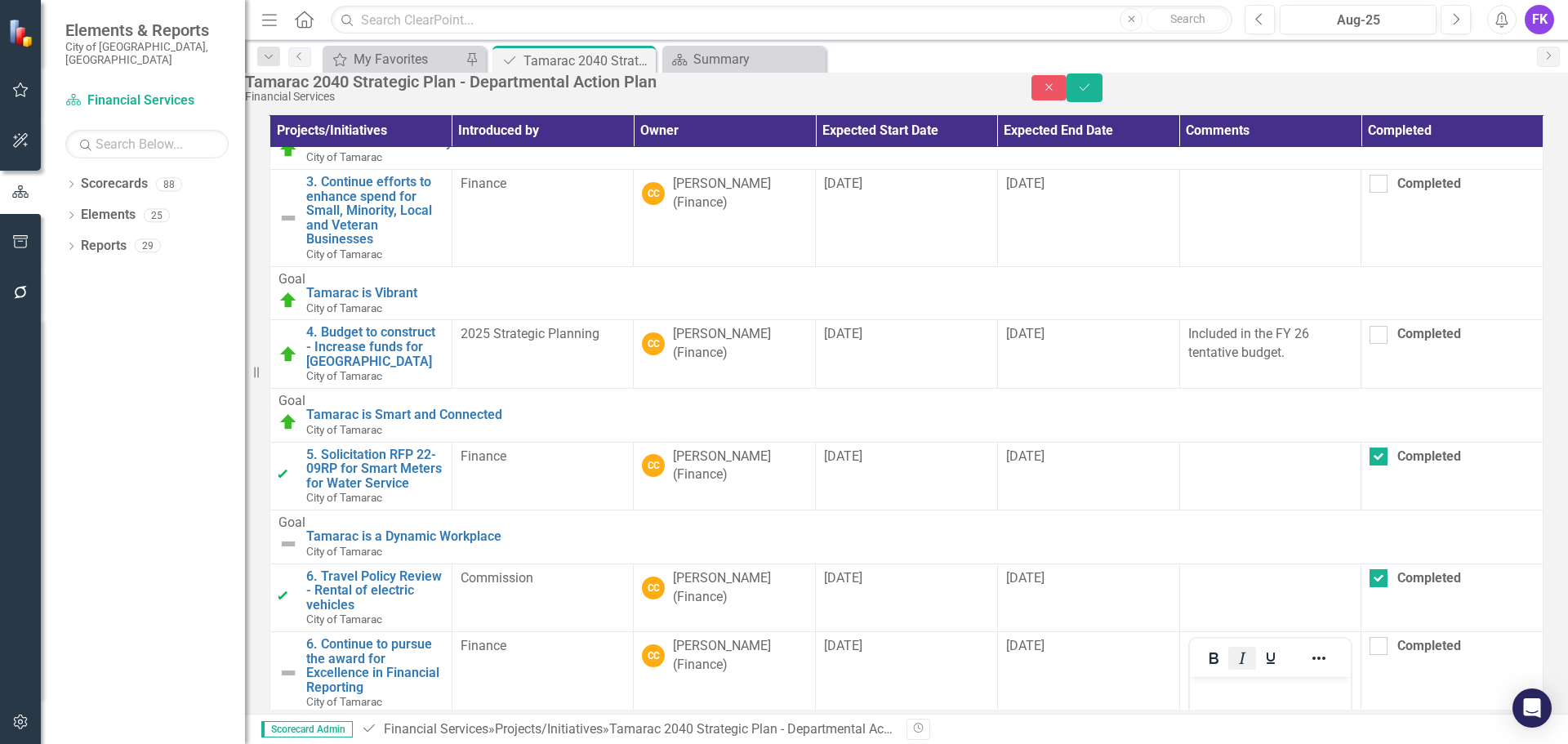
scroll to position [0, 0]
click at [1225, 688] on p "Rich Text Area. Press ALT-0 for help." at bounding box center [1270, 691] width 154 height 19
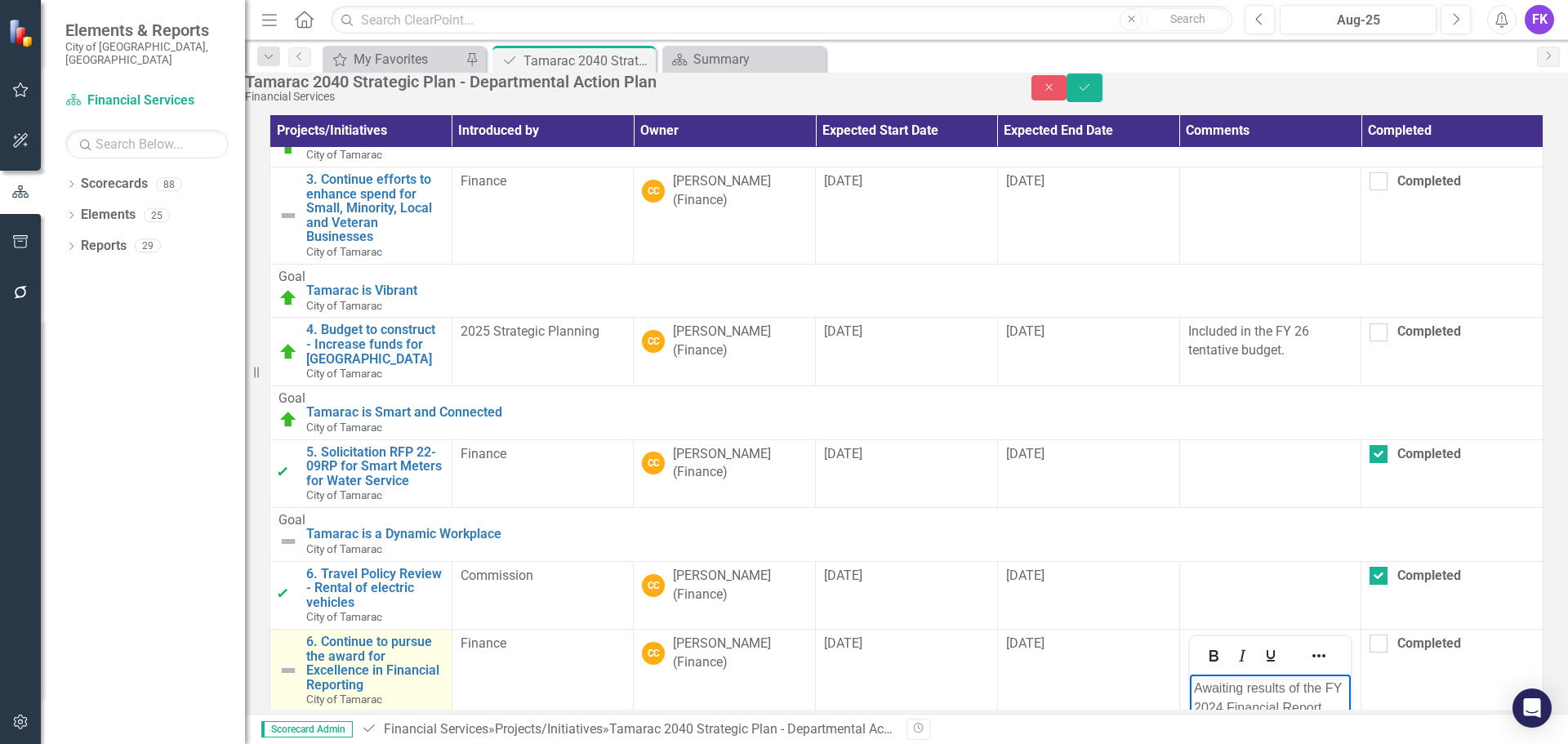
click at [293, 660] on img at bounding box center [288, 670] width 19 height 19
click at [288, 669] on img at bounding box center [288, 670] width 19 height 19
click at [288, 668] on img at bounding box center [288, 670] width 19 height 19
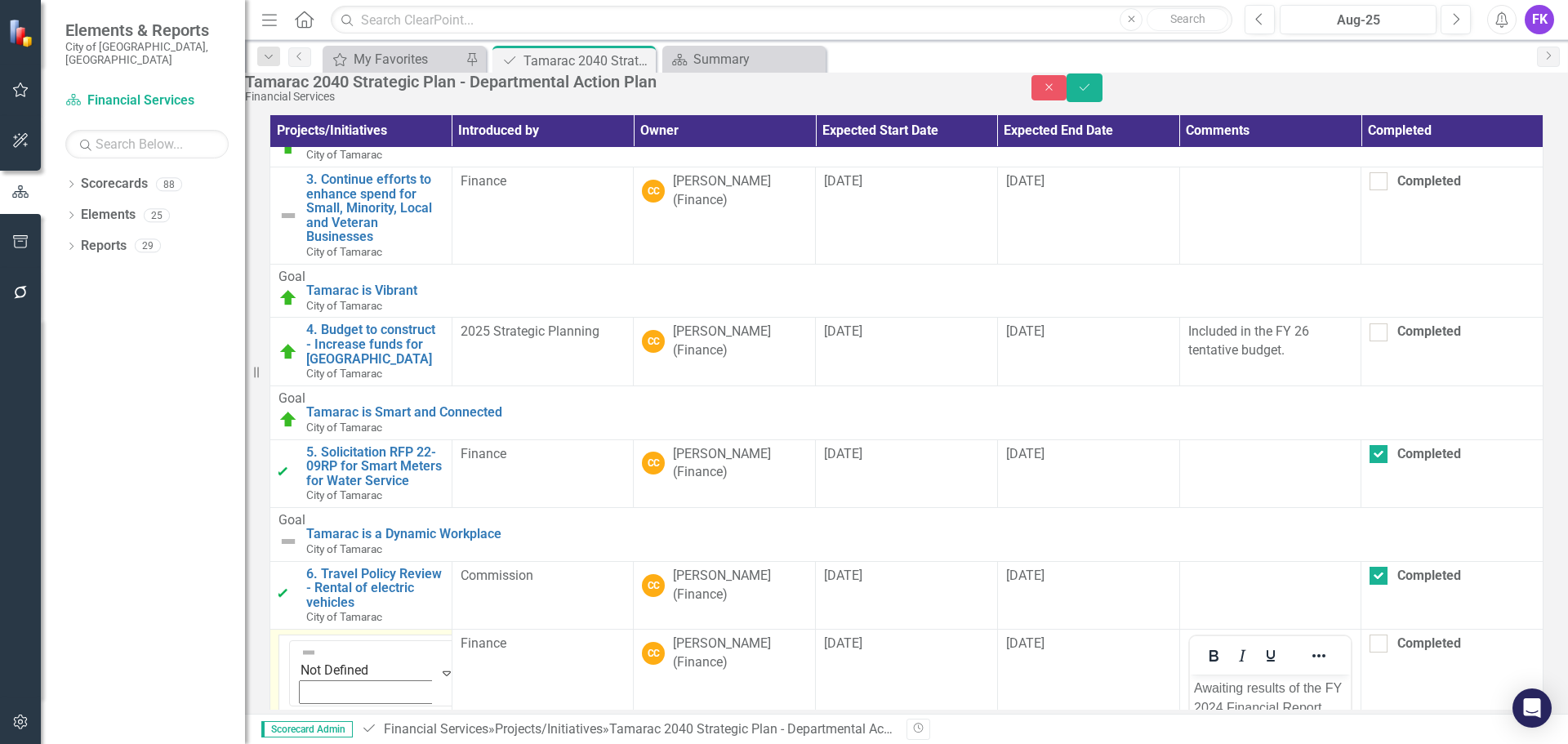
click at [300, 660] on img at bounding box center [308, 652] width 16 height 16
drag, startPoint x: 375, startPoint y: 493, endPoint x: 364, endPoint y: 498, distance: 12.1
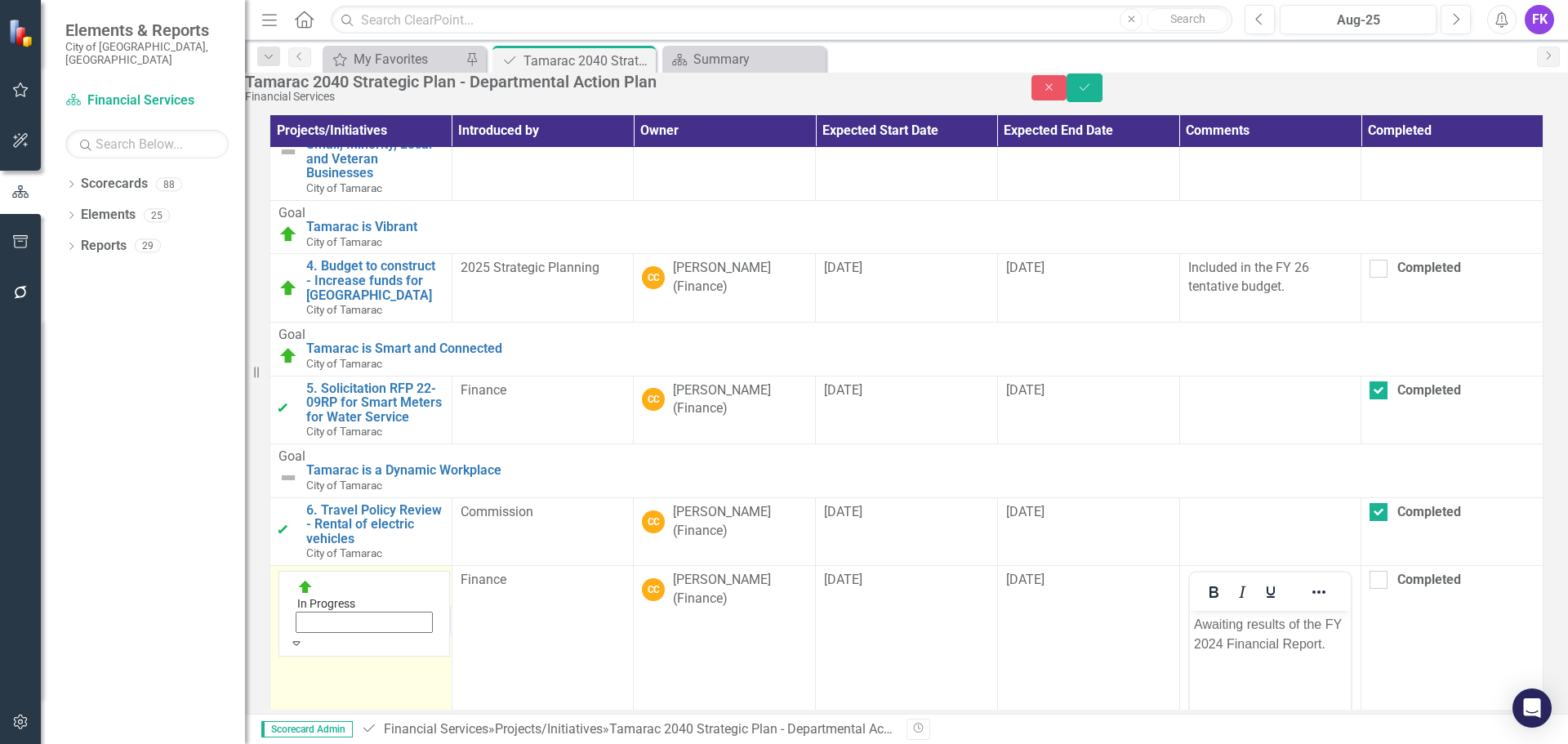
scroll to position [0, 0]
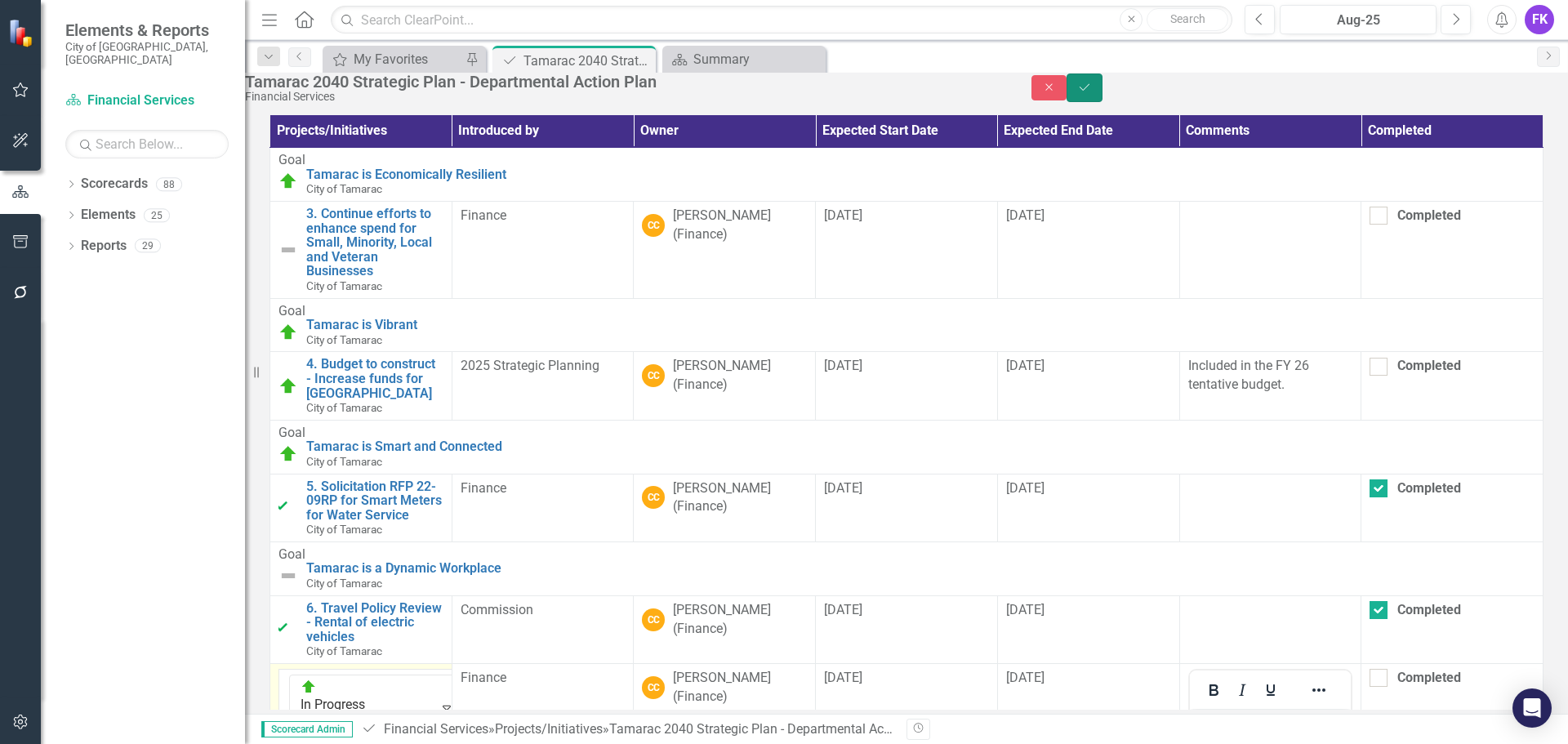
click at [1103, 97] on button "Save" at bounding box center [1083, 88] width 36 height 29
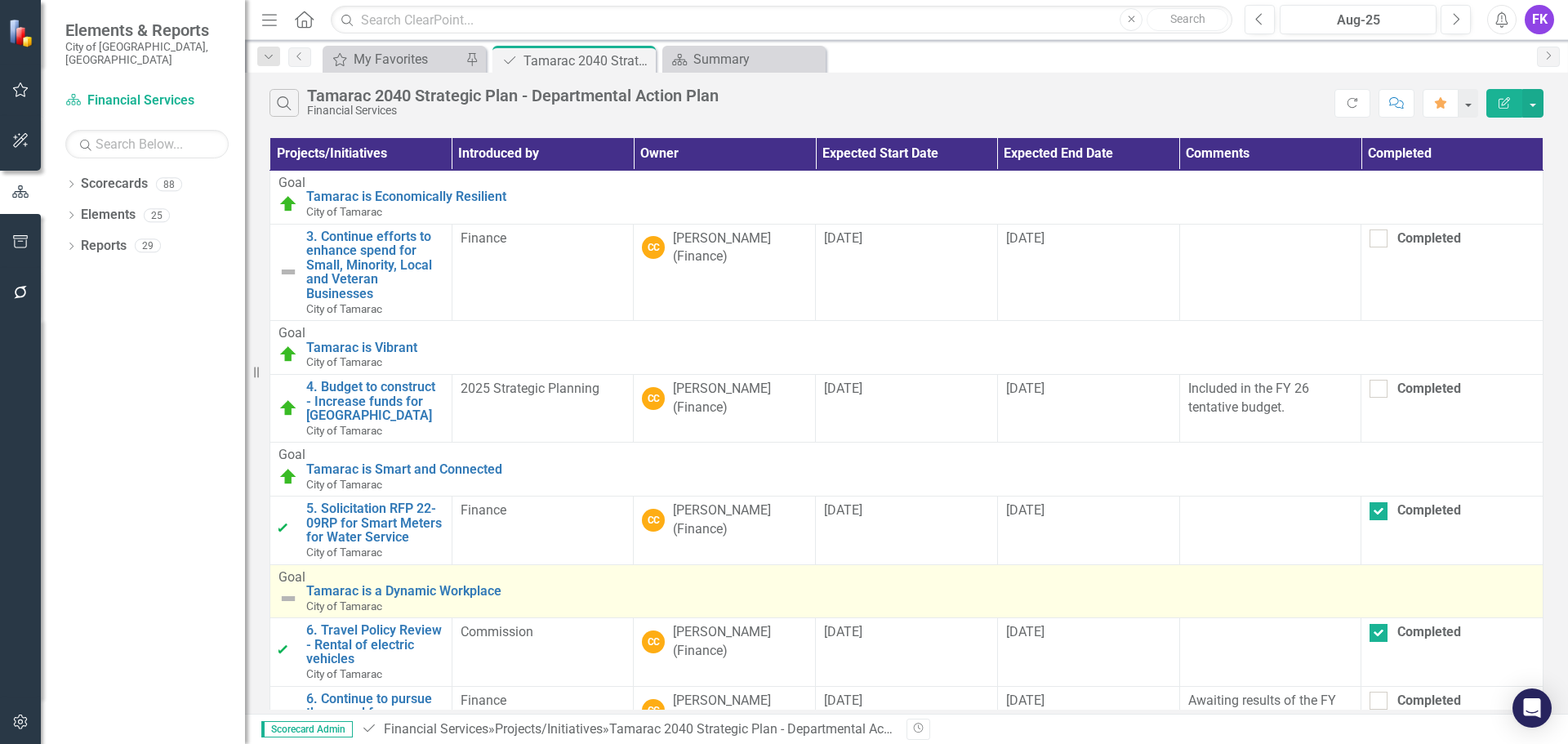
click at [296, 589] on img at bounding box center [288, 599] width 19 height 19
click at [294, 589] on img at bounding box center [288, 599] width 19 height 19
click at [282, 589] on img at bounding box center [288, 599] width 19 height 19
click at [290, 589] on img at bounding box center [288, 599] width 19 height 19
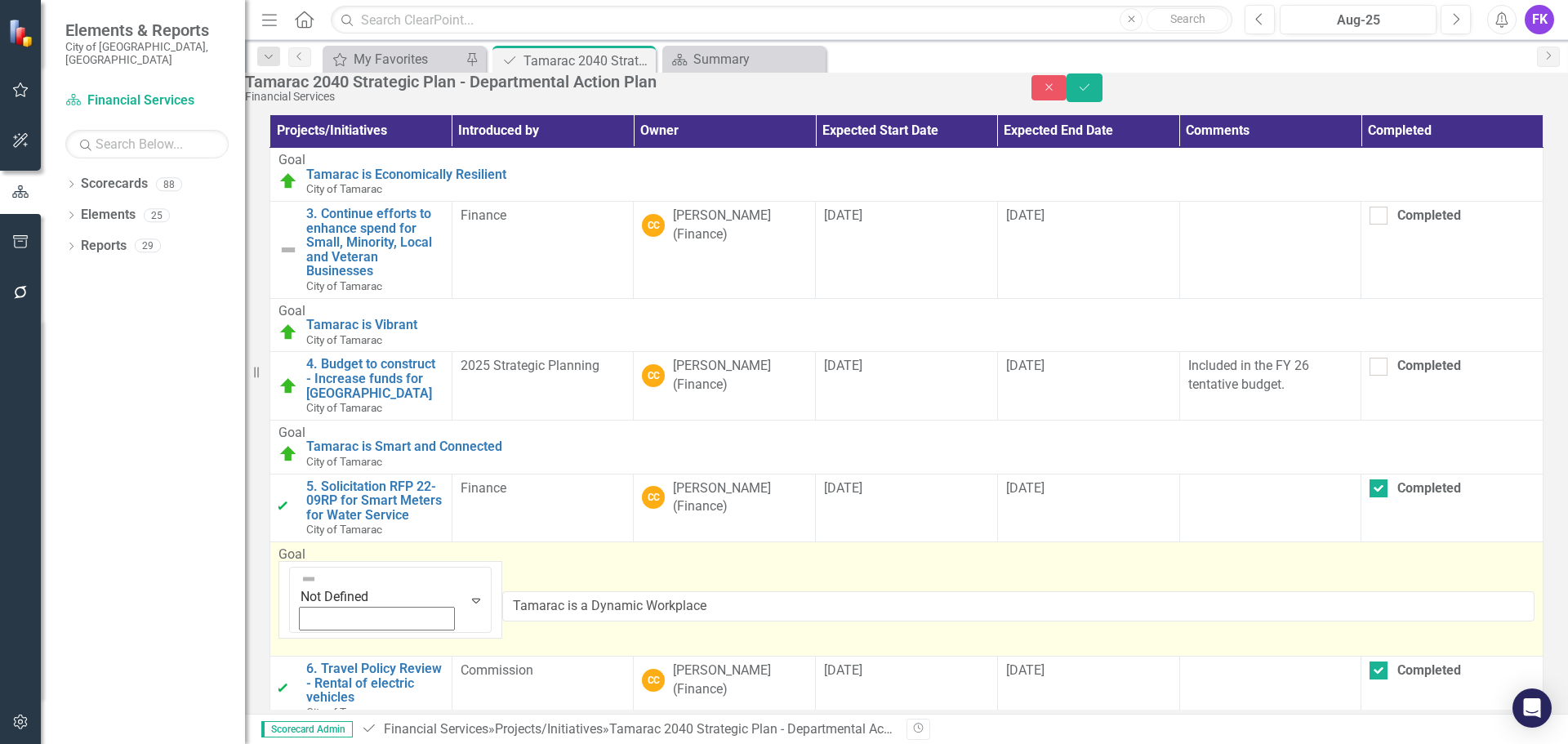
click at [300, 588] on img at bounding box center [308, 579] width 16 height 16
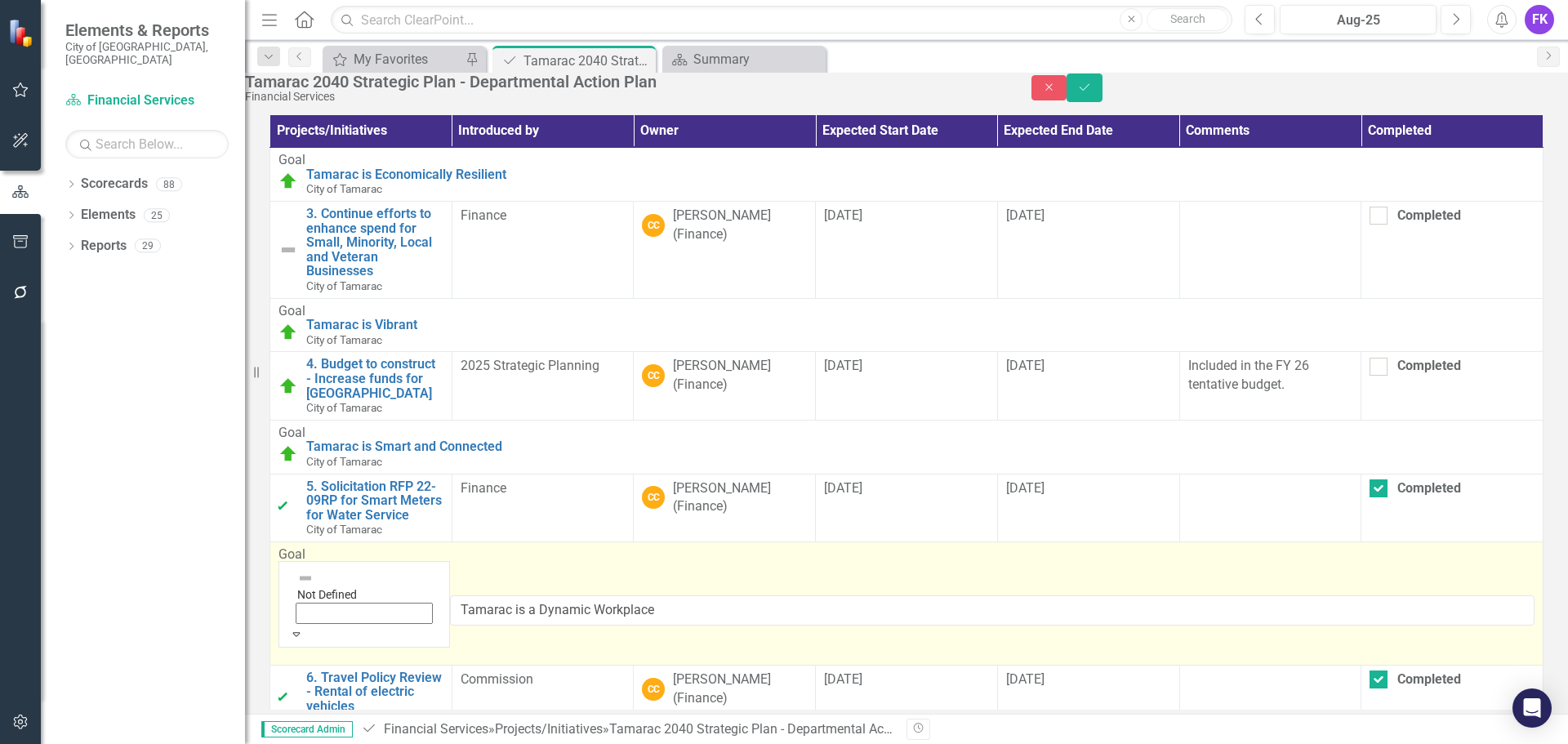
click at [1103, 90] on button "Save" at bounding box center [1083, 88] width 36 height 29
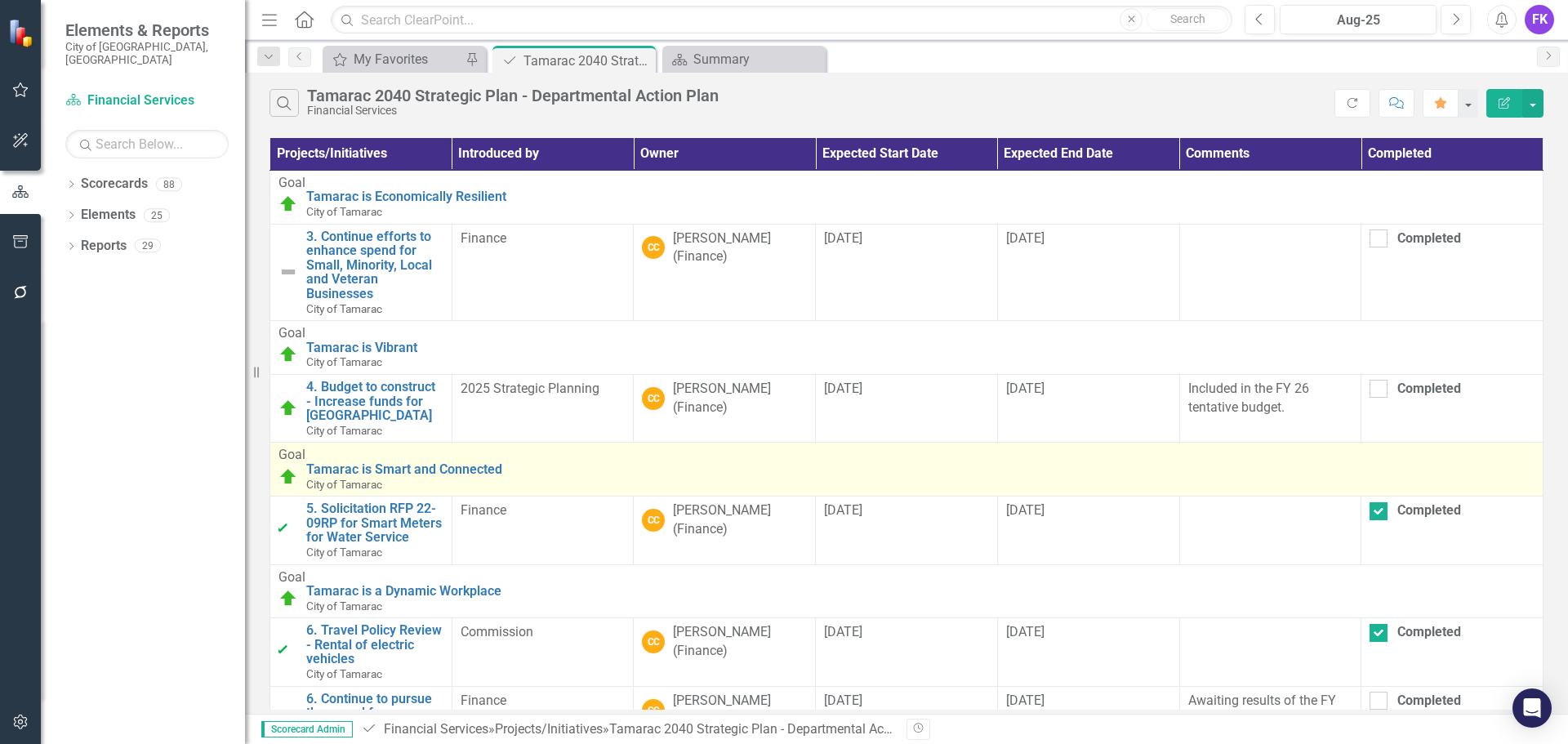
scroll to position [32, 0]
